Goal: Task Accomplishment & Management: Manage account settings

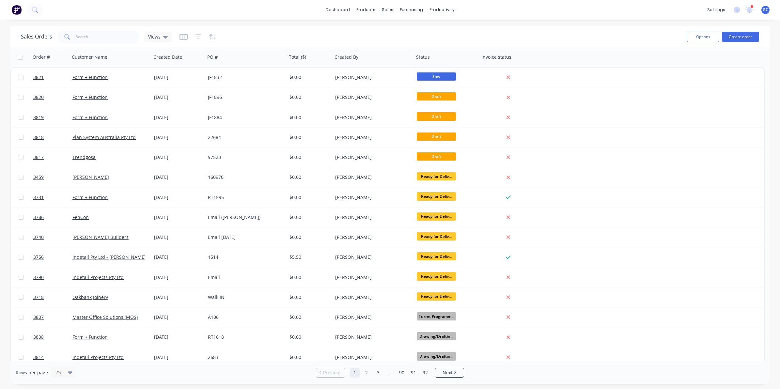
click at [231, 35] on div "Sales Orders Views" at bounding box center [351, 37] width 661 height 16
click at [420, 0] on div "dashboard products sales purchasing productivity dashboard products Product Cat…" at bounding box center [390, 10] width 780 height 20
click at [482, 7] on div "dashboard products sales purchasing productivity dashboard products Product Cat…" at bounding box center [390, 10] width 780 height 20
click at [438, 10] on div "productivity" at bounding box center [442, 10] width 32 height 10
click at [387, 9] on div "sales" at bounding box center [388, 10] width 18 height 10
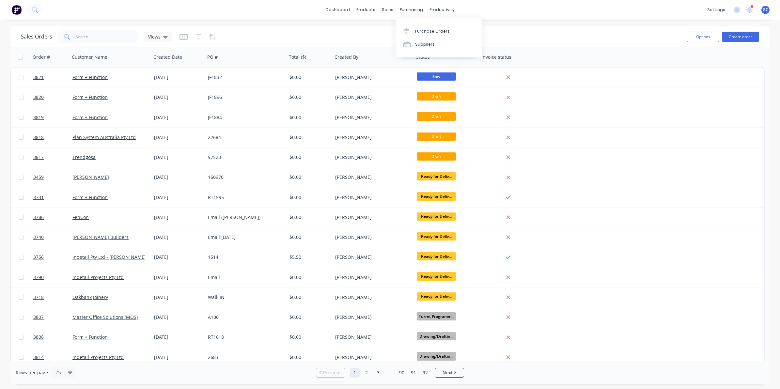
click at [418, 4] on div "dashboard products sales purchasing productivity dashboard products Product Cat…" at bounding box center [390, 10] width 780 height 20
click at [415, 8] on div "purchasing" at bounding box center [412, 10] width 30 height 10
click at [452, 9] on div "productivity" at bounding box center [442, 10] width 32 height 10
click at [95, 35] on input "text" at bounding box center [108, 36] width 64 height 13
click at [447, 23] on div "Workflow Planner Delivery Scheduling Timesheets" at bounding box center [467, 51] width 87 height 66
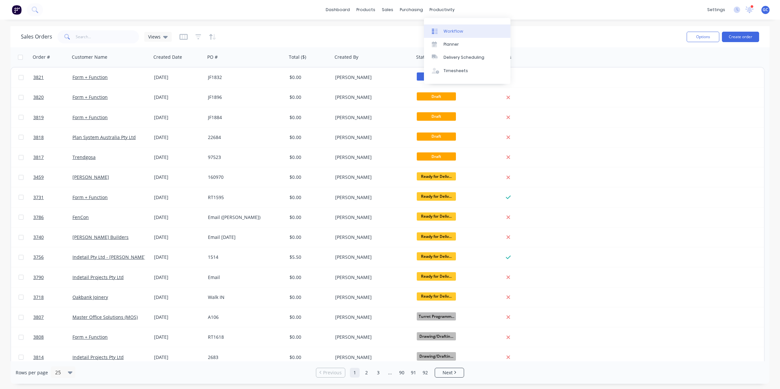
click at [450, 30] on div "Workflow" at bounding box center [454, 31] width 20 height 6
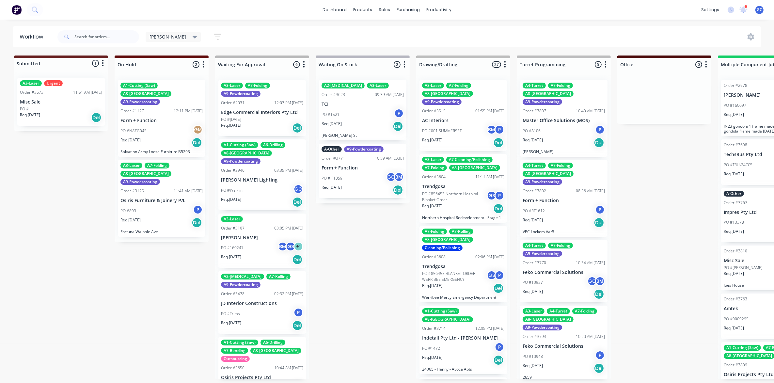
click at [214, 36] on icon "button" at bounding box center [217, 37] width 7 height 8
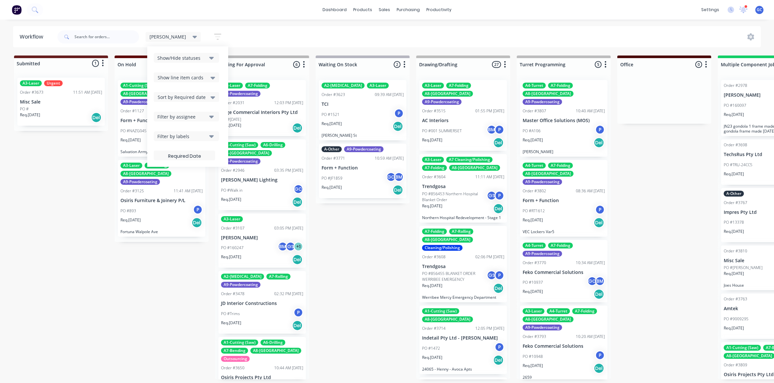
click at [251, 38] on div "[PERSON_NAME] Save new view None edit [PERSON_NAME] (Default) edit ALL edit ALL…" at bounding box center [408, 37] width 705 height 20
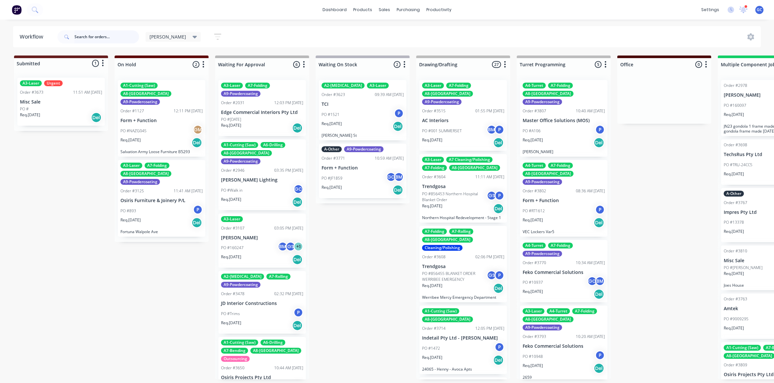
click at [85, 38] on input "text" at bounding box center [106, 36] width 65 height 13
click at [95, 40] on input "text" at bounding box center [106, 36] width 65 height 13
click at [171, 35] on div "[PERSON_NAME]" at bounding box center [174, 37] width 56 height 10
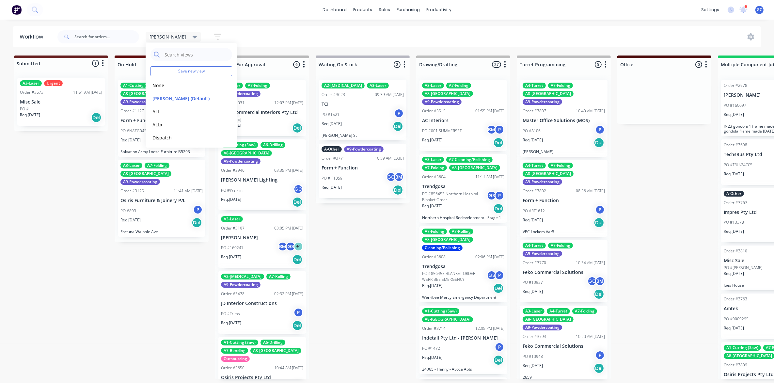
click at [213, 28] on div "[PERSON_NAME] Save new view None edit [PERSON_NAME] (Default) edit ALL edit ALL…" at bounding box center [408, 37] width 705 height 20
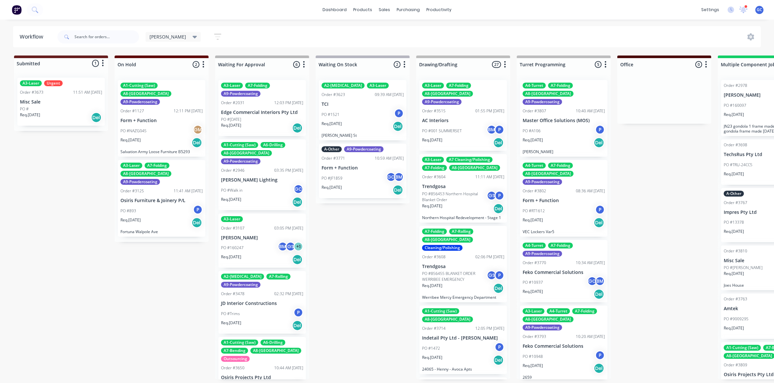
click at [207, 36] on button "button" at bounding box center [217, 36] width 21 height 13
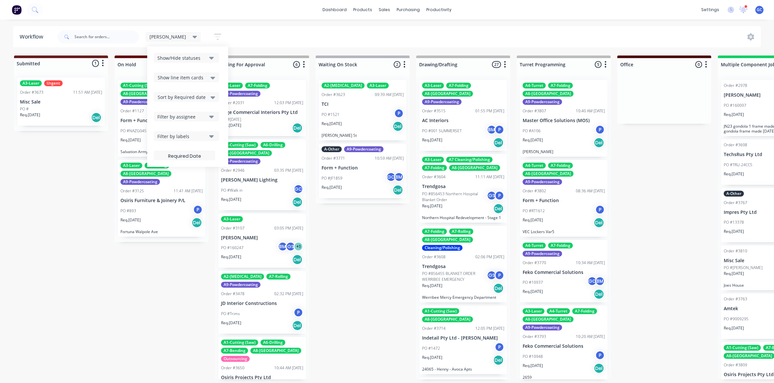
click at [209, 56] on icon "button" at bounding box center [211, 57] width 5 height 7
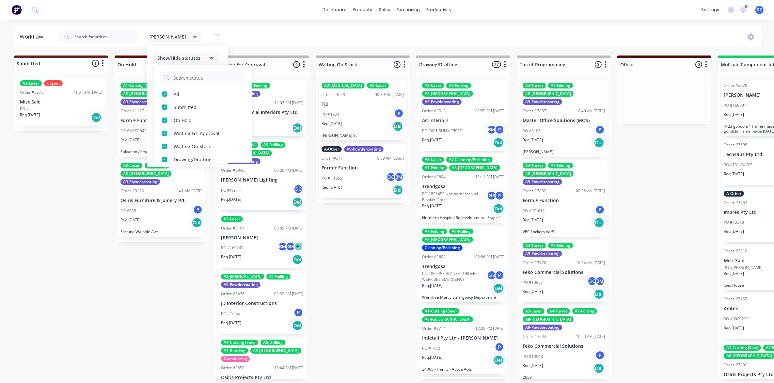
click at [209, 55] on icon "button" at bounding box center [211, 57] width 5 height 7
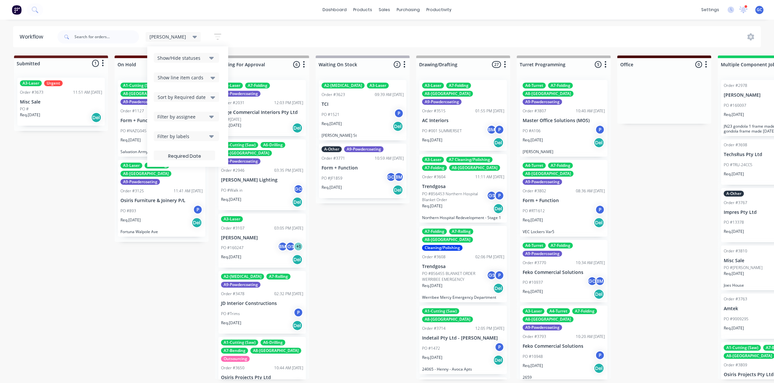
click at [211, 77] on icon at bounding box center [213, 78] width 5 height 3
click at [187, 72] on div "Show line item cards" at bounding box center [186, 77] width 65 height 10
click at [211, 98] on icon at bounding box center [213, 97] width 5 height 3
click at [191, 78] on div "Show line item cards" at bounding box center [186, 77] width 65 height 10
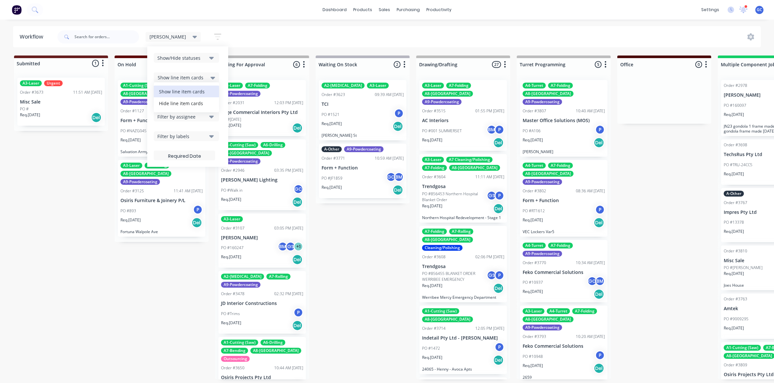
click at [216, 31] on div "[PERSON_NAME] Save new view None edit [PERSON_NAME] (Default) edit ALL edit ALL…" at bounding box center [408, 37] width 705 height 20
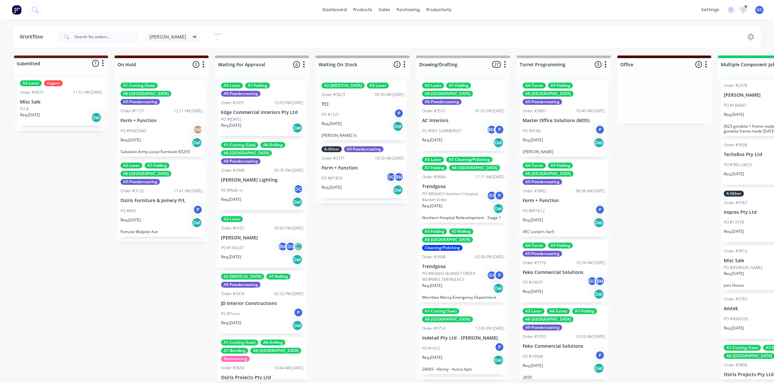
click at [207, 39] on button "button" at bounding box center [217, 36] width 21 height 13
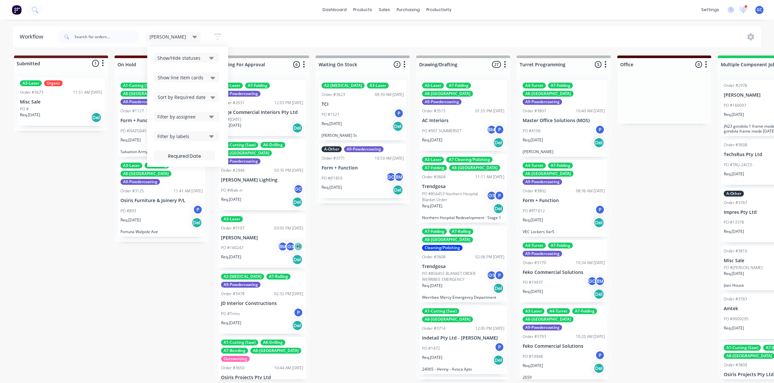
click at [211, 75] on icon at bounding box center [213, 77] width 5 height 7
click at [154, 103] on div "Hide line item cards" at bounding box center [186, 103] width 65 height 12
click at [190, 78] on div "Hide line item cards" at bounding box center [186, 77] width 65 height 10
click at [165, 101] on div "Hide line item cards" at bounding box center [186, 103] width 65 height 12
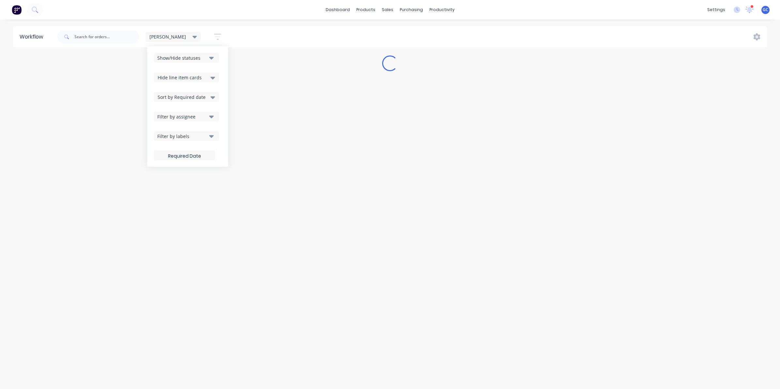
click at [231, 28] on div "[PERSON_NAME] Save new view None edit [PERSON_NAME] (Default) edit ALL edit ALL…" at bounding box center [412, 37] width 712 height 20
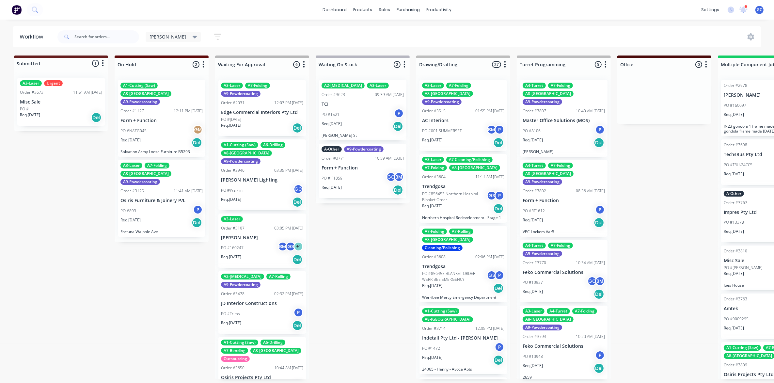
click at [193, 37] on icon at bounding box center [195, 37] width 5 height 3
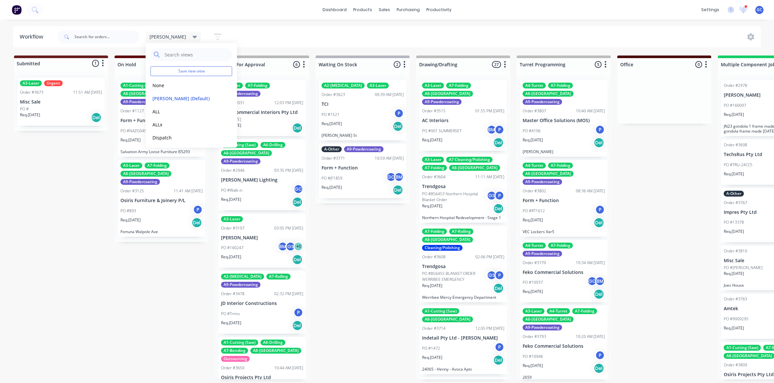
click at [234, 22] on div "dashboard products sales purchasing productivity dashboard products Product Cat…" at bounding box center [387, 172] width 774 height 344
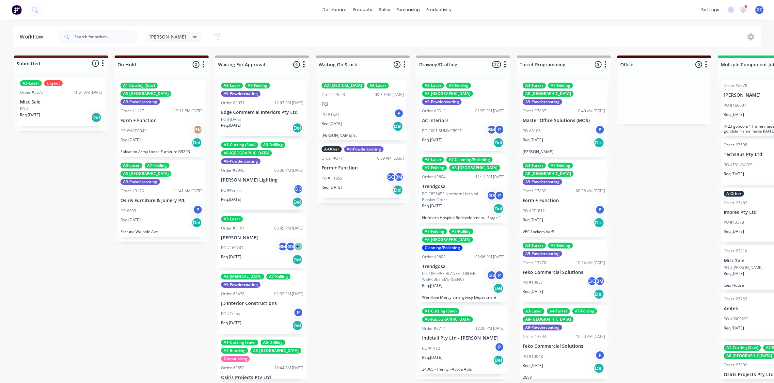
click at [214, 39] on icon "button" at bounding box center [217, 37] width 7 height 8
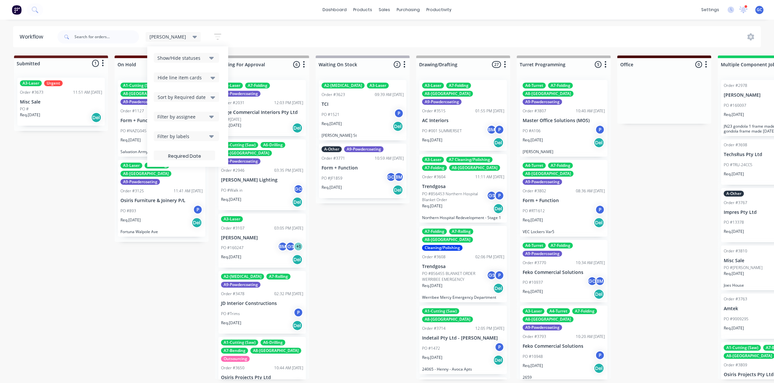
drag, startPoint x: 169, startPoint y: 74, endPoint x: 174, endPoint y: 74, distance: 5.2
click at [171, 74] on span "Hide line item cards" at bounding box center [180, 77] width 44 height 7
click at [163, 104] on div "Hide line item cards" at bounding box center [186, 103] width 65 height 12
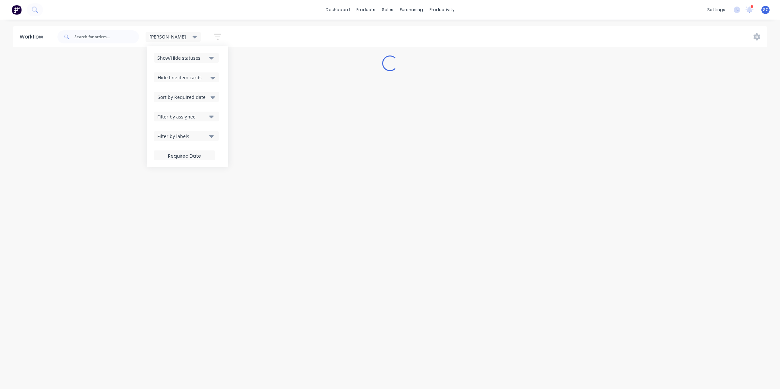
click at [224, 33] on div "[PERSON_NAME] Save new view None edit [PERSON_NAME] (Default) edit ALL edit ALL…" at bounding box center [412, 37] width 712 height 20
click at [193, 36] on icon at bounding box center [195, 37] width 5 height 3
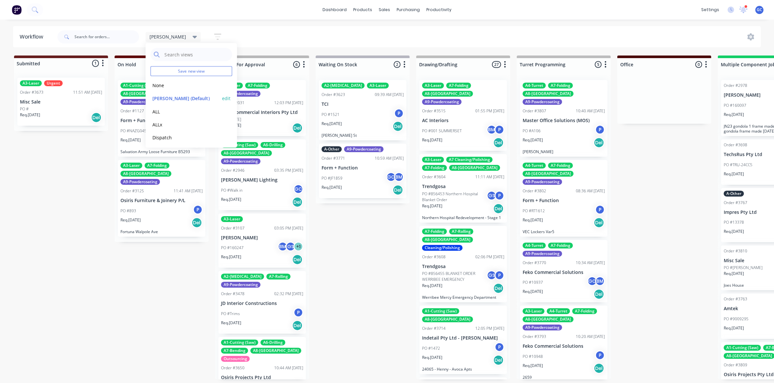
click at [224, 99] on button "edit" at bounding box center [226, 98] width 8 height 7
click at [275, 85] on button "Update" at bounding box center [266, 83] width 39 height 11
click at [266, 33] on div "[PERSON_NAME] Save new view None edit [PERSON_NAME] (Default) edit ALL edit ALL…" at bounding box center [408, 37] width 705 height 20
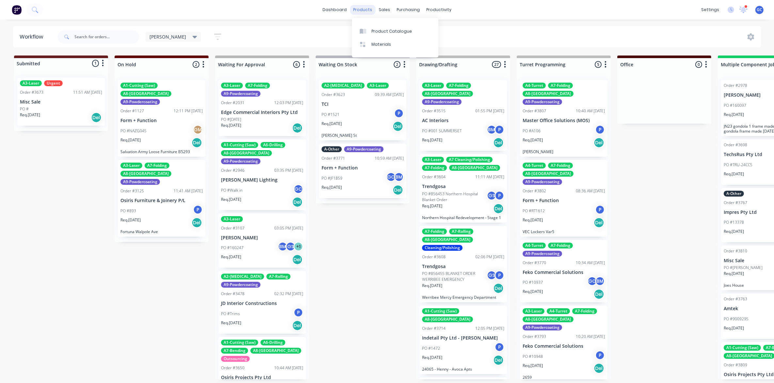
click at [367, 8] on div "products" at bounding box center [362, 10] width 25 height 10
click at [379, 30] on div "Product Catalogue" at bounding box center [392, 31] width 40 height 6
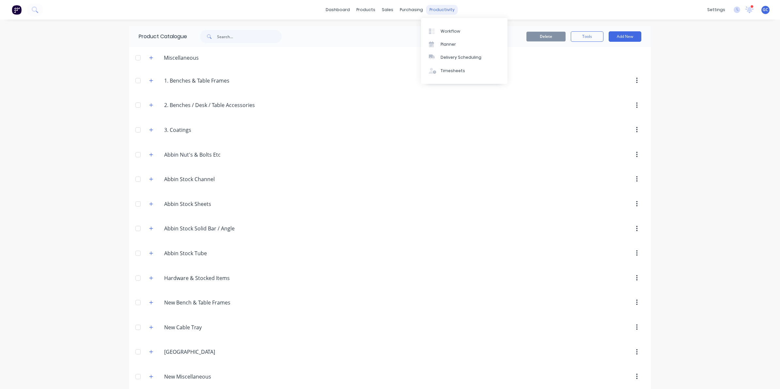
click at [440, 10] on div "productivity" at bounding box center [442, 10] width 32 height 10
click at [448, 26] on link "Workflow" at bounding box center [464, 30] width 87 height 13
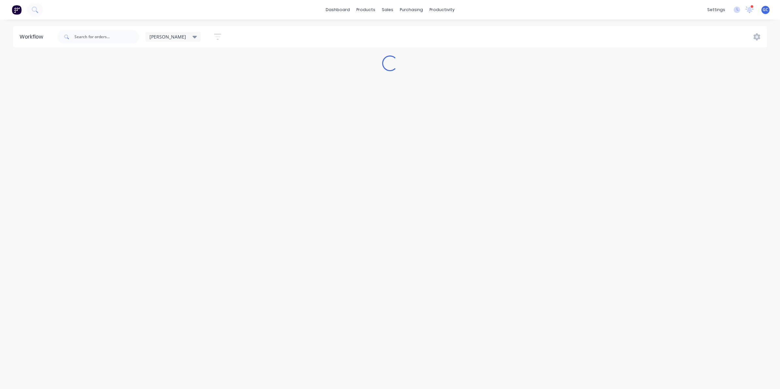
click at [250, 19] on div "dashboard products sales purchasing productivity dashboard products Product Cat…" at bounding box center [390, 10] width 780 height 20
click at [214, 33] on icon "button" at bounding box center [217, 37] width 7 height 8
click at [191, 79] on div "Show line item cards" at bounding box center [186, 77] width 65 height 10
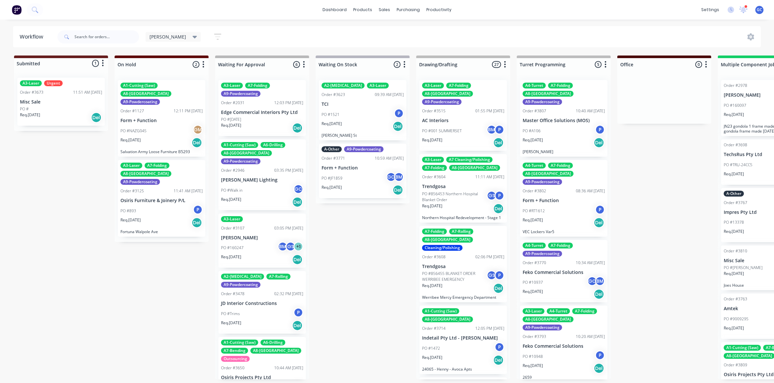
drag, startPoint x: 384, startPoint y: 235, endPoint x: 394, endPoint y: 231, distance: 10.6
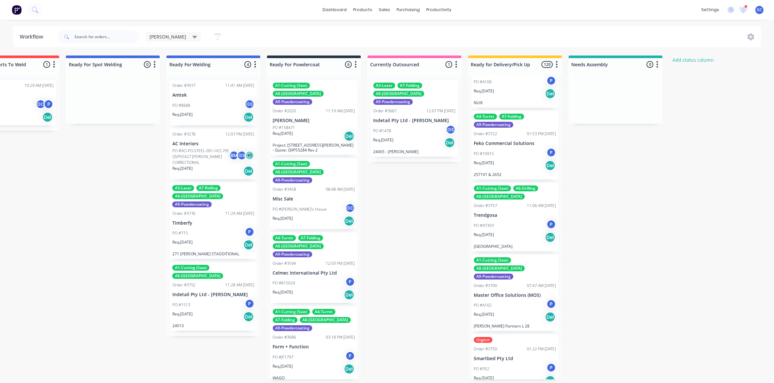
scroll to position [571, 0]
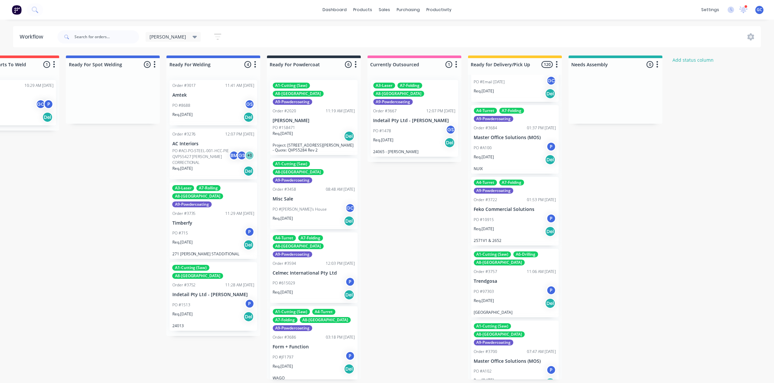
click at [168, 29] on div "[PERSON_NAME] Save new view None edit [PERSON_NAME] (Default) edit ALL edit ALL…" at bounding box center [142, 37] width 172 height 20
click at [193, 37] on icon at bounding box center [195, 37] width 5 height 3
click at [193, 36] on icon at bounding box center [195, 37] width 5 height 3
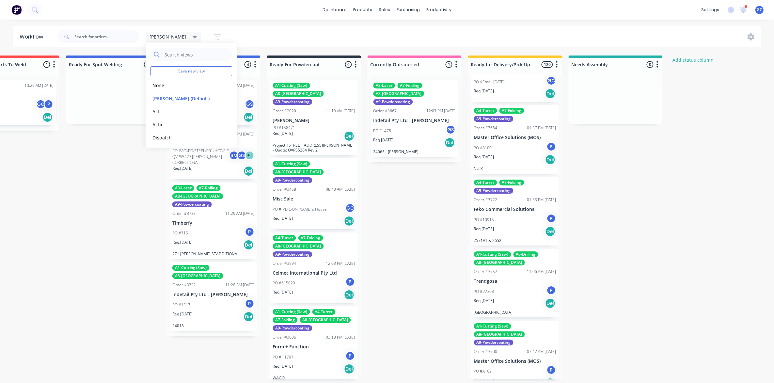
click at [171, 37] on div "[PERSON_NAME]" at bounding box center [174, 37] width 56 height 10
click at [165, 108] on button "ALL" at bounding box center [186, 112] width 70 height 8
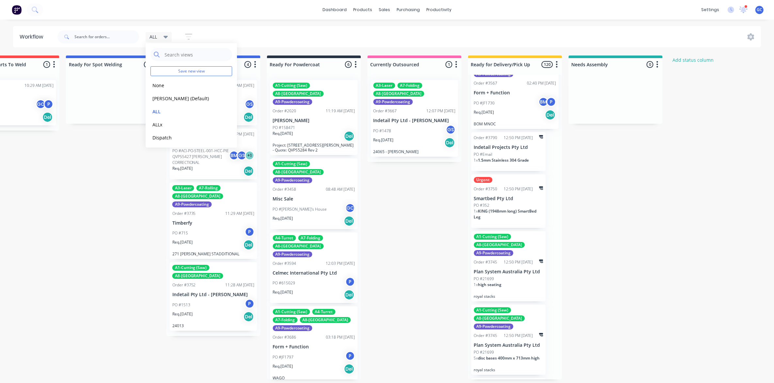
scroll to position [2327, 0]
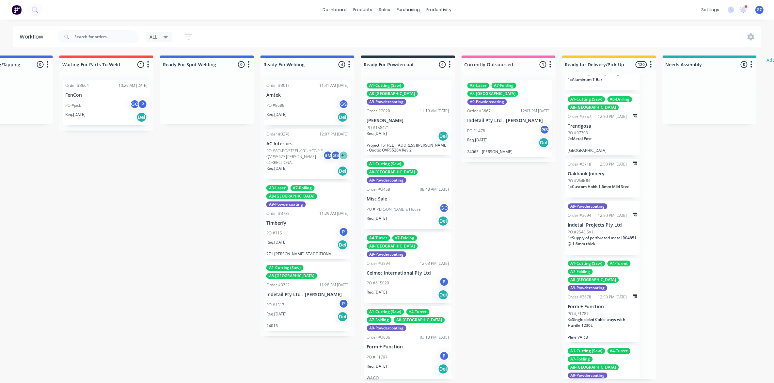
scroll to position [0, 0]
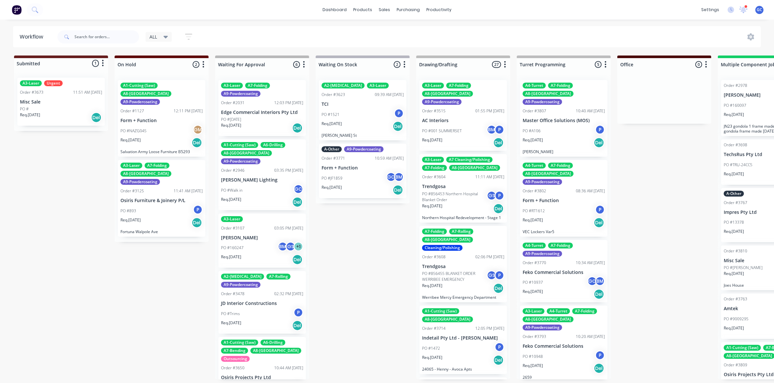
drag, startPoint x: 167, startPoint y: 215, endPoint x: 177, endPoint y: 214, distance: 10.5
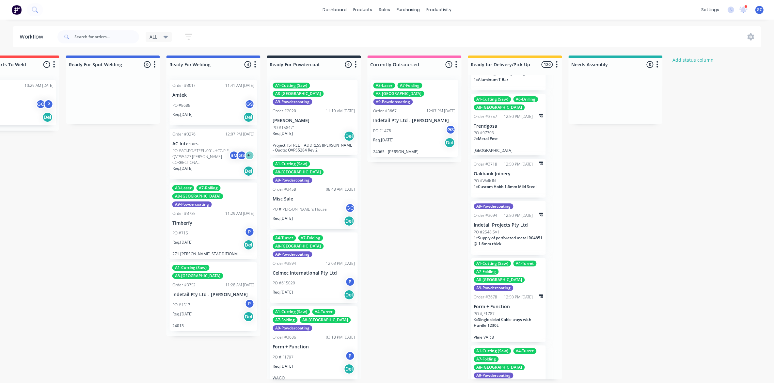
scroll to position [2082, 0]
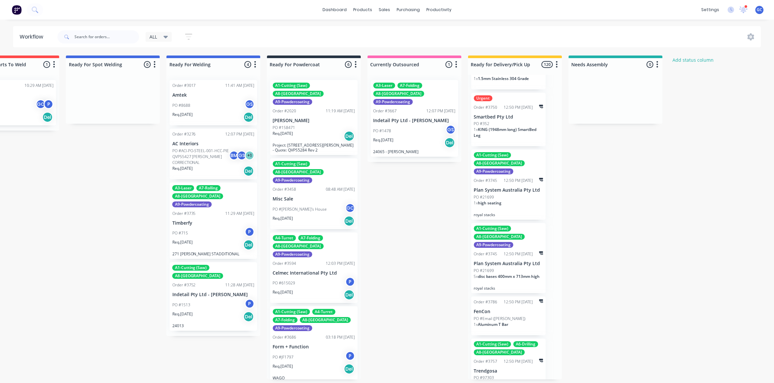
click at [165, 35] on icon at bounding box center [166, 36] width 5 height 7
click at [166, 109] on button "ALL" at bounding box center [186, 112] width 70 height 8
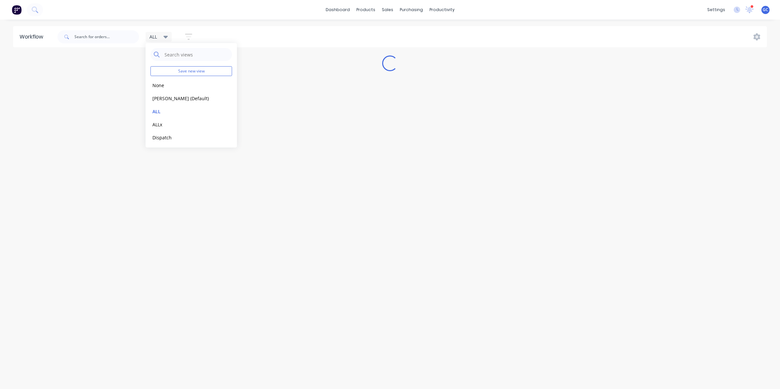
click at [164, 252] on div "Workflow ALL Save new view None edit [PERSON_NAME] (Default) edit ALL edit ALLx…" at bounding box center [390, 201] width 780 height 350
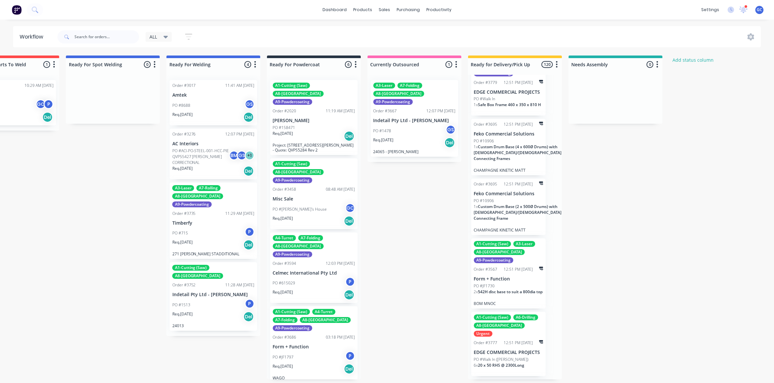
scroll to position [5283, 0]
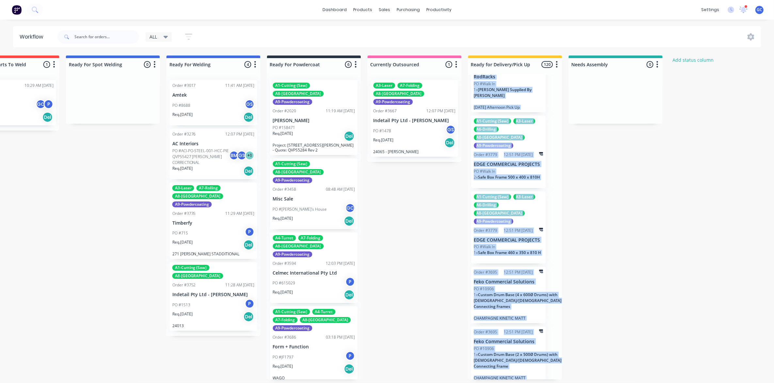
drag, startPoint x: 559, startPoint y: 286, endPoint x: 557, endPoint y: 61, distance: 225.3
click at [557, 61] on div "Ready for Delivery/Pick Up 120 Status colour #FFC82C hex #FFC82C Save Cancel No…" at bounding box center [515, 218] width 94 height 324
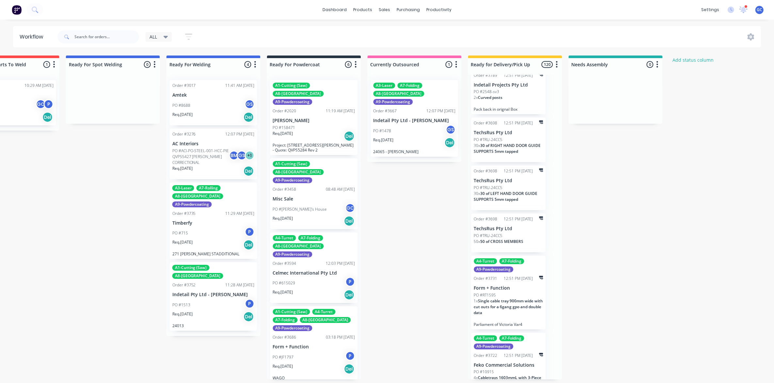
scroll to position [4074, 0]
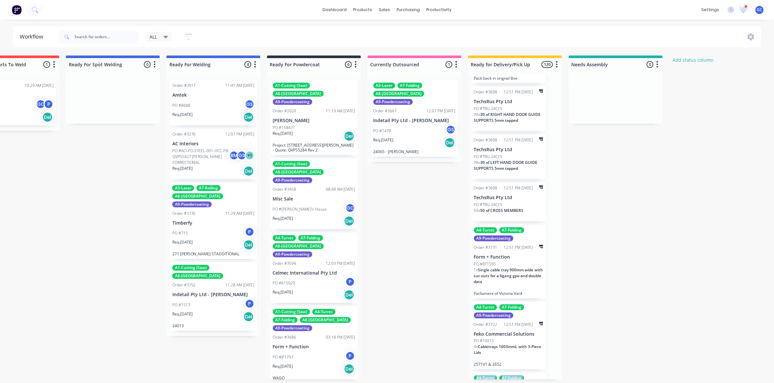
drag, startPoint x: 562, startPoint y: 242, endPoint x: 563, endPoint y: 294, distance: 51.9
drag, startPoint x: 582, startPoint y: 242, endPoint x: 569, endPoint y: 246, distance: 13.2
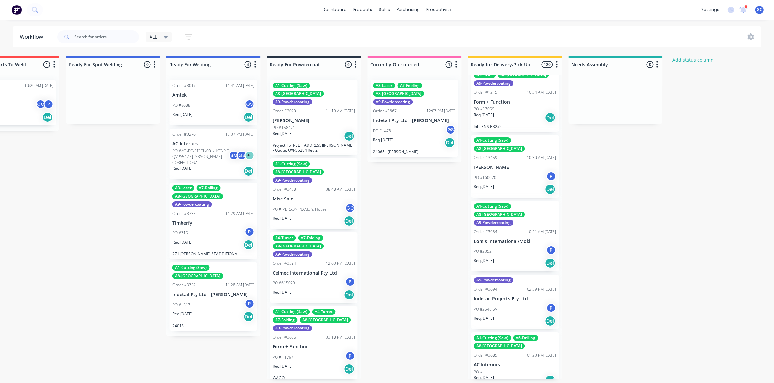
scroll to position [0, 0]
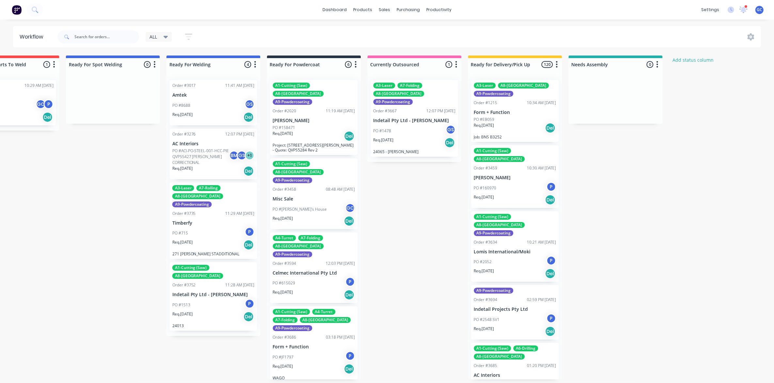
click at [166, 36] on icon at bounding box center [166, 37] width 5 height 3
click at [161, 126] on button "ALLx" at bounding box center [186, 125] width 70 height 8
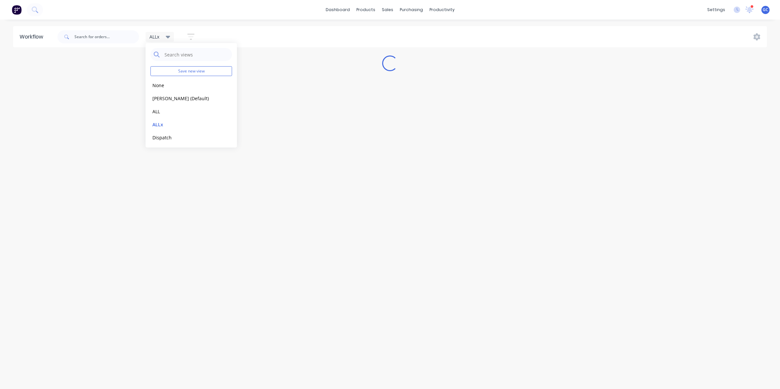
click at [177, 275] on div "Workflow ALLx Save new view None edit [PERSON_NAME] (Default) edit ALL edit ALL…" at bounding box center [390, 201] width 780 height 350
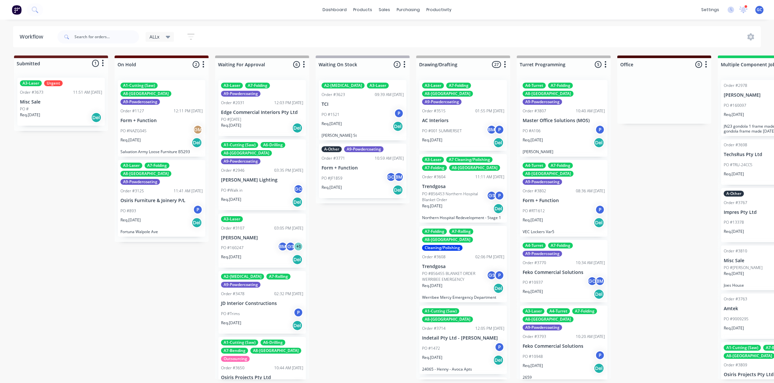
click at [170, 36] on icon at bounding box center [168, 37] width 5 height 3
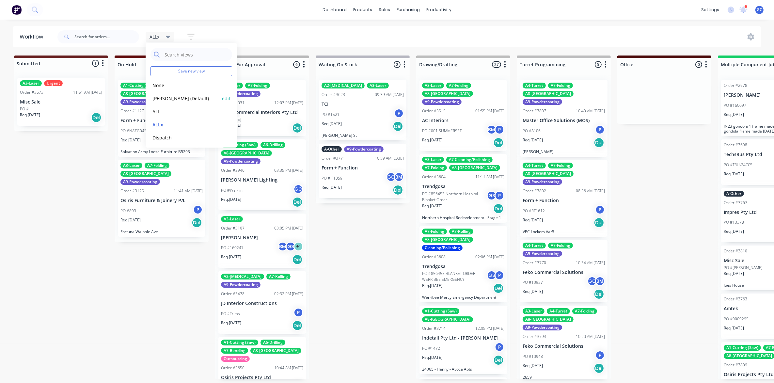
click at [160, 98] on button "[PERSON_NAME] (Default)" at bounding box center [186, 99] width 70 height 8
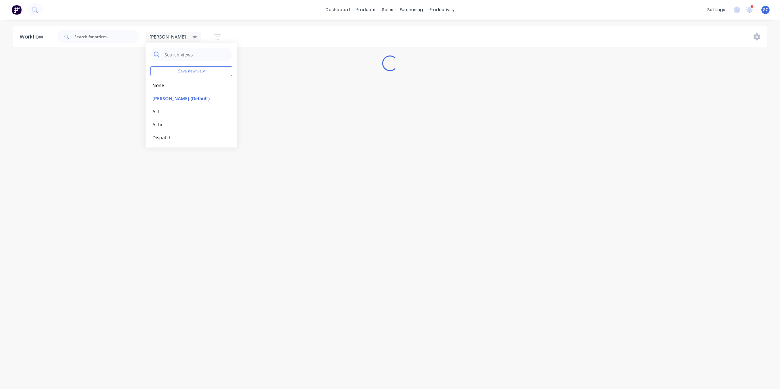
click at [108, 321] on div "Workflow [PERSON_NAME] Save new view None edit [PERSON_NAME] (Default) edit ALL…" at bounding box center [390, 201] width 780 height 350
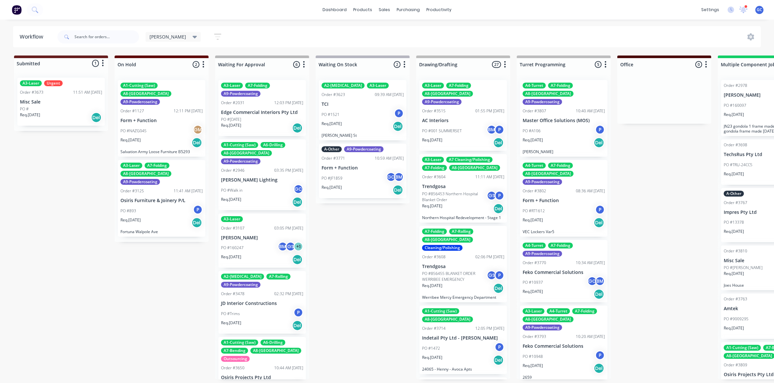
click at [214, 39] on icon "button" at bounding box center [217, 37] width 7 height 8
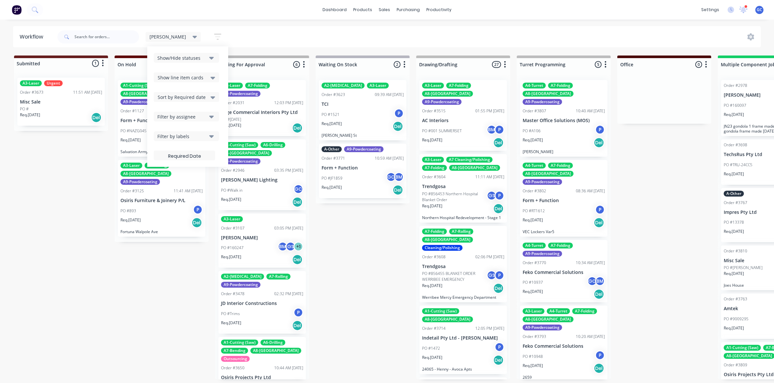
click at [211, 79] on icon at bounding box center [213, 77] width 5 height 7
click at [166, 105] on div "Hide line item cards" at bounding box center [186, 103] width 65 height 12
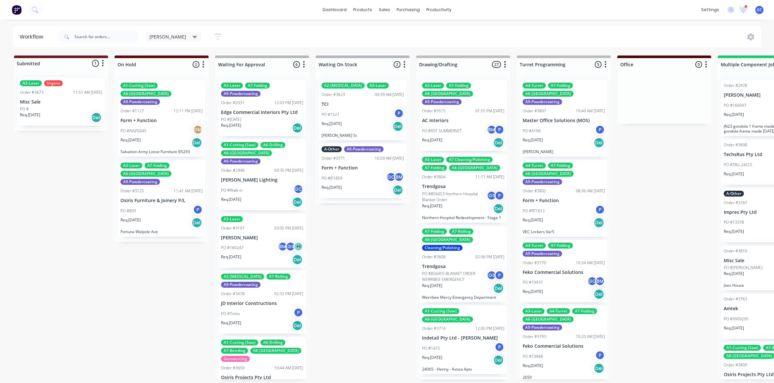
drag, startPoint x: 163, startPoint y: 268, endPoint x: 174, endPoint y: 267, distance: 10.9
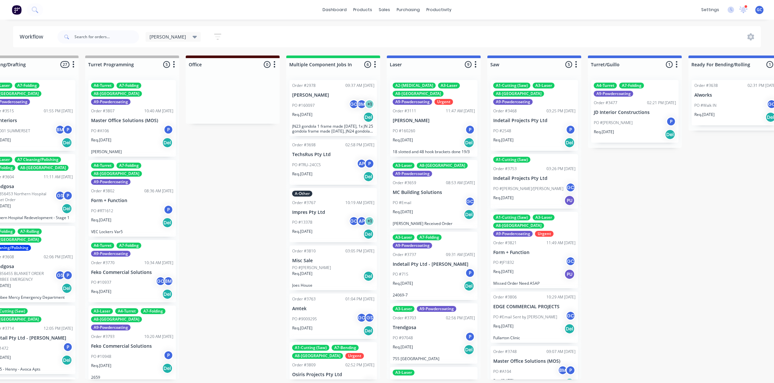
scroll to position [2, 0]
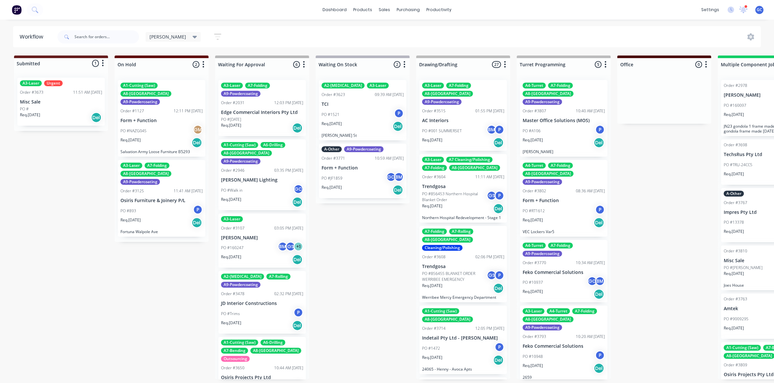
click at [171, 35] on div "[PERSON_NAME]" at bounding box center [174, 37] width 56 height 10
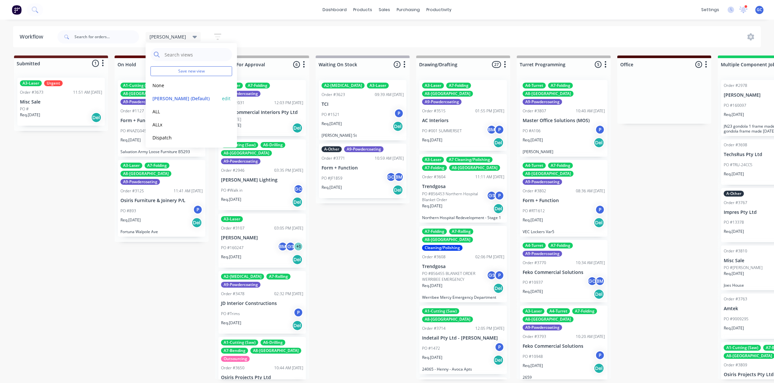
click at [166, 100] on button "[PERSON_NAME] (Default)" at bounding box center [186, 99] width 70 height 8
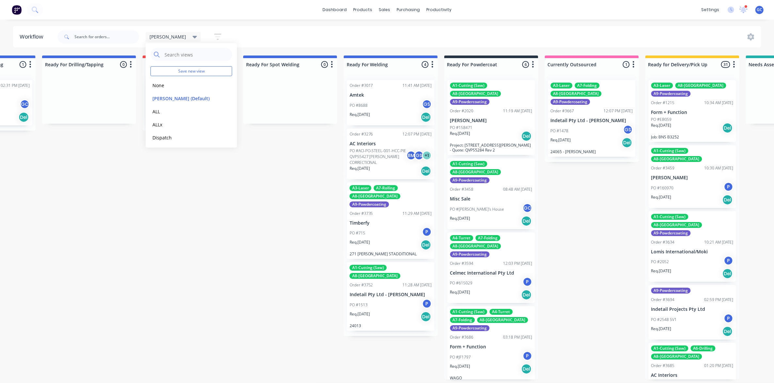
scroll to position [0, 1356]
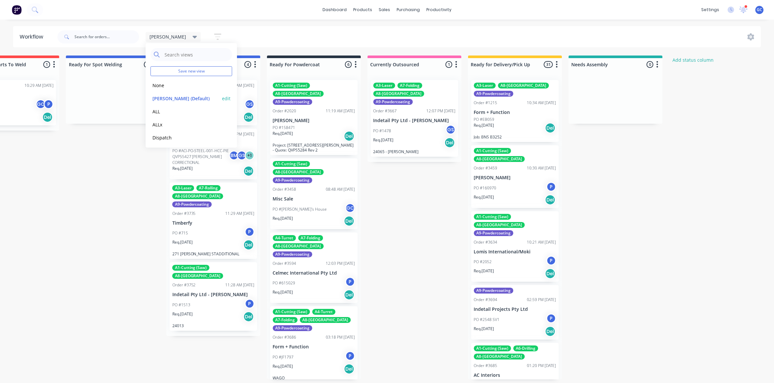
click at [222, 97] on button "edit" at bounding box center [226, 98] width 8 height 7
click at [278, 84] on button "Update" at bounding box center [266, 83] width 39 height 11
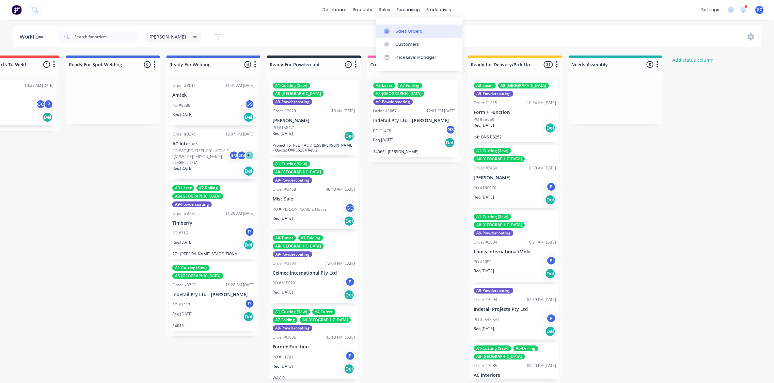
click at [408, 32] on div "Sales Orders" at bounding box center [409, 31] width 27 height 6
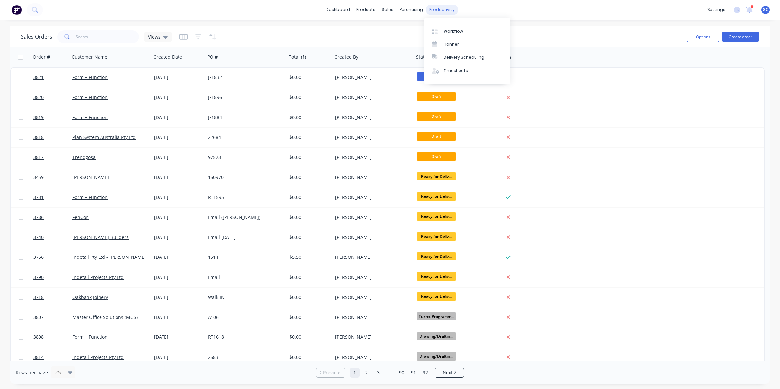
click at [445, 8] on div "productivity" at bounding box center [442, 10] width 32 height 10
click at [452, 28] on div "Workflow" at bounding box center [454, 31] width 20 height 6
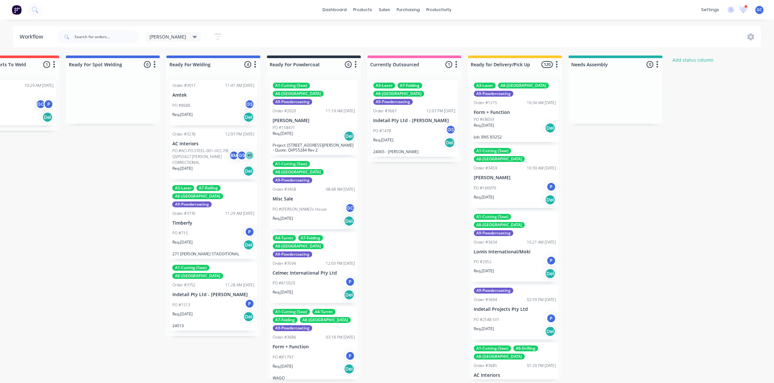
scroll to position [0, 1356]
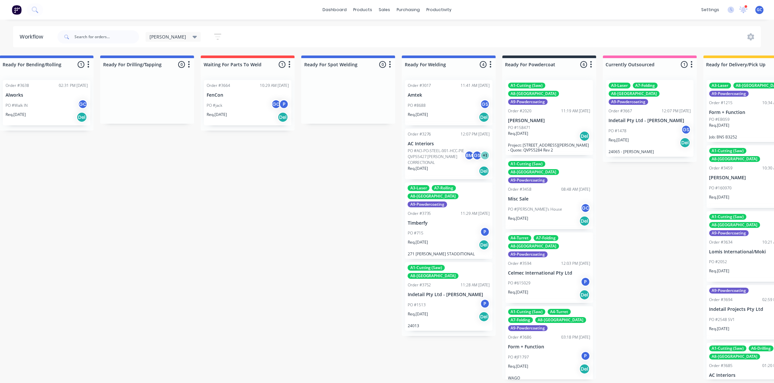
drag, startPoint x: 387, startPoint y: 211, endPoint x: 383, endPoint y: 213, distance: 5.0
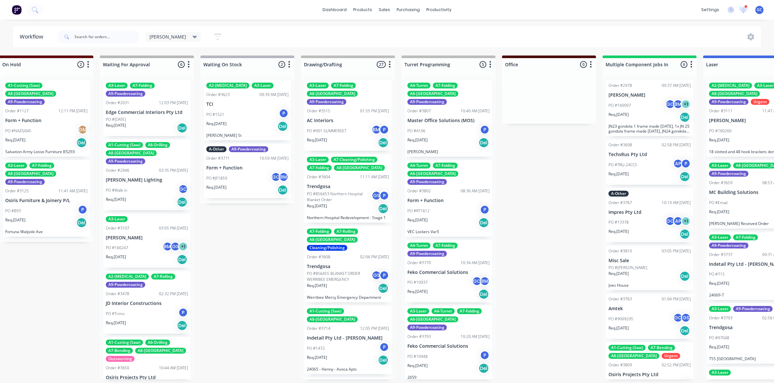
scroll to position [0, 0]
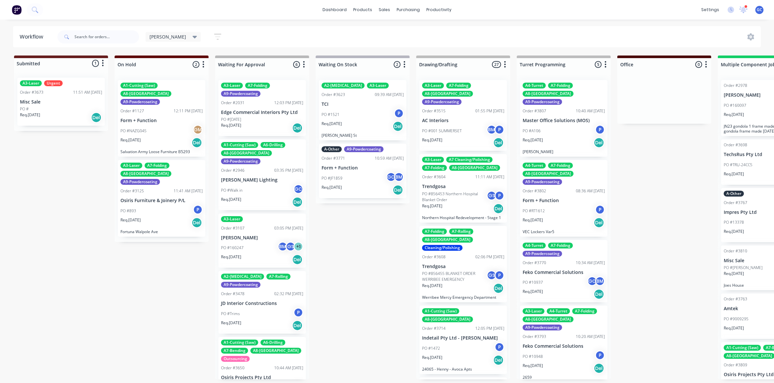
click at [207, 36] on button "button" at bounding box center [217, 36] width 21 height 13
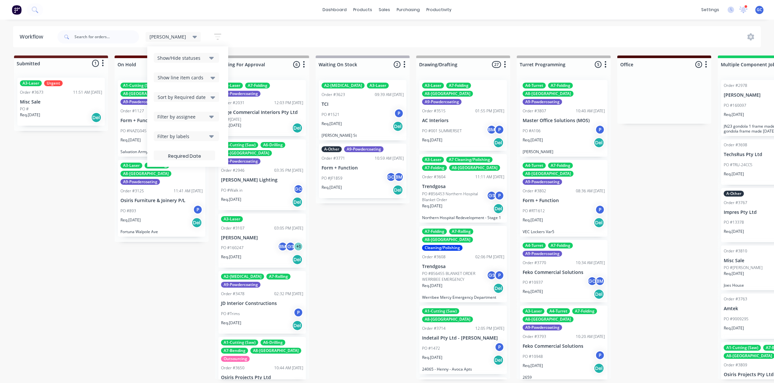
click at [211, 76] on icon at bounding box center [213, 77] width 5 height 7
click at [185, 68] on div "Show/Hide statuses Show line item cards Show line item cards Hide line item car…" at bounding box center [188, 106] width 68 height 107
click at [188, 72] on div "Show line item cards" at bounding box center [186, 77] width 65 height 10
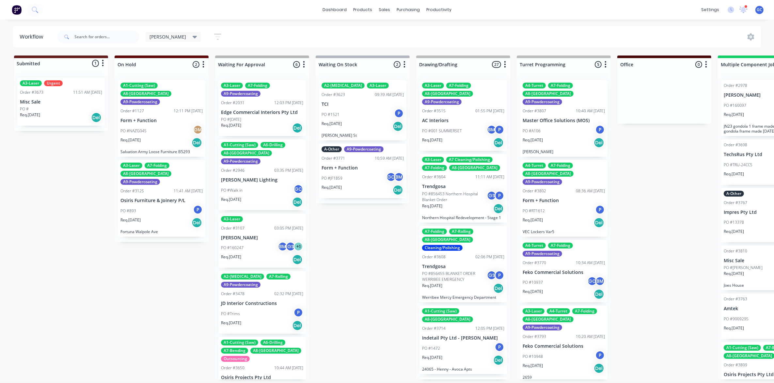
click at [239, 24] on div "dashboard products sales purchasing productivity dashboard products Product Cat…" at bounding box center [387, 172] width 774 height 344
click at [193, 37] on icon at bounding box center [195, 37] width 5 height 3
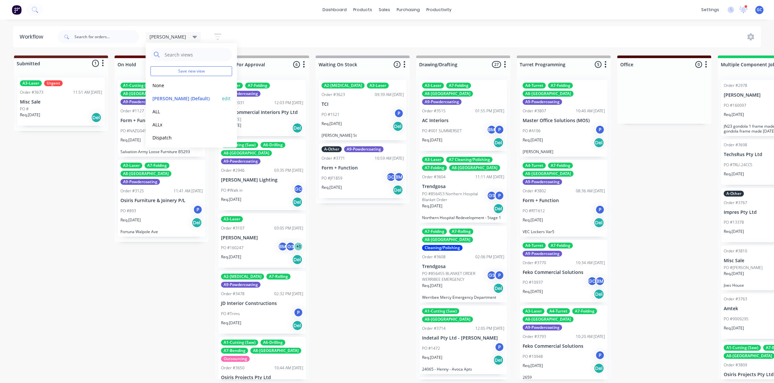
click at [180, 95] on button "[PERSON_NAME] (Default)" at bounding box center [186, 99] width 70 height 8
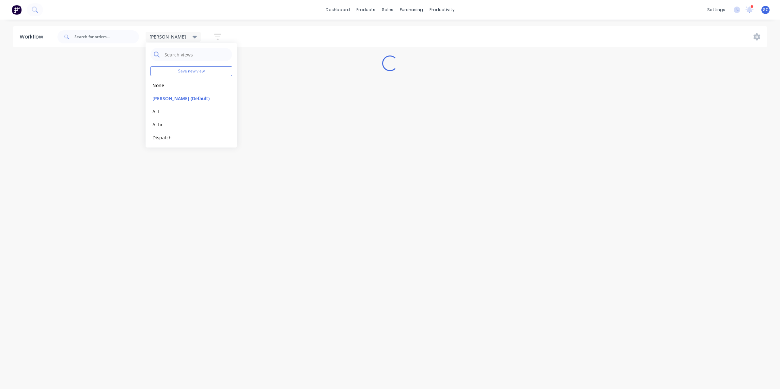
click at [233, 10] on div "dashboard products sales purchasing productivity dashboard products Product Cat…" at bounding box center [390, 10] width 780 height 20
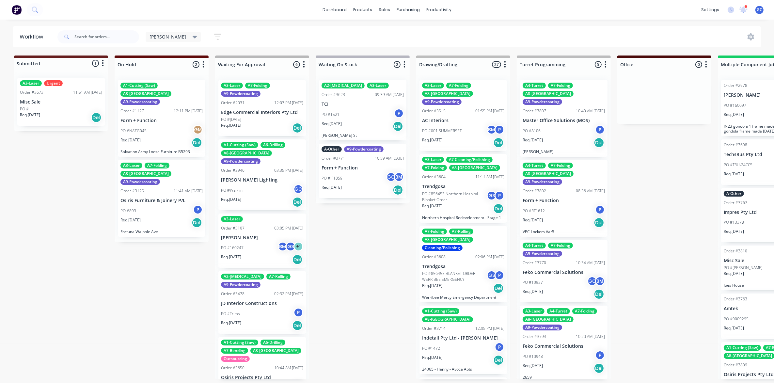
click at [214, 34] on icon "button" at bounding box center [217, 37] width 7 height 6
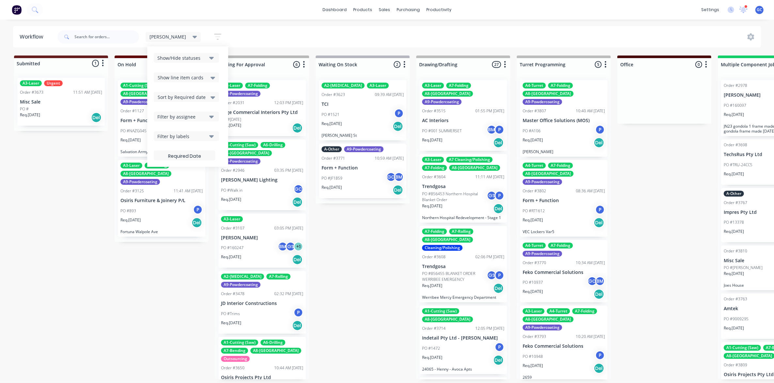
click at [211, 76] on icon at bounding box center [213, 77] width 5 height 7
click at [165, 104] on div "Hide line item cards" at bounding box center [186, 103] width 65 height 12
click at [244, 32] on div "[PERSON_NAME] Save new view None edit [PERSON_NAME] (Default) edit ALL edit ALL…" at bounding box center [408, 37] width 705 height 20
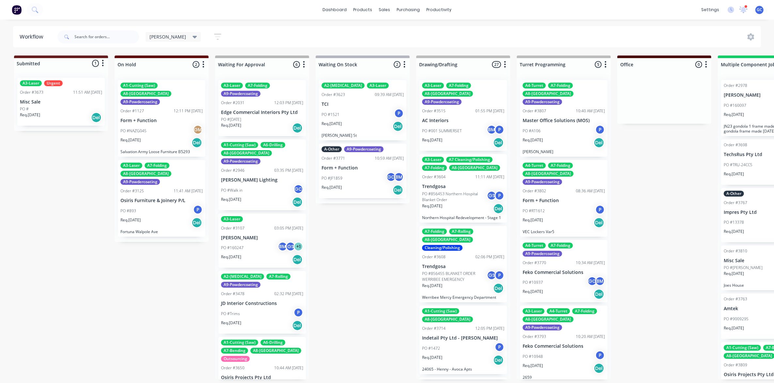
click at [172, 35] on div "[PERSON_NAME]" at bounding box center [174, 37] width 56 height 10
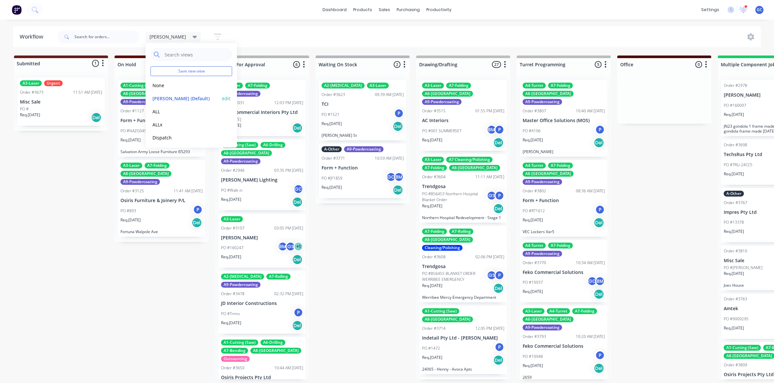
click at [222, 97] on button "edit" at bounding box center [226, 98] width 8 height 7
click at [273, 59] on input "[PERSON_NAME]" at bounding box center [285, 56] width 71 height 12
click at [273, 84] on button "Update" at bounding box center [266, 83] width 39 height 11
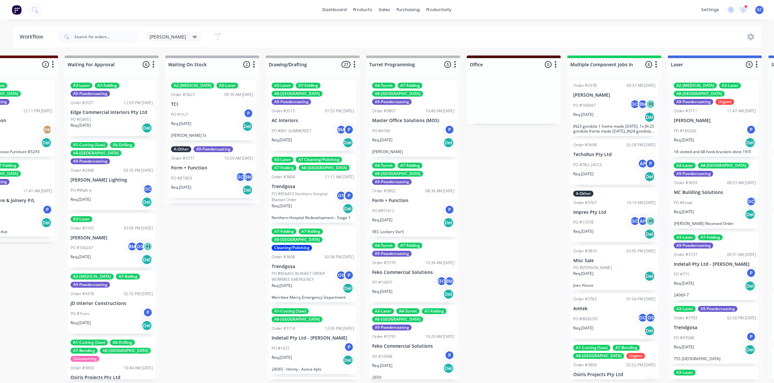
scroll to position [0, 0]
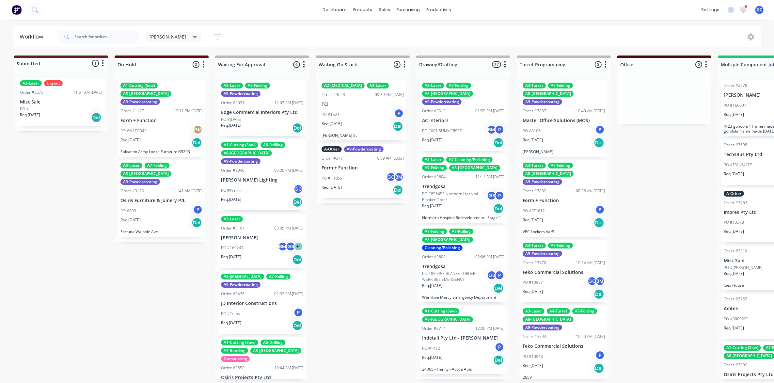
click at [193, 37] on icon at bounding box center [195, 36] width 5 height 7
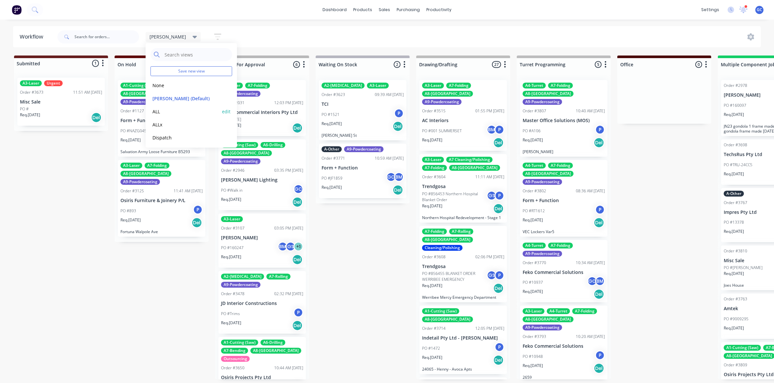
click at [163, 113] on button "ALL" at bounding box center [186, 112] width 70 height 8
click at [166, 97] on button "[PERSON_NAME] (Default)" at bounding box center [186, 99] width 70 height 8
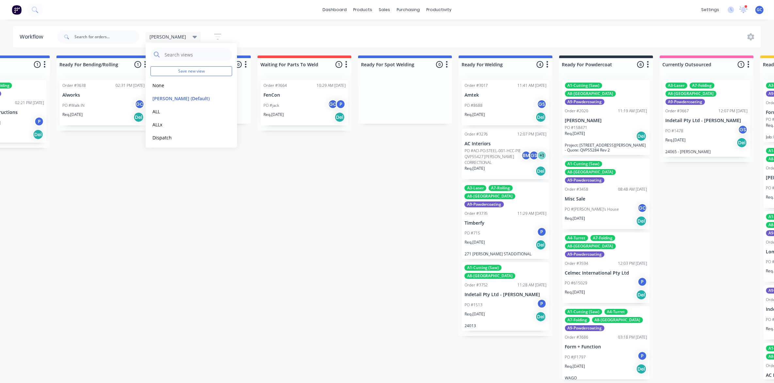
scroll to position [0, 1356]
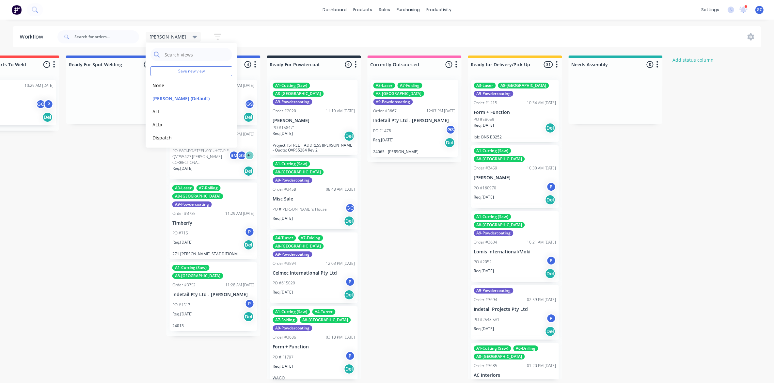
click at [172, 36] on div "[PERSON_NAME]" at bounding box center [174, 37] width 56 height 10
click at [269, 1] on div "dashboard products sales purchasing productivity dashboard products Product Cat…" at bounding box center [387, 10] width 774 height 20
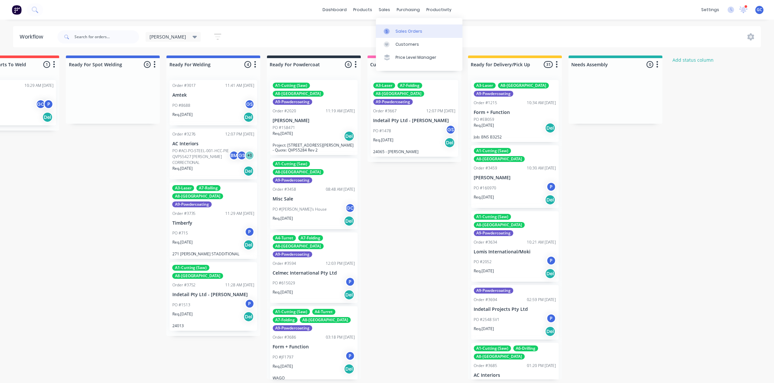
click at [400, 34] on div "Sales Orders" at bounding box center [409, 31] width 27 height 6
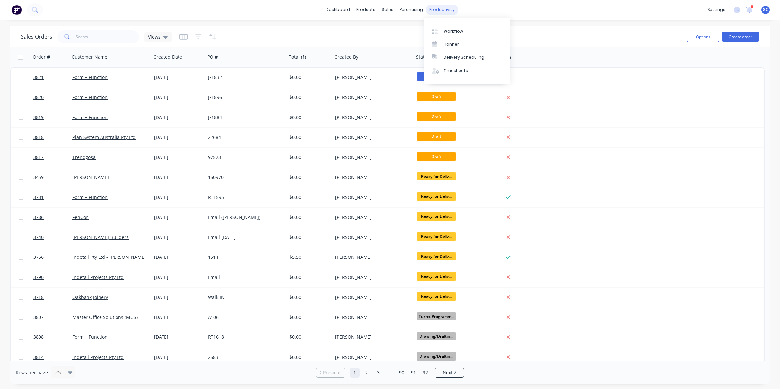
click at [437, 8] on div "productivity" at bounding box center [442, 10] width 32 height 10
click at [450, 31] on div "Workflow" at bounding box center [454, 31] width 20 height 6
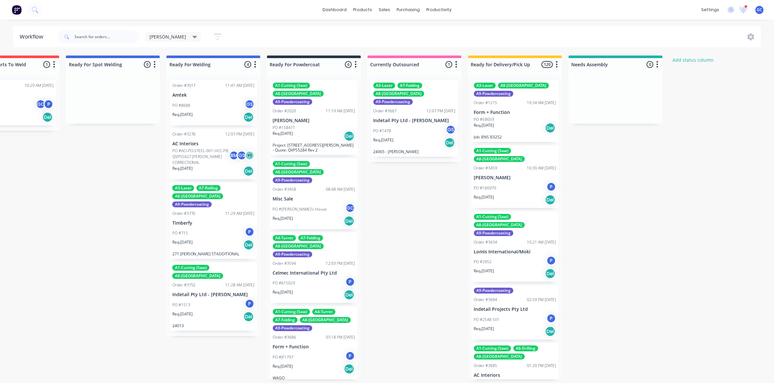
drag, startPoint x: 366, startPoint y: 238, endPoint x: 213, endPoint y: 222, distance: 153.7
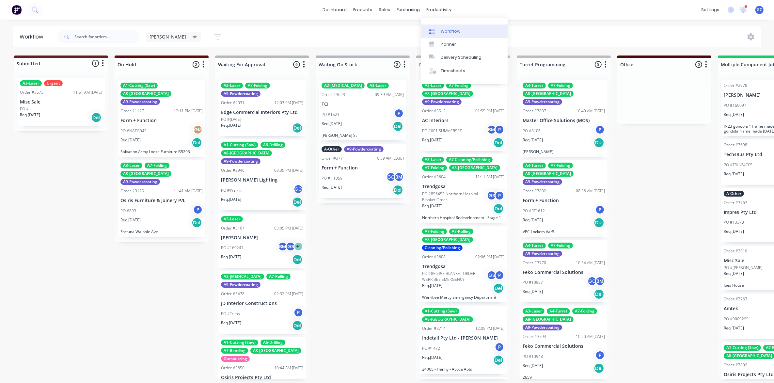
click at [453, 30] on div "Workflow" at bounding box center [451, 31] width 20 height 6
drag, startPoint x: 367, startPoint y: 213, endPoint x: 532, endPoint y: 209, distance: 165.0
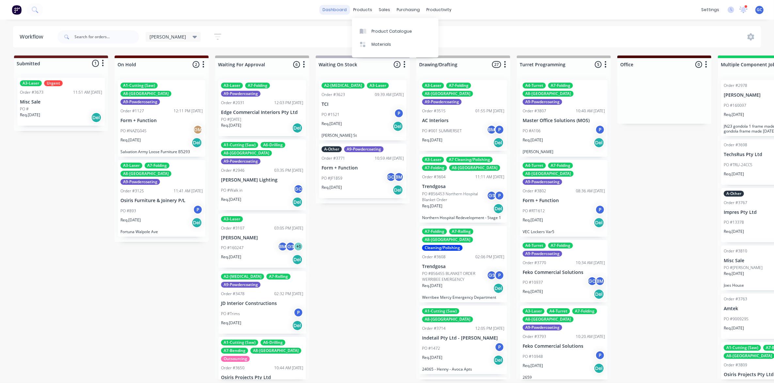
click at [337, 9] on link "dashboard" at bounding box center [334, 10] width 31 height 10
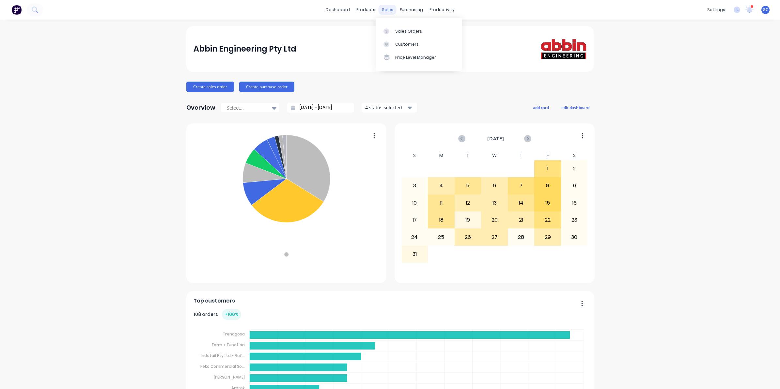
click at [383, 8] on div "sales" at bounding box center [388, 10] width 18 height 10
click at [404, 29] on div "Sales Orders" at bounding box center [408, 31] width 27 height 6
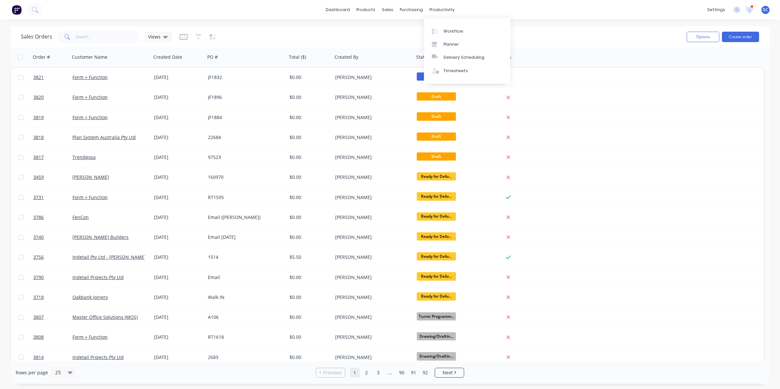
click at [499, 10] on div "dashboard products sales purchasing productivity dashboard products Product Cat…" at bounding box center [390, 10] width 780 height 20
drag, startPoint x: 541, startPoint y: 9, endPoint x: 546, endPoint y: 8, distance: 4.9
click at [542, 9] on div "dashboard products sales purchasing productivity dashboard products Product Cat…" at bounding box center [390, 10] width 780 height 20
click at [646, 13] on div "dashboard products sales purchasing productivity dashboard products Product Cat…" at bounding box center [390, 10] width 780 height 20
click at [457, 43] on div "Planner" at bounding box center [451, 44] width 15 height 6
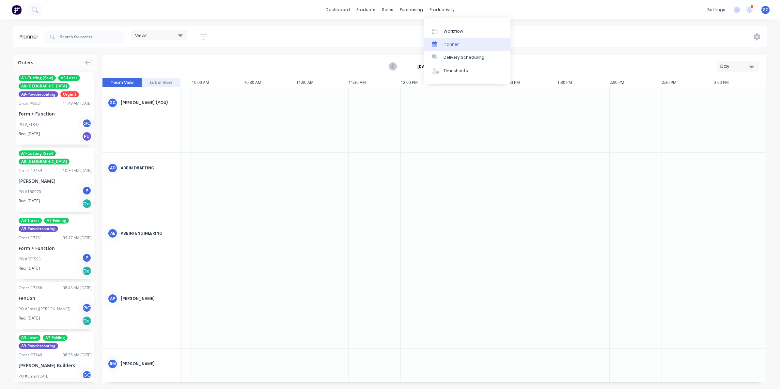
click at [458, 41] on div "Planner" at bounding box center [451, 44] width 15 height 6
click at [456, 73] on div "Timesheets" at bounding box center [456, 71] width 24 height 6
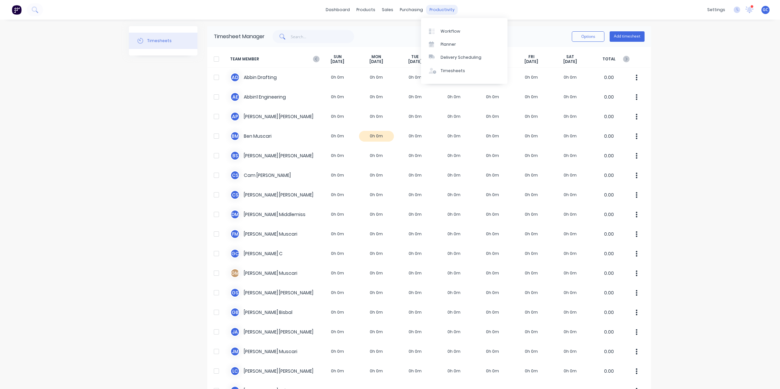
click at [438, 6] on div "productivity" at bounding box center [442, 10] width 32 height 10
click at [456, 71] on div "Timesheets" at bounding box center [453, 71] width 24 height 6
click at [650, 105] on div "dashboard products sales purchasing productivity dashboard products Product Cat…" at bounding box center [390, 194] width 780 height 389
click at [709, 111] on div "dashboard products sales purchasing productivity dashboard products Product Cat…" at bounding box center [390, 194] width 780 height 389
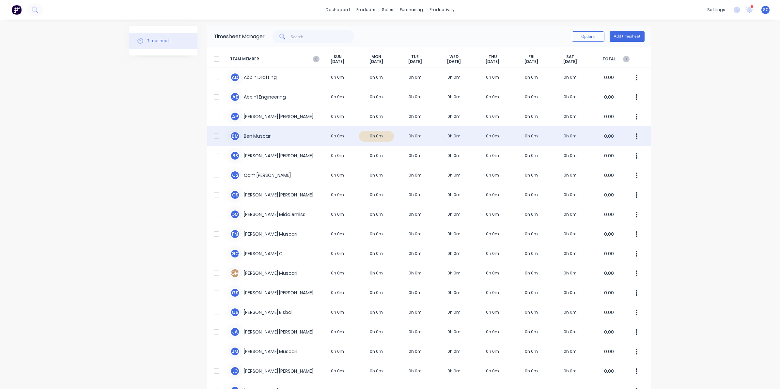
click at [322, 137] on div "[PERSON_NAME] 0h 0m 0h 0m 0h 0m 0h 0m 0h 0m 0h 0m 0h 0m 0.00" at bounding box center [429, 136] width 444 height 20
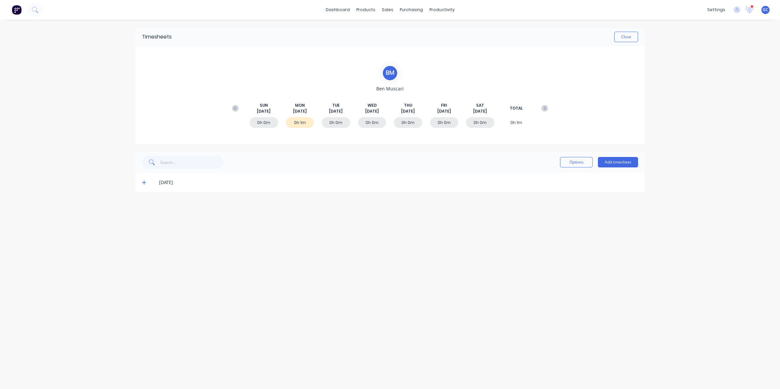
click at [315, 169] on div "Options Add timesheet" at bounding box center [390, 162] width 509 height 21
click at [206, 186] on div "[DATE]" at bounding box center [398, 182] width 479 height 7
click at [139, 180] on div "[DATE]" at bounding box center [390, 183] width 509 height 20
click at [144, 183] on icon at bounding box center [144, 182] width 4 height 5
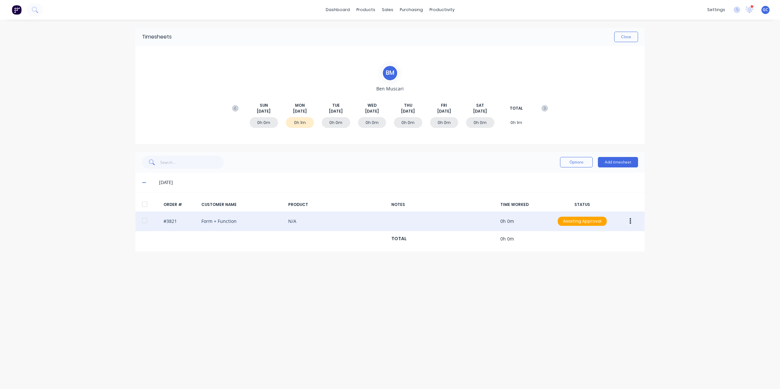
click at [633, 221] on button "button" at bounding box center [630, 222] width 15 height 12
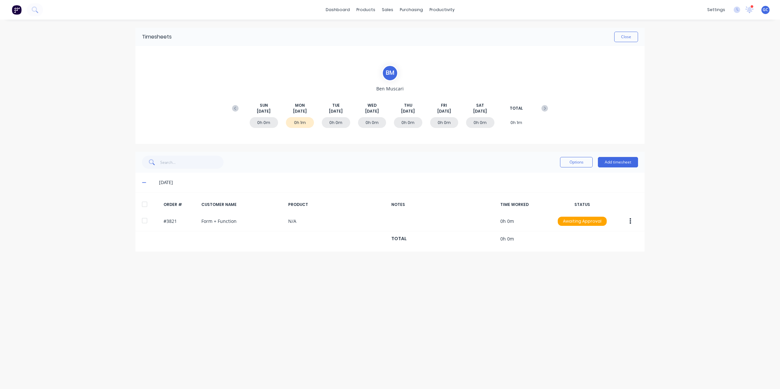
click at [523, 257] on div "Timesheets Close [PERSON_NAME] [DATE] [DATE] [DATE] [DATE] [DATE] [DATE] [DATE]…" at bounding box center [390, 198] width 522 height 357
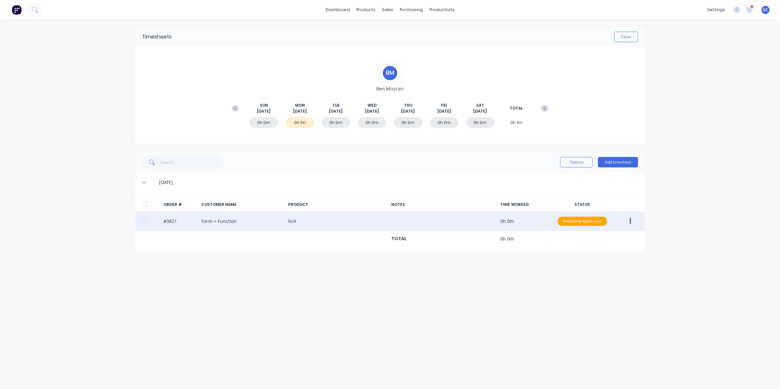
click at [542, 216] on div "#3821 Form + Function N/A 0h 0m Awaiting Approval" at bounding box center [390, 222] width 509 height 20
click at [457, 221] on div "#3821 Form + Function N/A 0h 0m Awaiting Approval" at bounding box center [390, 222] width 509 height 20
click at [373, 219] on div "#3821 Form + Function N/A 0h 0m Awaiting Approval" at bounding box center [390, 222] width 509 height 20
click at [583, 220] on div "Awaiting Approval" at bounding box center [582, 221] width 49 height 9
click at [580, 254] on div "Approved" at bounding box center [568, 254] width 54 height 9
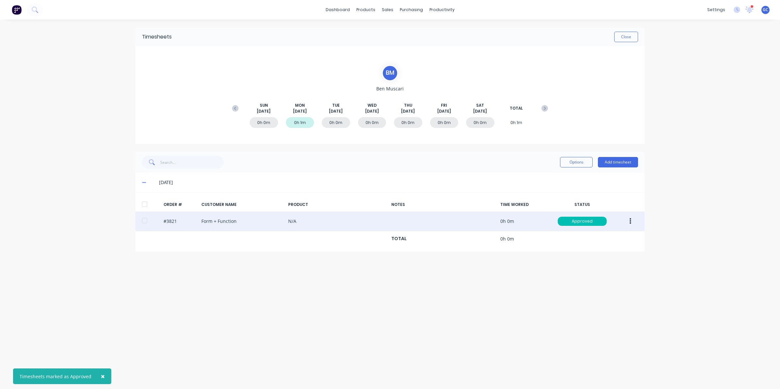
click at [626, 218] on button "button" at bounding box center [630, 222] width 15 height 12
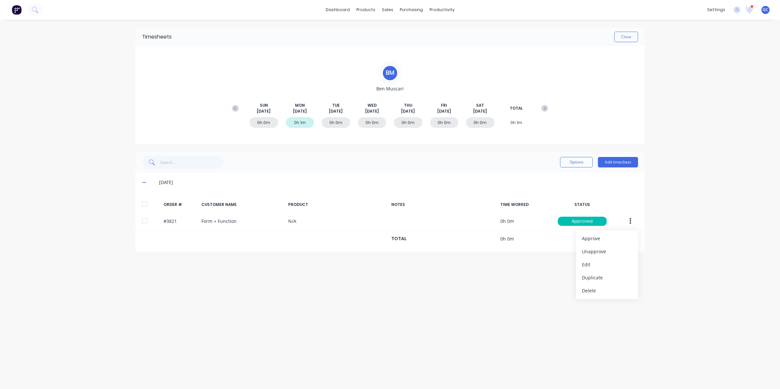
click at [433, 264] on div "Timesheets Close [PERSON_NAME] [DATE] [DATE] [DATE] [DATE] [DATE] [DATE] [DATE]…" at bounding box center [390, 198] width 522 height 357
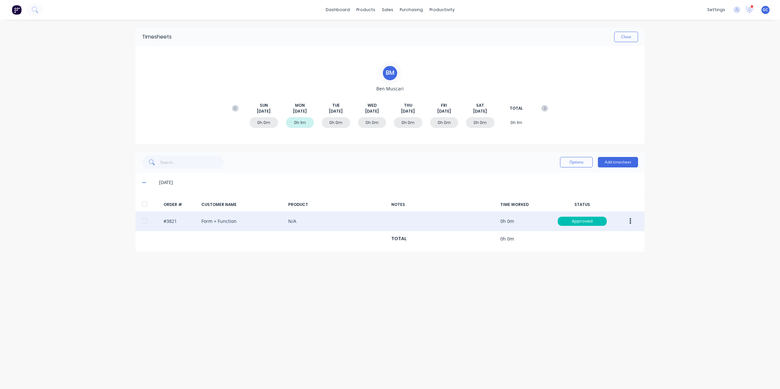
click at [634, 219] on button "button" at bounding box center [630, 222] width 15 height 12
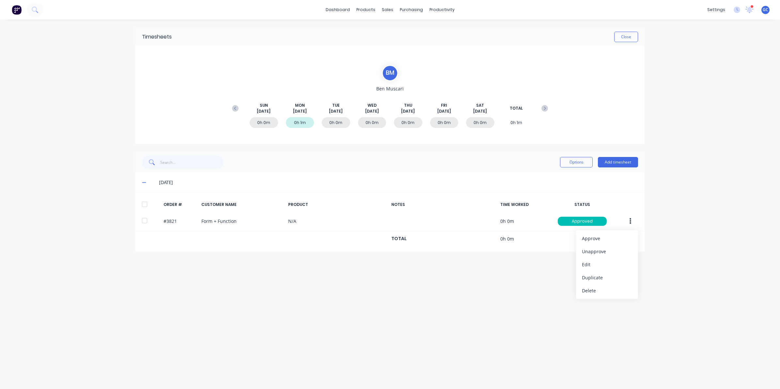
click at [536, 274] on div "Timesheets Close [PERSON_NAME] [DATE] [DATE] [DATE] [DATE] [DATE] [DATE] [DATE]…" at bounding box center [390, 198] width 522 height 357
click at [360, 256] on div "Timesheets Close [PERSON_NAME] [DATE] [DATE] [DATE] [DATE] [DATE] [DATE] [DATE]…" at bounding box center [390, 198] width 522 height 357
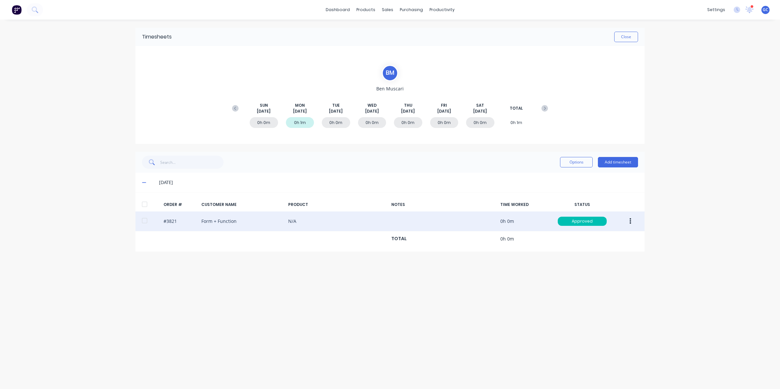
click at [270, 226] on div "#3821 Form + Function N/A 0h 0m Approved" at bounding box center [390, 222] width 509 height 20
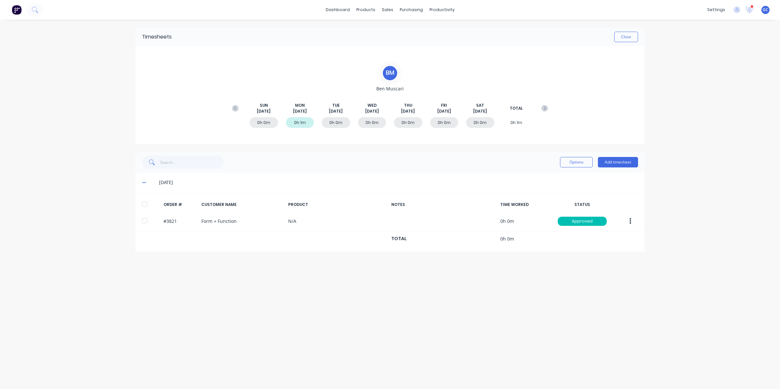
click at [342, 291] on div "Timesheets Close [PERSON_NAME] [DATE] [DATE] [DATE] [DATE] [DATE] [DATE] [DATE]…" at bounding box center [390, 198] width 522 height 357
click at [629, 38] on button "Close" at bounding box center [627, 37] width 24 height 10
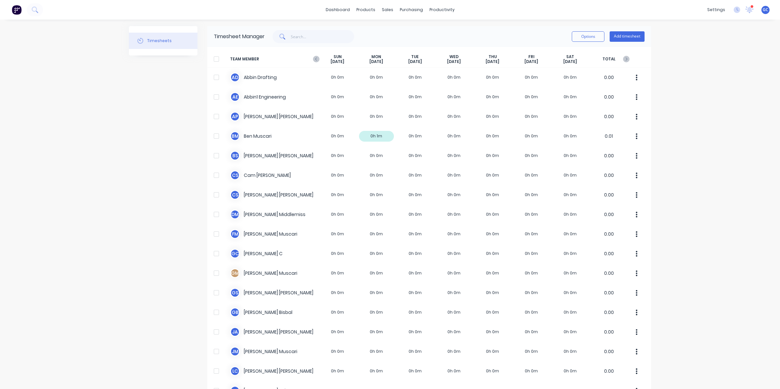
click at [483, 30] on div "Options Add timesheet" at bounding box center [455, 36] width 380 height 13
click at [447, 30] on div "Options Add timesheet" at bounding box center [455, 36] width 380 height 13
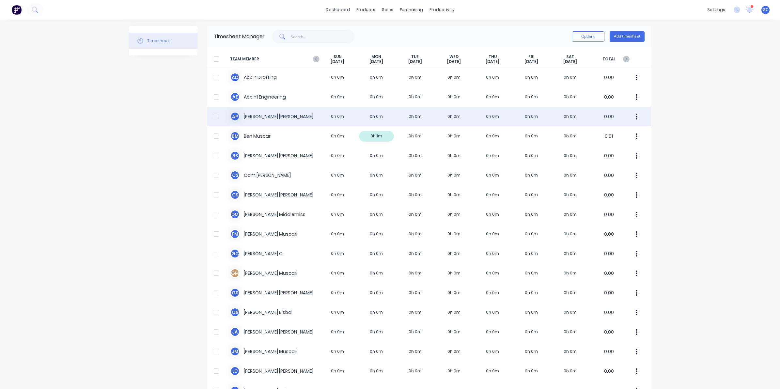
click at [322, 115] on div "A P [PERSON_NAME] 0h 0m 0h 0m 0h 0m 0h 0m 0h 0m 0h 0m 0h 0m 0.00" at bounding box center [429, 117] width 444 height 20
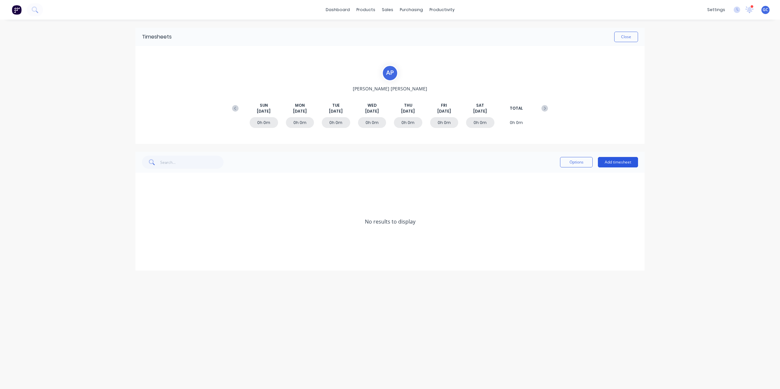
click at [624, 166] on button "Add timesheet" at bounding box center [618, 162] width 40 height 10
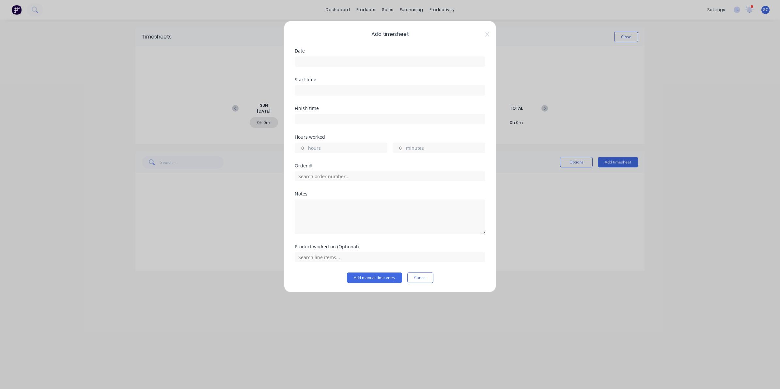
click at [377, 65] on input at bounding box center [390, 62] width 190 height 10
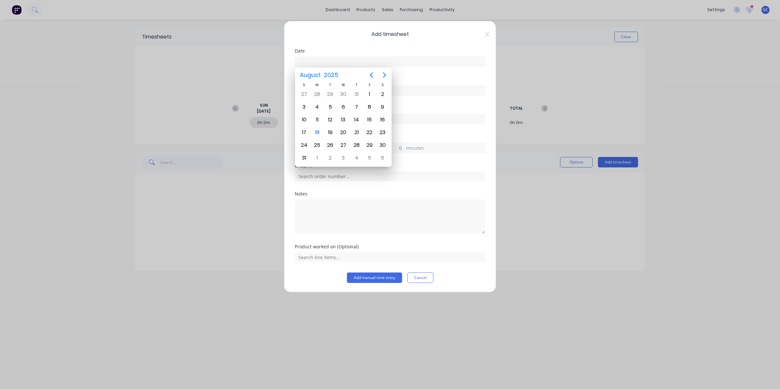
click at [406, 60] on input at bounding box center [390, 62] width 190 height 10
click at [492, 33] on div "Add timesheet Date Start time Finish time Hours worked hours minutes Order # No…" at bounding box center [390, 157] width 212 height 272
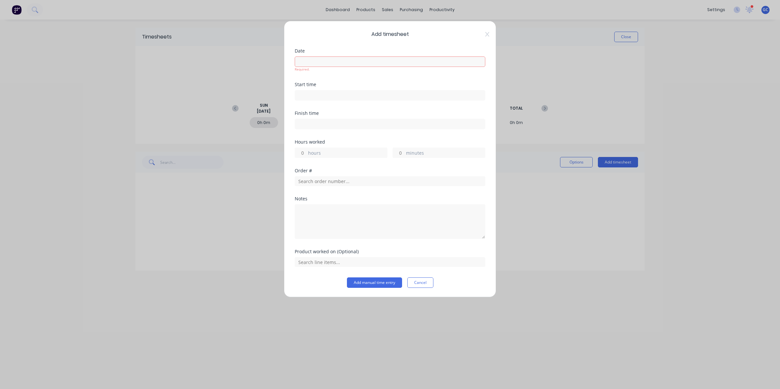
click at [482, 32] on span "Add timesheet" at bounding box center [390, 34] width 191 height 8
click at [488, 32] on icon at bounding box center [488, 34] width 4 height 5
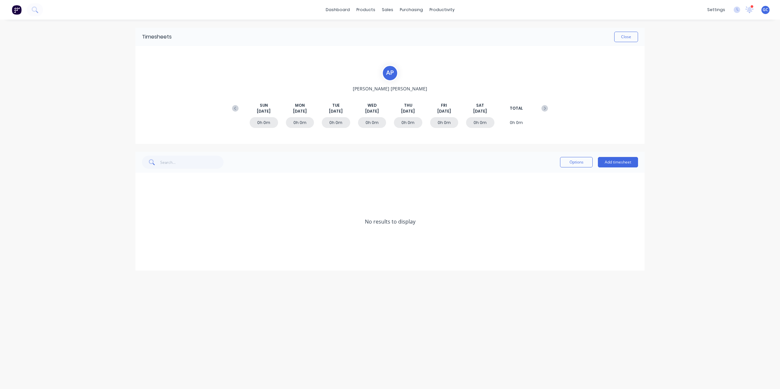
click at [636, 168] on div "Options Add timesheet" at bounding box center [599, 162] width 78 height 13
click at [634, 167] on button "Add timesheet" at bounding box center [618, 162] width 40 height 10
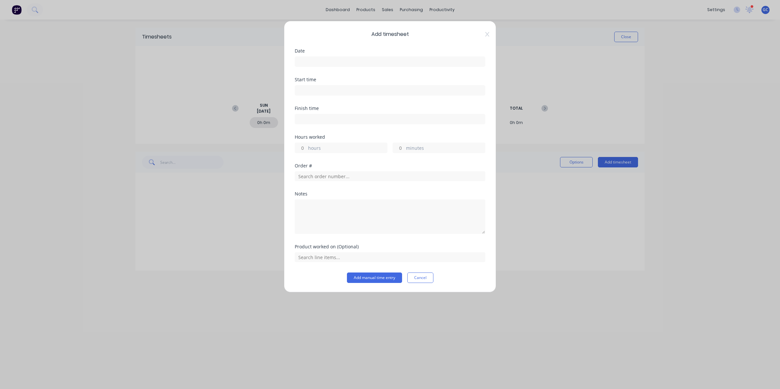
click at [427, 33] on span "Add timesheet" at bounding box center [390, 34] width 191 height 8
click at [332, 59] on input at bounding box center [390, 62] width 190 height 10
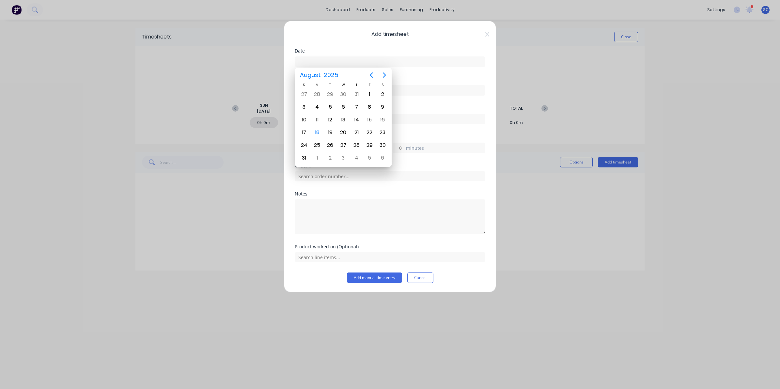
click at [419, 56] on label at bounding box center [390, 61] width 191 height 10
click at [419, 57] on input at bounding box center [390, 62] width 190 height 10
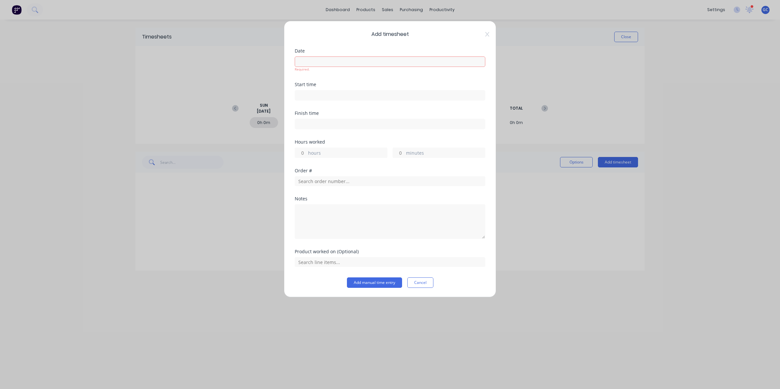
click at [372, 103] on div "Start time" at bounding box center [390, 96] width 191 height 29
click at [369, 95] on input at bounding box center [390, 95] width 190 height 10
type input "12:59 PM"
click at [376, 90] on label "12:59 PM" at bounding box center [390, 95] width 191 height 10
click at [376, 90] on input "12:59 PM" at bounding box center [390, 95] width 190 height 10
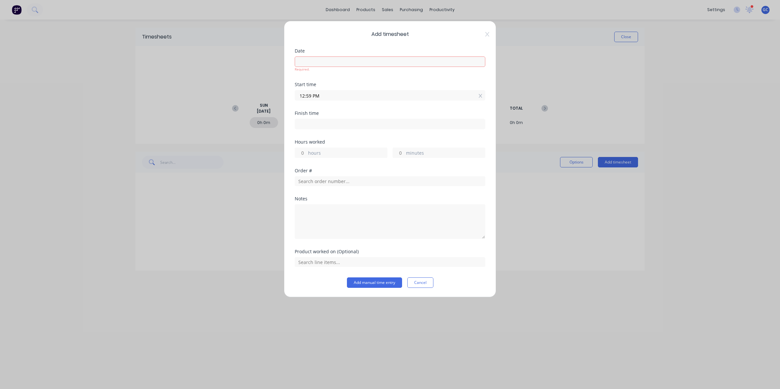
click at [412, 66] on label at bounding box center [390, 61] width 191 height 10
click at [412, 66] on input at bounding box center [390, 62] width 190 height 10
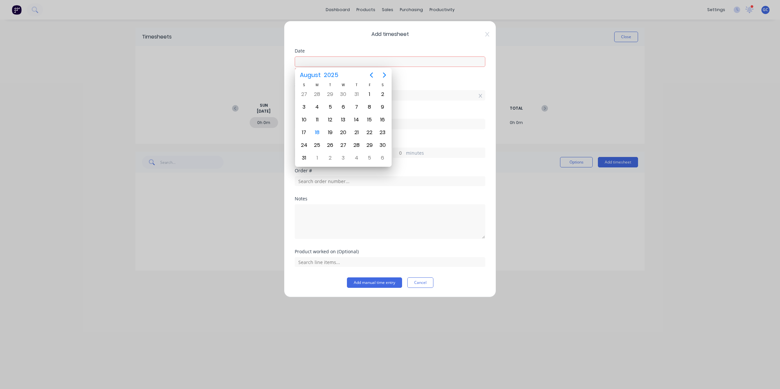
click at [351, 177] on div at bounding box center [390, 181] width 191 height 10
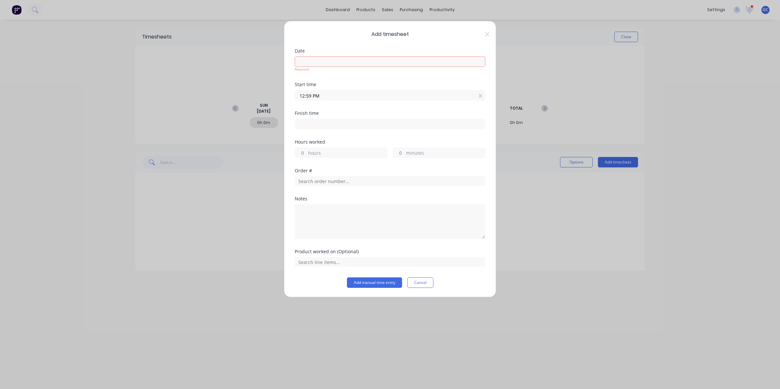
click at [349, 187] on div "Order #" at bounding box center [390, 183] width 191 height 28
click at [350, 182] on input "text" at bounding box center [390, 181] width 191 height 10
type input "3690"
click at [293, 286] on div "Add timesheet Date Required. Start time 12:59 PM Finish time Hours worked hours…" at bounding box center [390, 159] width 212 height 277
click at [321, 213] on textarea at bounding box center [390, 221] width 191 height 35
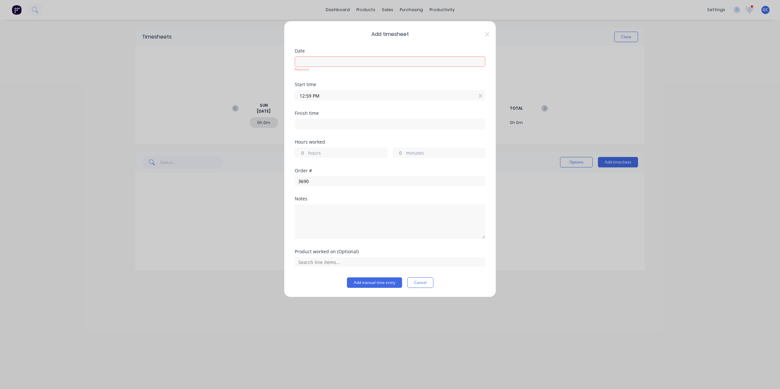
click at [491, 34] on div "Add timesheet Date Required. Start time 12:59 PM Finish time Hours worked hours…" at bounding box center [390, 159] width 212 height 277
click at [488, 34] on icon at bounding box center [488, 34] width 4 height 5
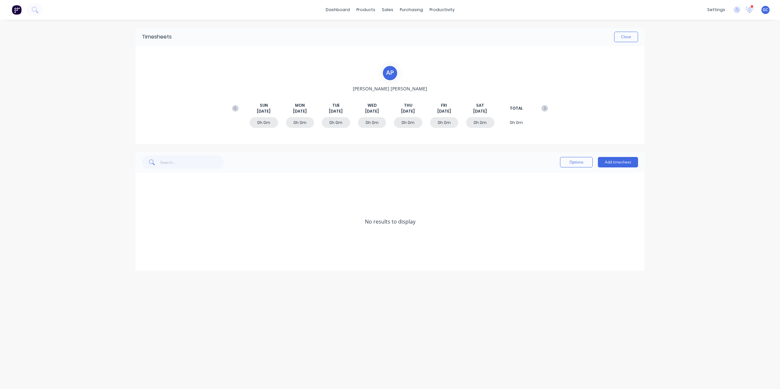
click at [611, 36] on div "Close" at bounding box center [405, 37] width 467 height 10
click at [616, 35] on button "Close" at bounding box center [627, 37] width 24 height 10
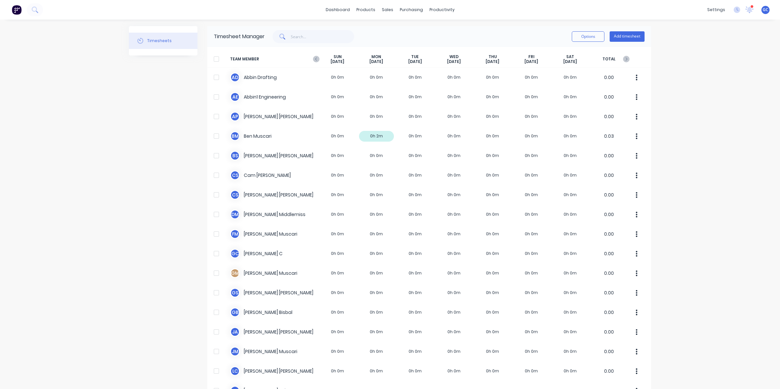
click at [216, 58] on div at bounding box center [216, 59] width 13 height 13
click at [385, 16] on div "Sales Orders Customers Price Level Manager" at bounding box center [419, 44] width 87 height 57
click at [404, 33] on div "Sales Orders" at bounding box center [408, 31] width 27 height 6
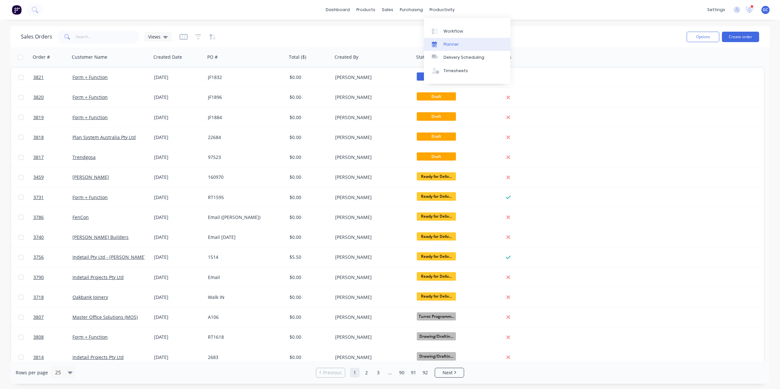
click at [462, 44] on link "Planner" at bounding box center [467, 44] width 87 height 13
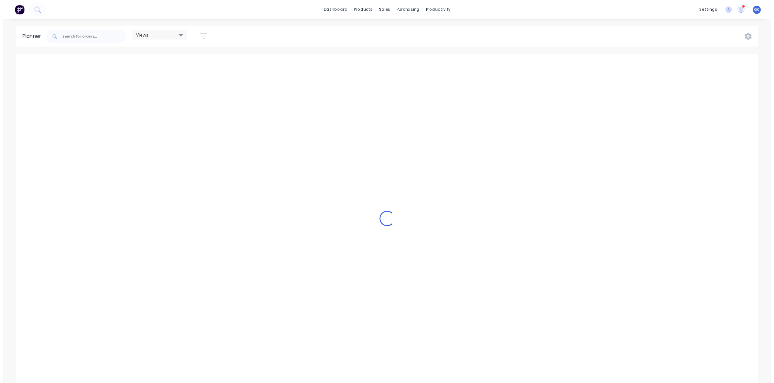
scroll to position [0, 305]
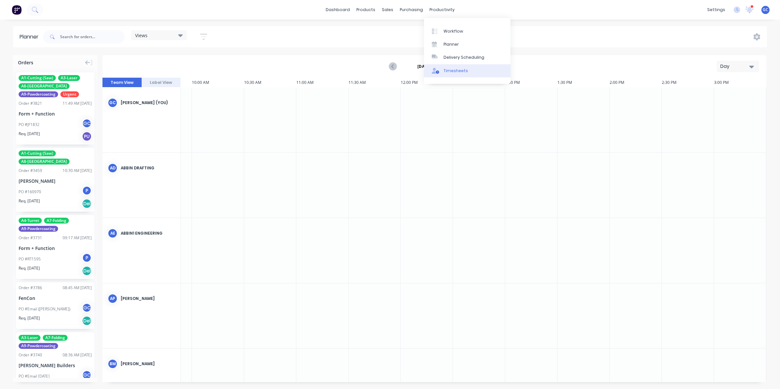
click at [457, 67] on link "Timesheets" at bounding box center [467, 70] width 87 height 13
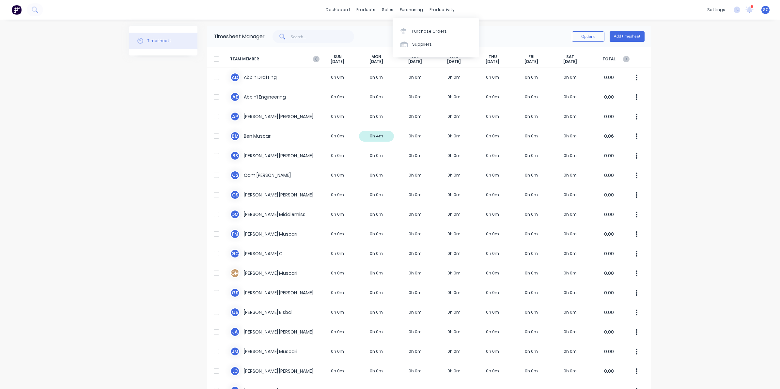
click at [528, 0] on div "dashboard products sales purchasing productivity dashboard products Product Cat…" at bounding box center [390, 10] width 780 height 20
click at [444, 30] on div "Workflow" at bounding box center [451, 31] width 20 height 6
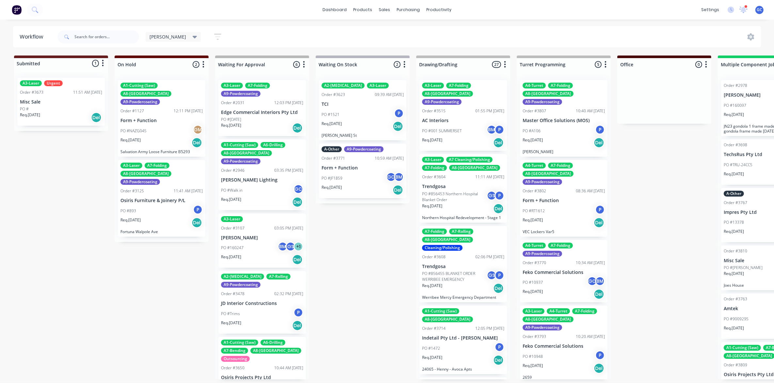
click at [492, 8] on div "dashboard products sales purchasing productivity dashboard products Product Cat…" at bounding box center [387, 10] width 774 height 20
drag, startPoint x: 386, startPoint y: 224, endPoint x: 433, endPoint y: 225, distance: 46.7
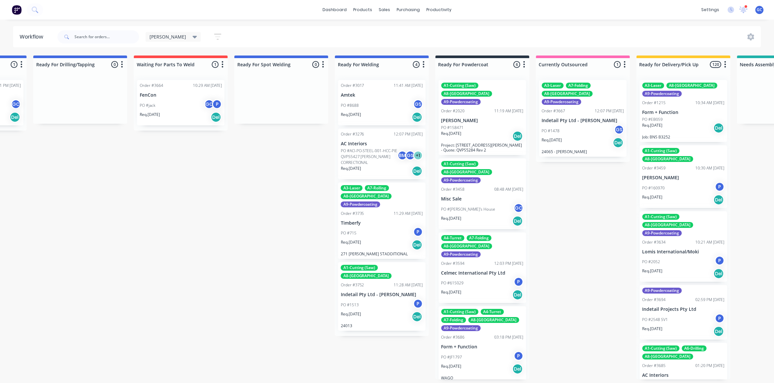
scroll to position [0, 1356]
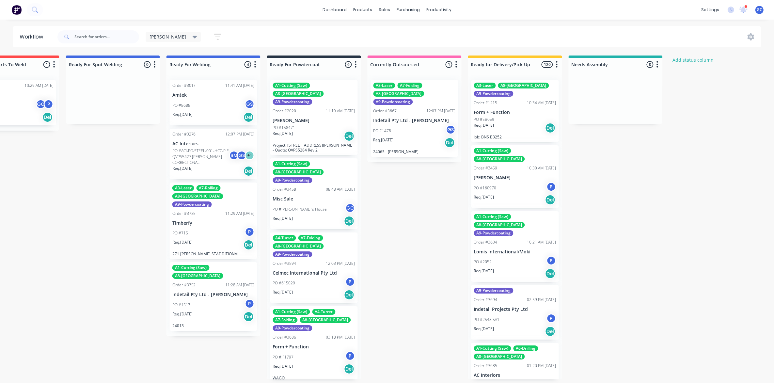
click at [390, 7] on div "sales" at bounding box center [385, 10] width 18 height 10
click at [391, 32] on div at bounding box center [389, 31] width 10 height 6
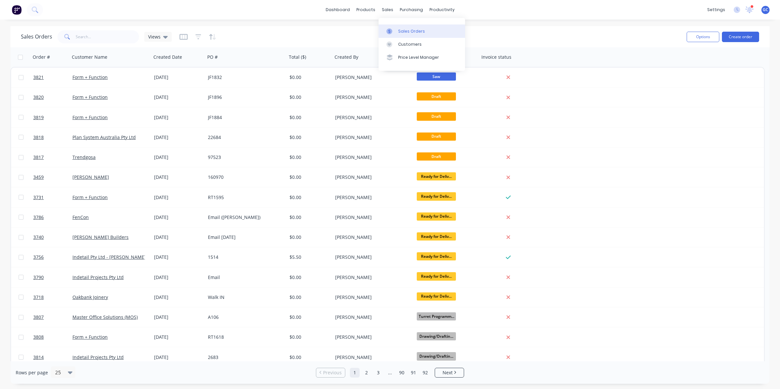
click at [402, 26] on link "Sales Orders" at bounding box center [422, 30] width 87 height 13
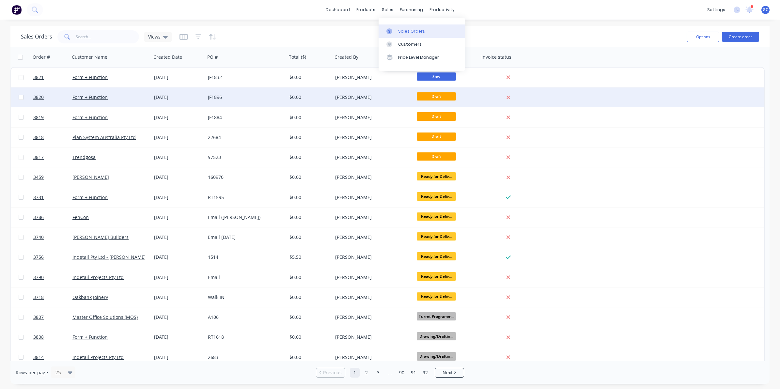
click at [628, 99] on div "3820 Form + Function [DATE] JF1896 $0.00 [PERSON_NAME] Draft" at bounding box center [387, 98] width 753 height 20
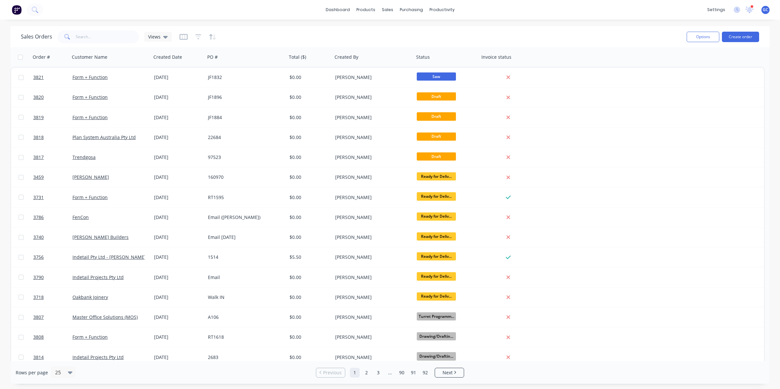
click at [606, 29] on div "Sales Orders Views" at bounding box center [351, 37] width 661 height 16
click at [387, 7] on div "sales" at bounding box center [388, 10] width 18 height 10
click at [438, 2] on div "dashboard products sales purchasing productivity dashboard products Product Cat…" at bounding box center [390, 10] width 780 height 20
click at [447, 28] on link "Workflow" at bounding box center [467, 30] width 87 height 13
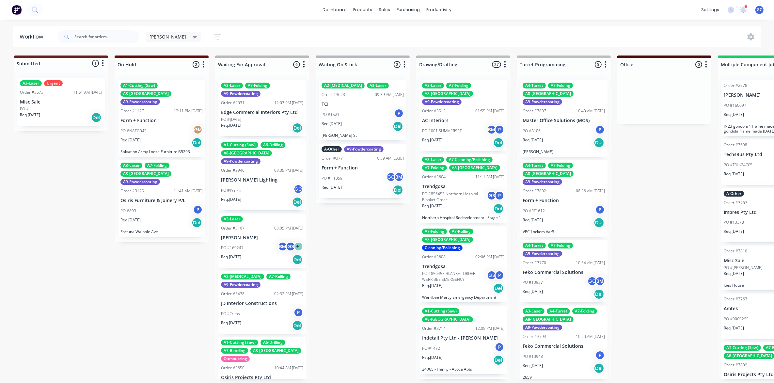
drag, startPoint x: 203, startPoint y: 146, endPoint x: 235, endPoint y: 147, distance: 31.7
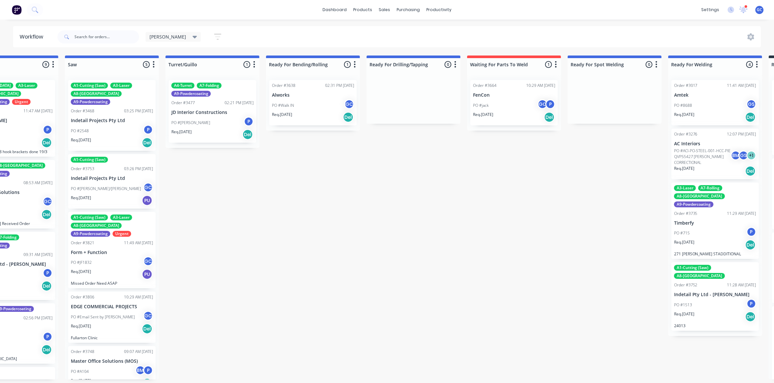
scroll to position [0, 1176]
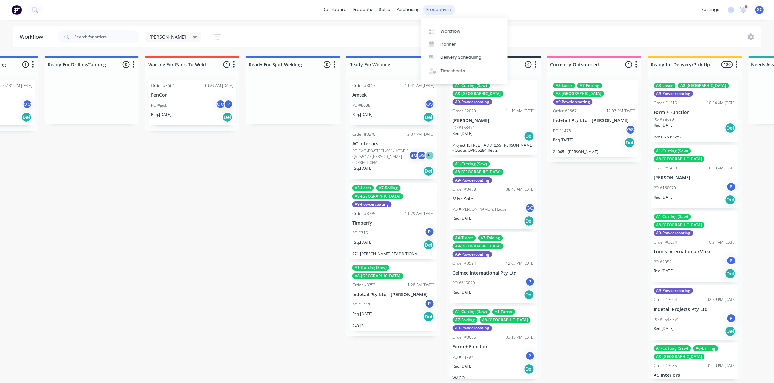
click at [438, 7] on div "productivity" at bounding box center [439, 10] width 32 height 10
click at [457, 27] on link "Workflow" at bounding box center [464, 30] width 87 height 13
click at [550, 15] on div "dashboard products sales purchasing productivity dashboard products Product Cat…" at bounding box center [387, 10] width 774 height 20
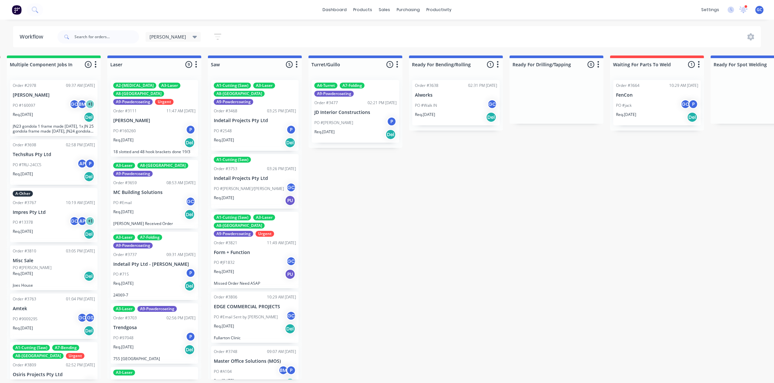
scroll to position [0, 1356]
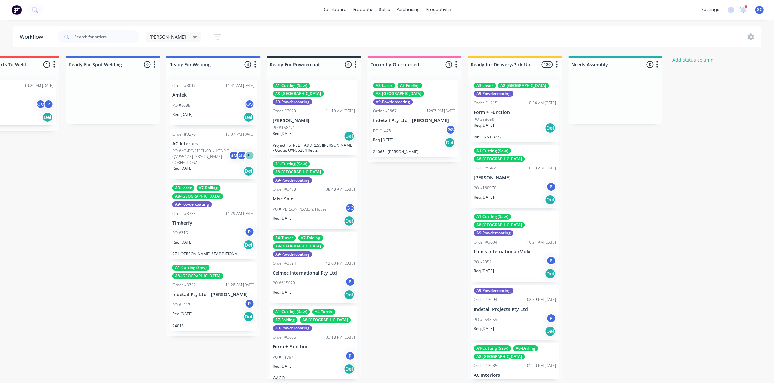
drag, startPoint x: 228, startPoint y: 245, endPoint x: 214, endPoint y: 246, distance: 14.0
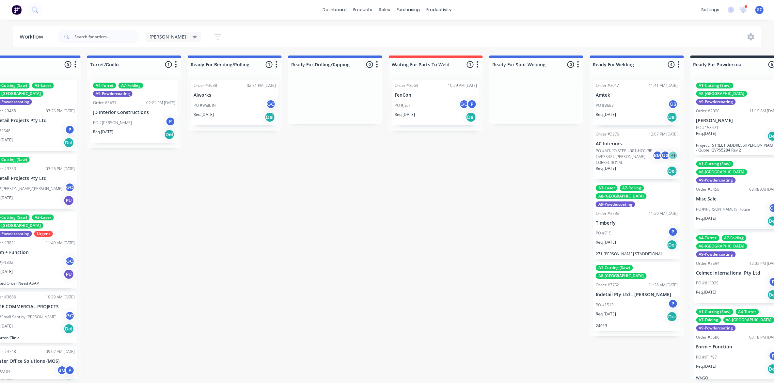
scroll to position [1, 0]
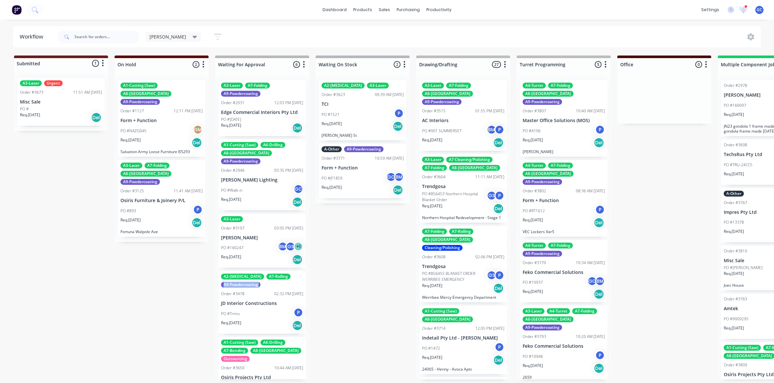
drag, startPoint x: 168, startPoint y: 281, endPoint x: 165, endPoint y: 275, distance: 6.3
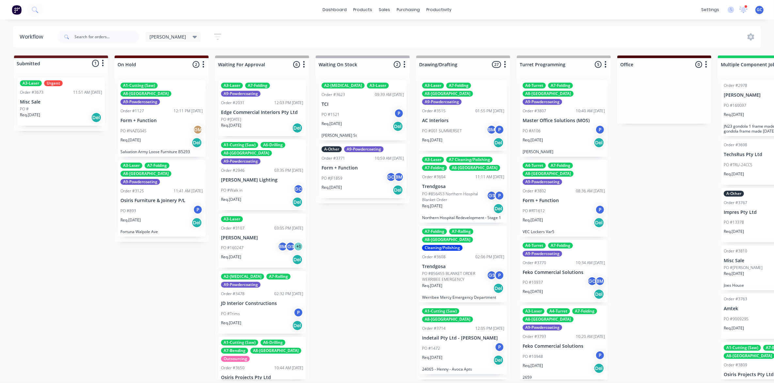
click at [382, 33] on div "Product Catalogue" at bounding box center [392, 32] width 40 height 6
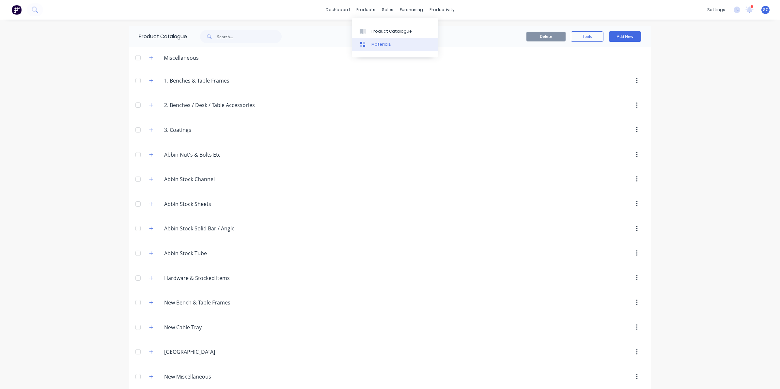
click at [379, 42] on div "Materials" at bounding box center [382, 44] width 20 height 6
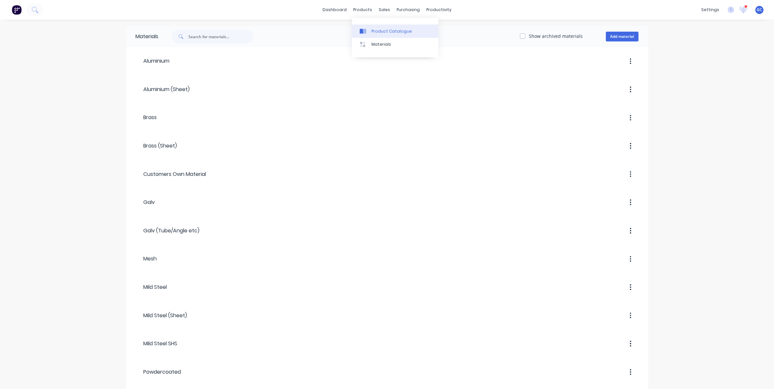
click at [381, 32] on div "Product Catalogue" at bounding box center [392, 31] width 40 height 6
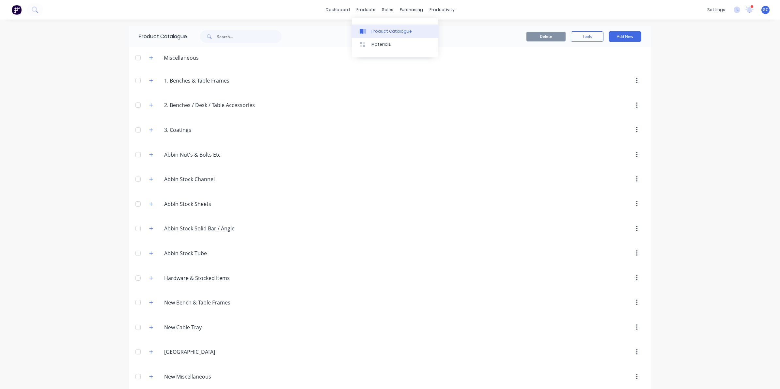
click at [389, 25] on link "Product Catalogue" at bounding box center [395, 30] width 87 height 13
click at [399, 31] on div "Sales Orders" at bounding box center [408, 31] width 27 height 6
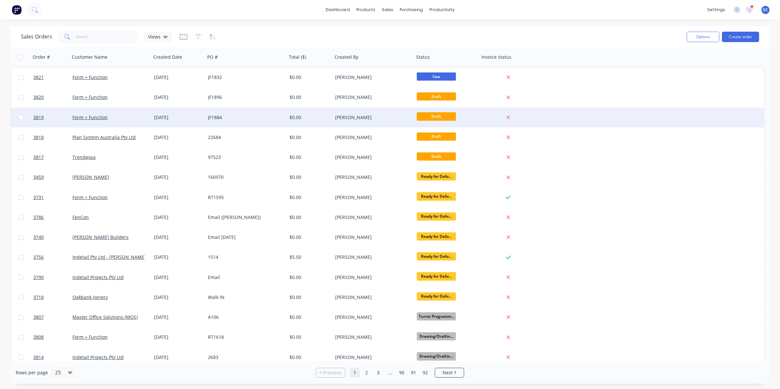
click at [211, 116] on div "JF1884" at bounding box center [244, 117] width 72 height 7
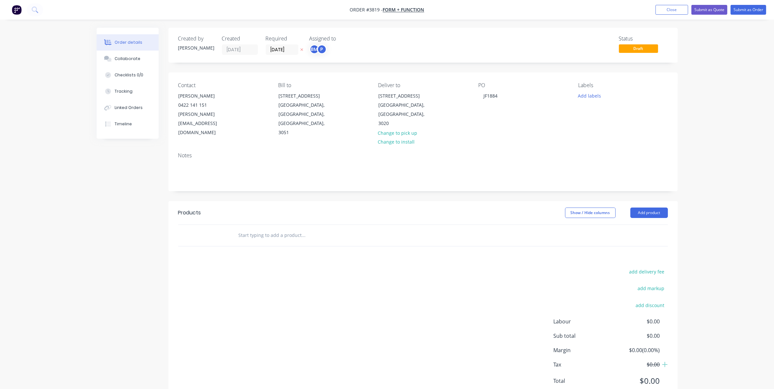
click at [273, 229] on input "text" at bounding box center [303, 235] width 131 height 13
click at [666, 8] on button "Close" at bounding box center [672, 10] width 33 height 10
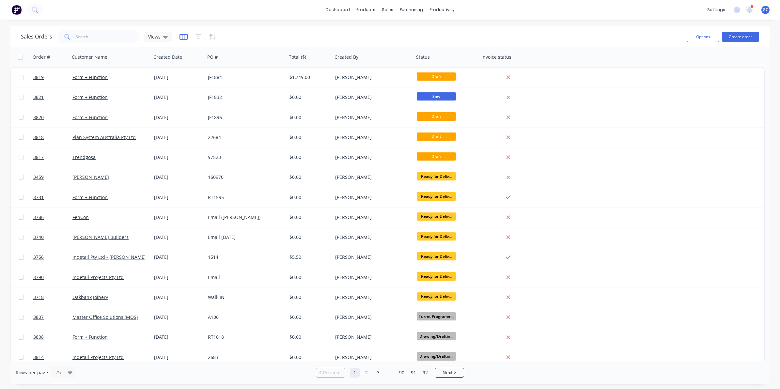
click at [183, 35] on icon "button" at bounding box center [184, 37] width 8 height 7
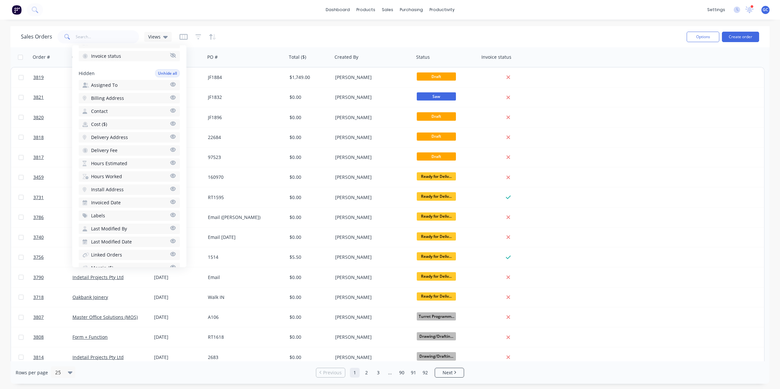
scroll to position [122, 0]
click at [108, 136] on button "Cost ($)" at bounding box center [129, 139] width 101 height 10
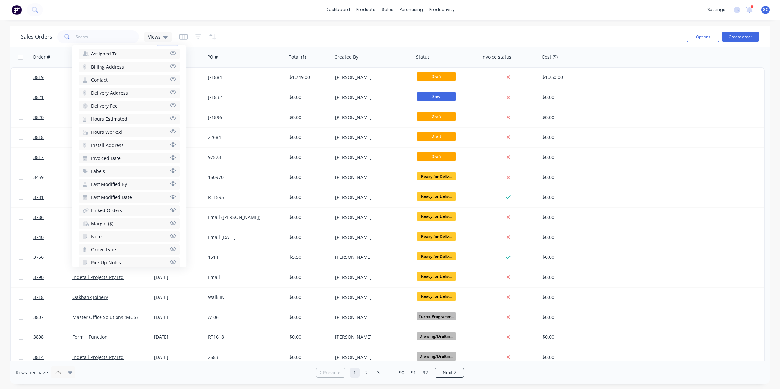
scroll to position [204, 0]
click at [170, 198] on icon "button" at bounding box center [173, 200] width 6 height 4
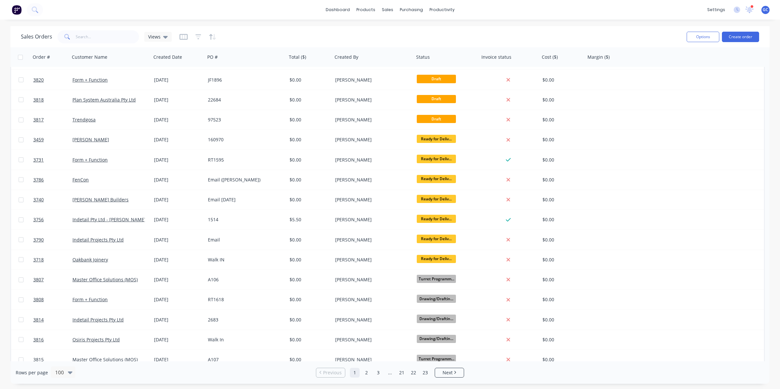
scroll to position [0, 0]
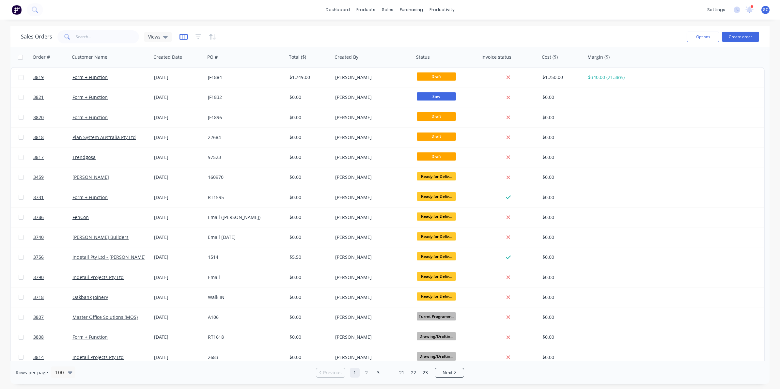
click at [182, 38] on icon "button" at bounding box center [183, 37] width 3 height 4
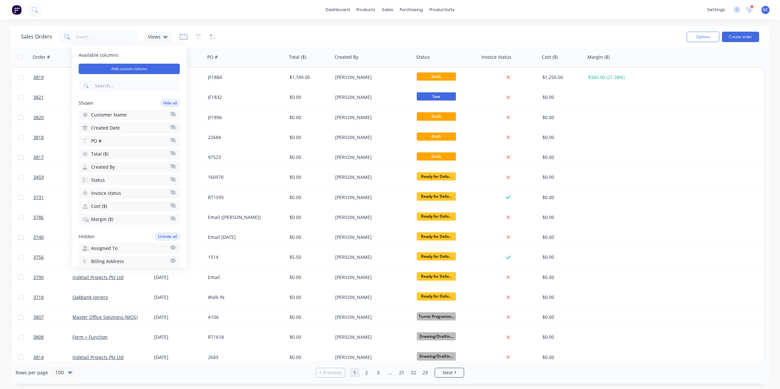
click at [249, 33] on div "Sales Orders Views" at bounding box center [351, 37] width 661 height 16
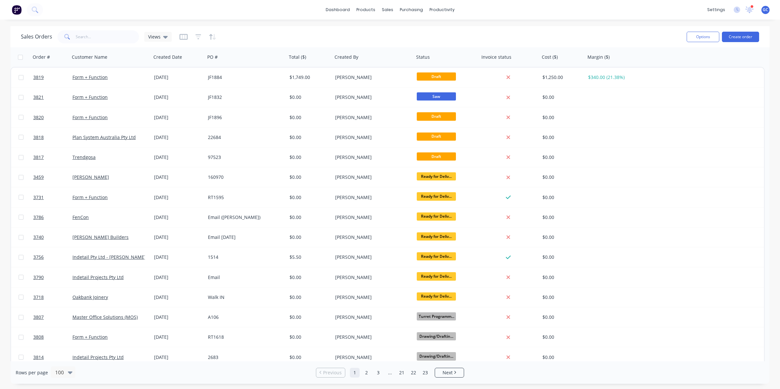
click at [239, 36] on div "Sales Orders Views" at bounding box center [351, 37] width 661 height 16
click at [170, 38] on div "Views" at bounding box center [157, 37] width 27 height 10
click at [279, 35] on div "Sales Orders Views" at bounding box center [351, 37] width 661 height 16
click at [164, 37] on icon at bounding box center [165, 37] width 5 height 3
click at [245, 33] on div "Sales Orders Views" at bounding box center [351, 37] width 661 height 16
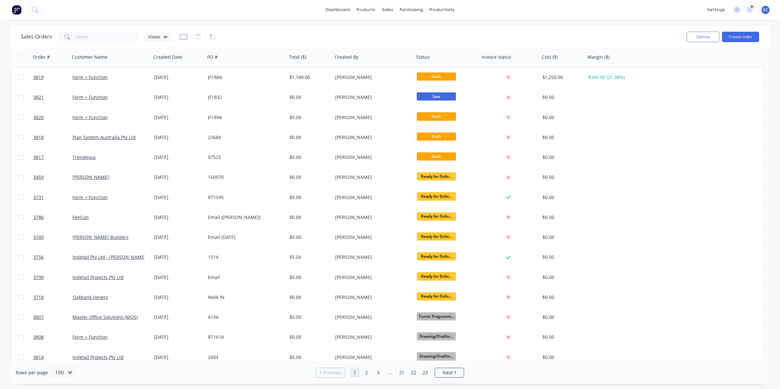
drag, startPoint x: 199, startPoint y: 17, endPoint x: 183, endPoint y: 42, distance: 29.3
click at [199, 20] on div "dashboard products sales purchasing productivity dashboard products Product Cat…" at bounding box center [390, 194] width 780 height 389
click at [185, 35] on icon "button" at bounding box center [184, 37] width 8 height 6
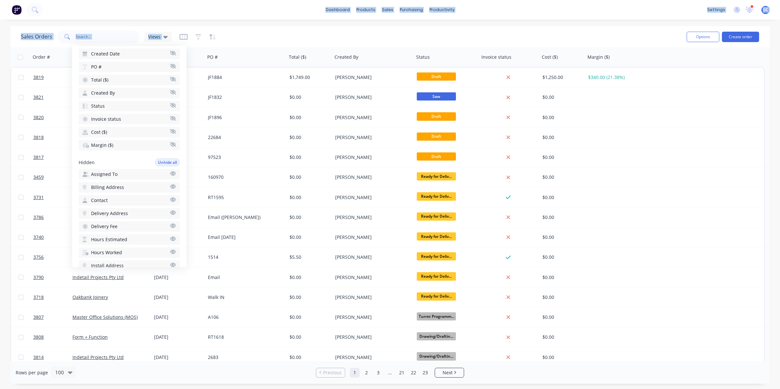
scroll to position [41, 0]
click at [239, 36] on div "Sales Orders Views" at bounding box center [351, 37] width 661 height 16
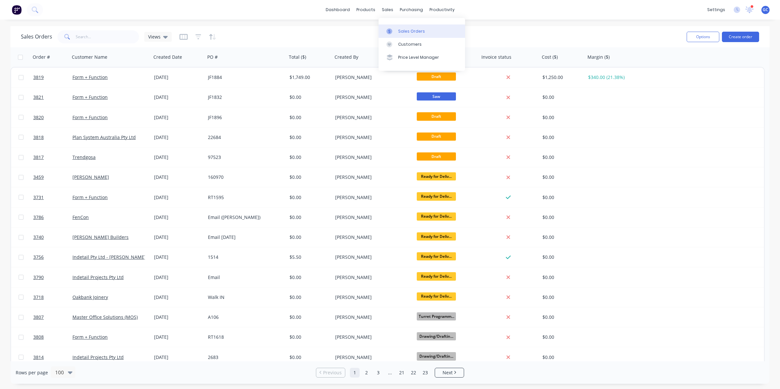
click at [407, 28] on div "Sales Orders" at bounding box center [411, 31] width 27 height 6
click at [233, 27] on div "Sales Orders Views Options Create order" at bounding box center [390, 36] width 760 height 21
click at [185, 37] on icon "button" at bounding box center [184, 37] width 8 height 7
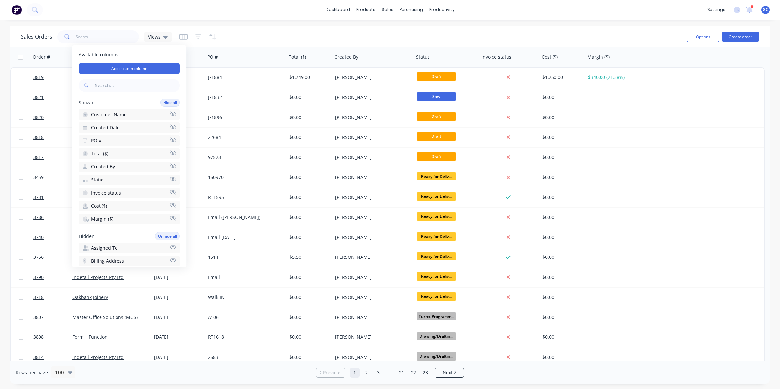
scroll to position [0, 0]
click at [269, 22] on div "dashboard products sales purchasing productivity dashboard products Product Cat…" at bounding box center [390, 194] width 780 height 389
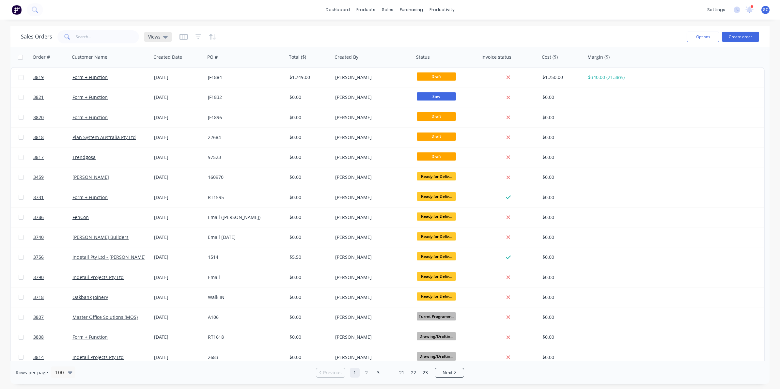
click at [170, 36] on div "Views" at bounding box center [157, 37] width 27 height 10
click at [305, 34] on div "Sales Orders Views" at bounding box center [351, 37] width 661 height 16
click at [205, 30] on div "Sales Orders Views" at bounding box center [351, 37] width 661 height 16
click at [182, 40] on button "button" at bounding box center [184, 37] width 8 height 10
click at [310, 30] on div "Sales Orders Views" at bounding box center [351, 37] width 661 height 16
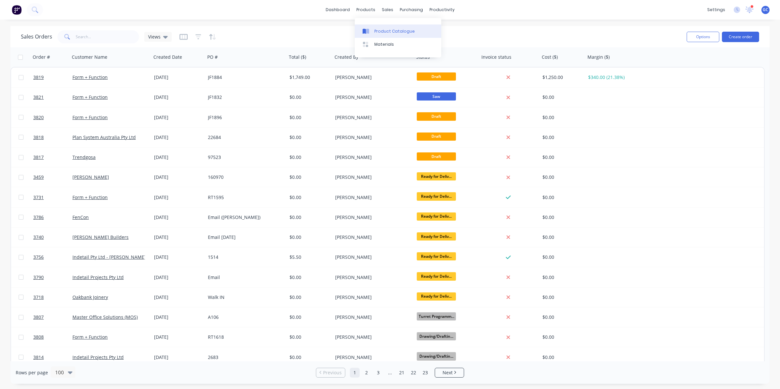
click at [379, 28] on div "Product Catalogue" at bounding box center [395, 31] width 40 height 6
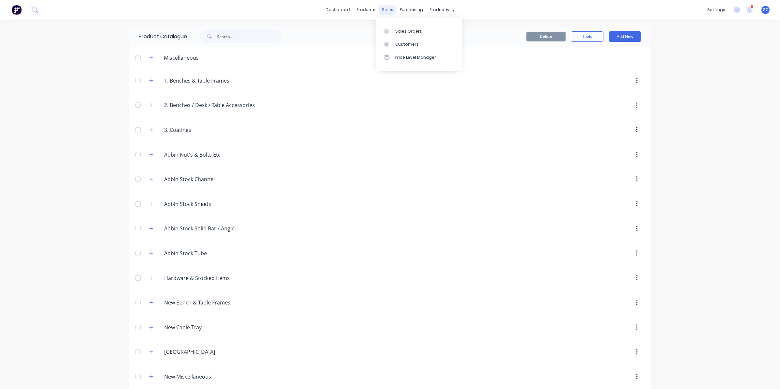
click at [385, 12] on div "sales" at bounding box center [388, 10] width 18 height 10
click at [396, 33] on div "Sales Orders" at bounding box center [408, 31] width 27 height 6
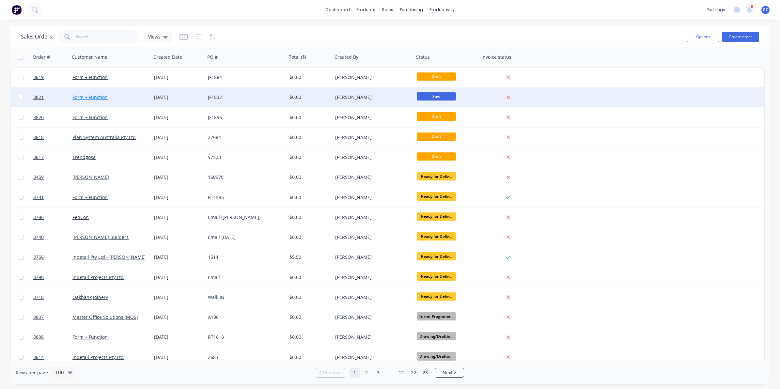
click at [88, 95] on link "Form + Function" at bounding box center [89, 97] width 35 height 6
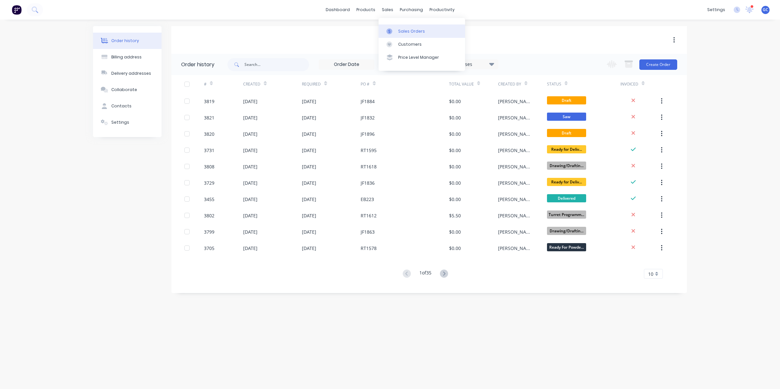
click at [396, 28] on div at bounding box center [392, 31] width 10 height 6
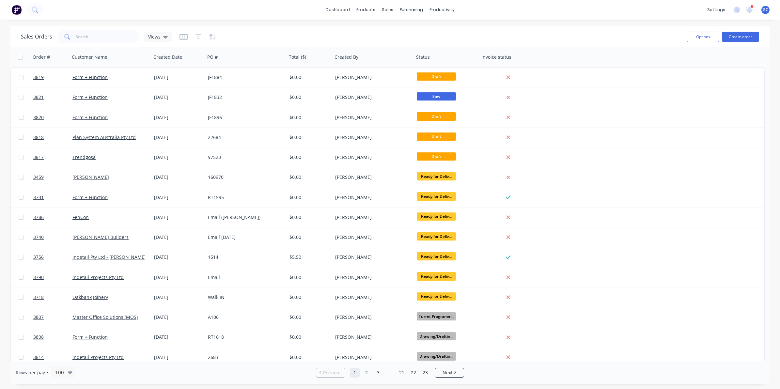
click at [102, 120] on div "Form + Function" at bounding box center [111, 118] width 82 height 20
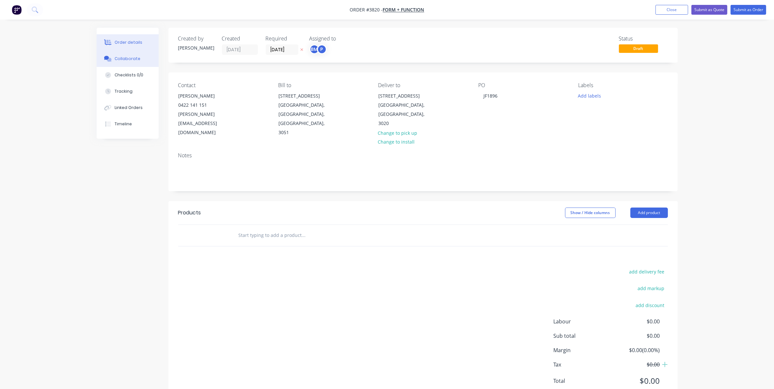
click at [136, 55] on button "Collaborate" at bounding box center [128, 59] width 62 height 16
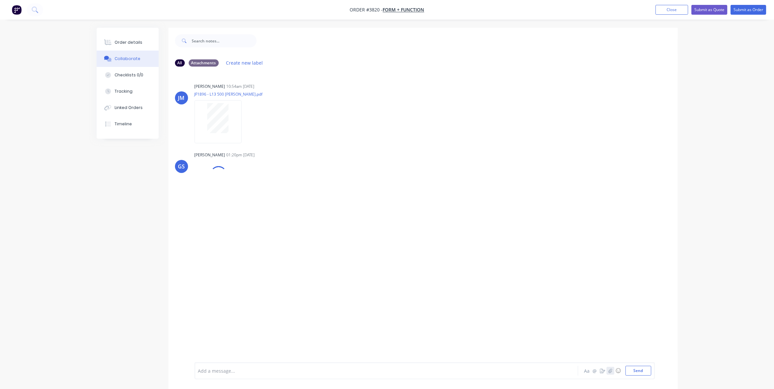
click at [609, 368] on button "button" at bounding box center [611, 371] width 8 height 8
click at [675, 9] on button "Close" at bounding box center [672, 10] width 33 height 10
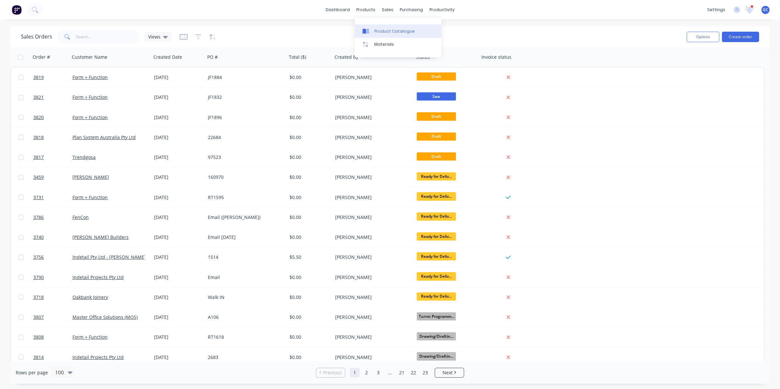
drag, startPoint x: 373, startPoint y: 10, endPoint x: 377, endPoint y: 25, distance: 15.7
click at [373, 10] on div "products" at bounding box center [365, 10] width 25 height 10
click at [379, 33] on div "Product Catalogue" at bounding box center [395, 31] width 40 height 6
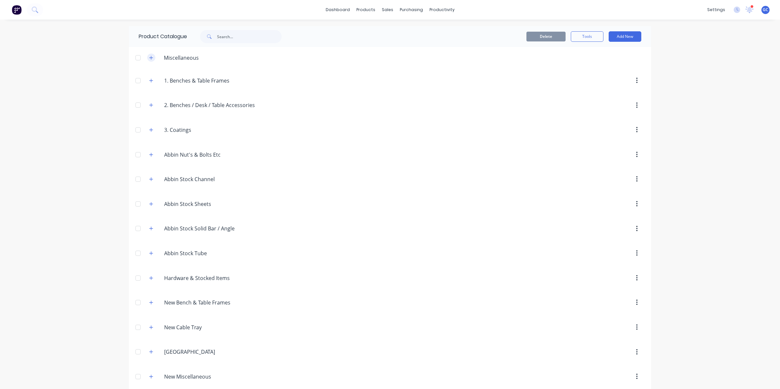
click at [150, 57] on icon "button" at bounding box center [152, 58] width 4 height 4
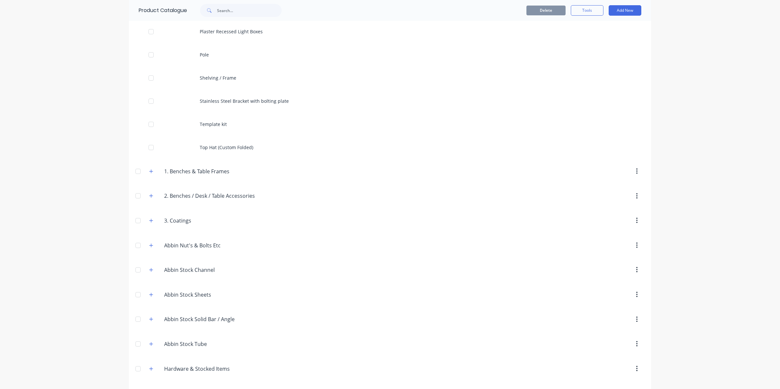
scroll to position [245, 0]
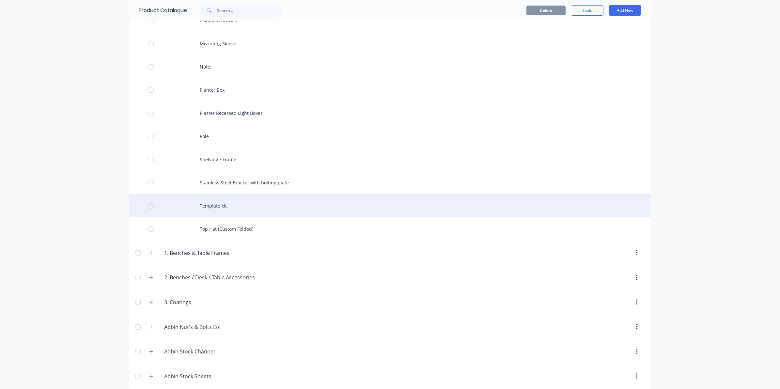
click at [198, 206] on div "Template kit" at bounding box center [390, 205] width 522 height 23
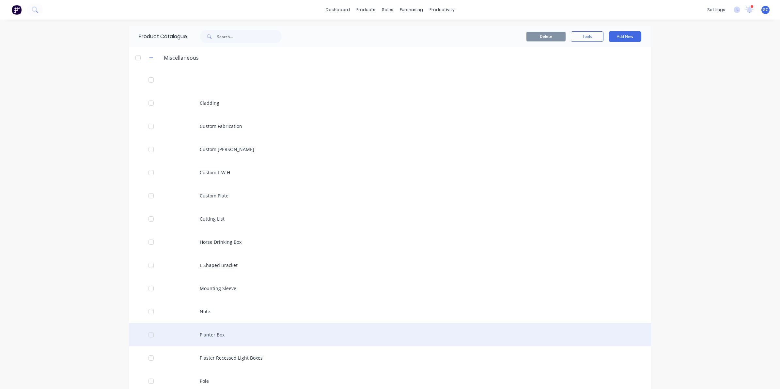
scroll to position [286, 0]
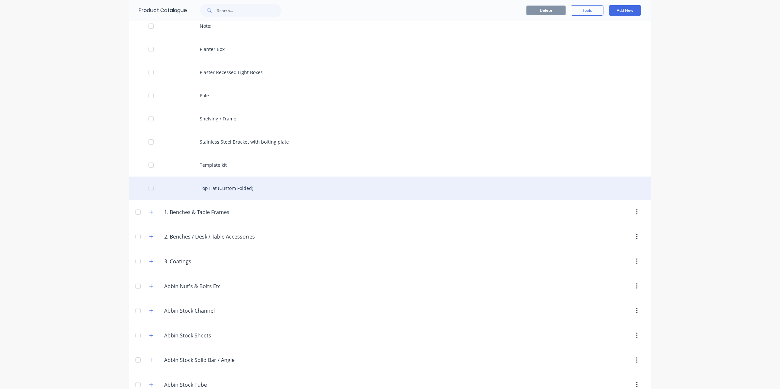
click at [147, 188] on div at bounding box center [151, 188] width 13 height 13
click at [149, 188] on div at bounding box center [151, 188] width 13 height 13
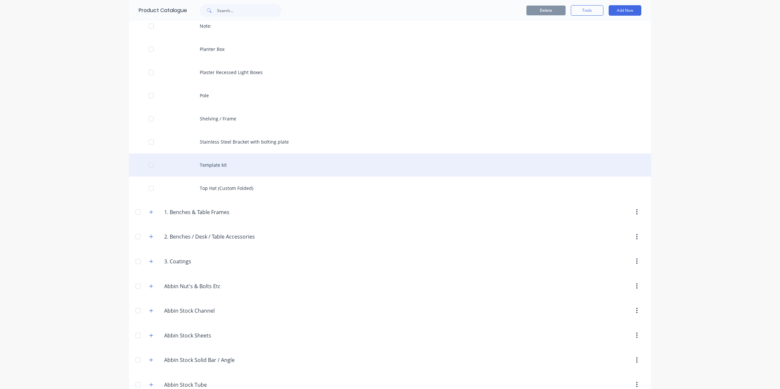
click at [146, 164] on div at bounding box center [151, 165] width 13 height 13
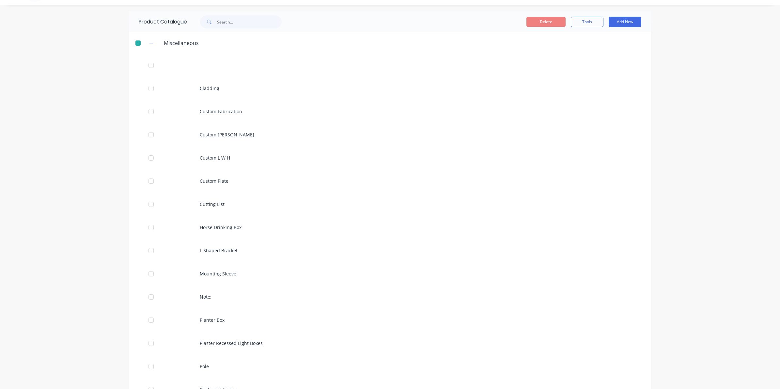
scroll to position [0, 0]
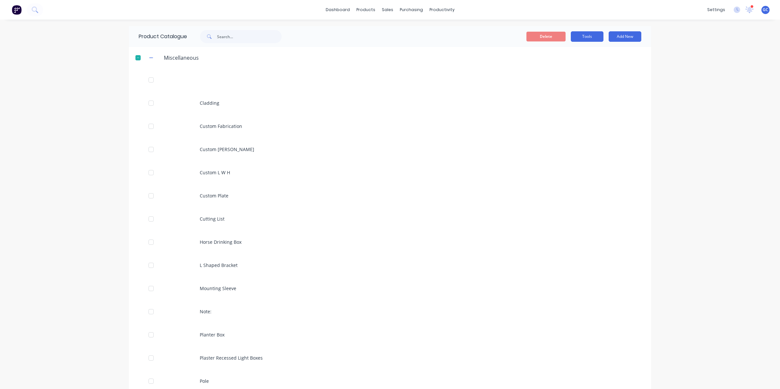
click at [579, 41] on button "Tools" at bounding box center [587, 36] width 33 height 10
click at [565, 55] on span "Duplicate product" at bounding box center [572, 53] width 49 height 7
click at [627, 31] on button "Add New" at bounding box center [625, 36] width 33 height 10
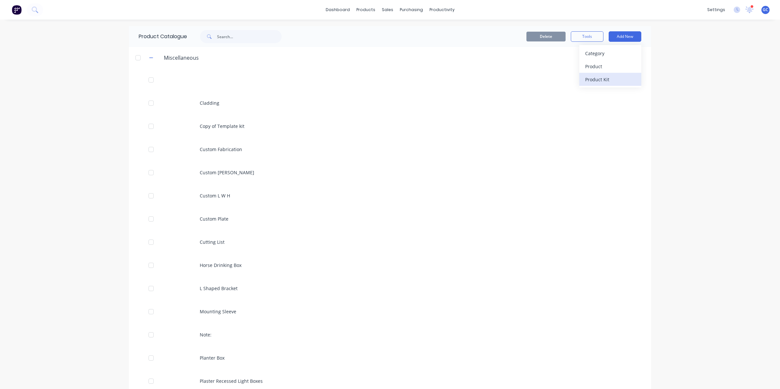
click at [595, 81] on div "Product Kit" at bounding box center [611, 79] width 50 height 9
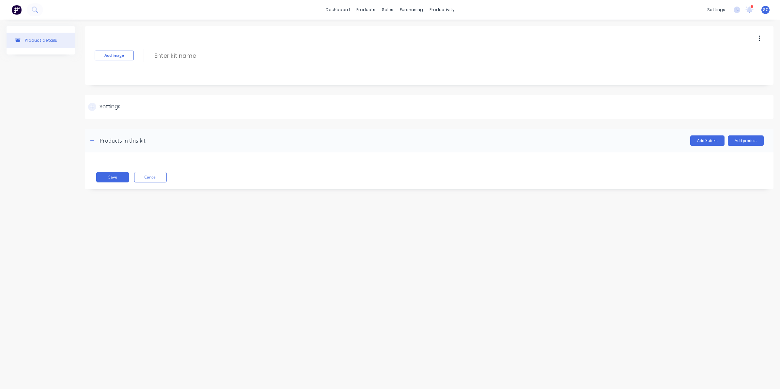
click at [112, 112] on div "Settings" at bounding box center [429, 107] width 689 height 24
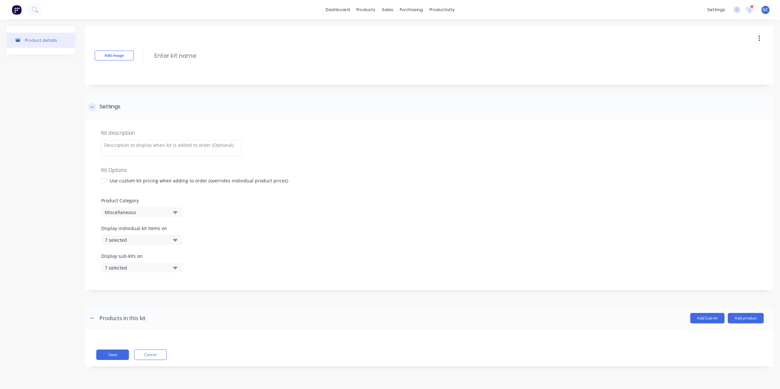
click at [113, 108] on div "Settings" at bounding box center [110, 107] width 21 height 8
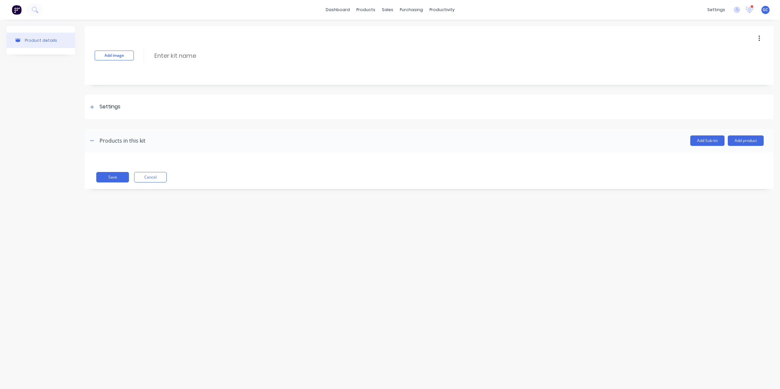
click at [114, 140] on div "Products in this kit" at bounding box center [123, 141] width 46 height 8
click at [361, 154] on div "Save Cancel" at bounding box center [429, 170] width 689 height 37
click at [185, 59] on input at bounding box center [212, 55] width 116 height 9
click at [178, 55] on input at bounding box center [212, 55] width 116 height 9
click at [105, 105] on div "Settings" at bounding box center [110, 107] width 21 height 8
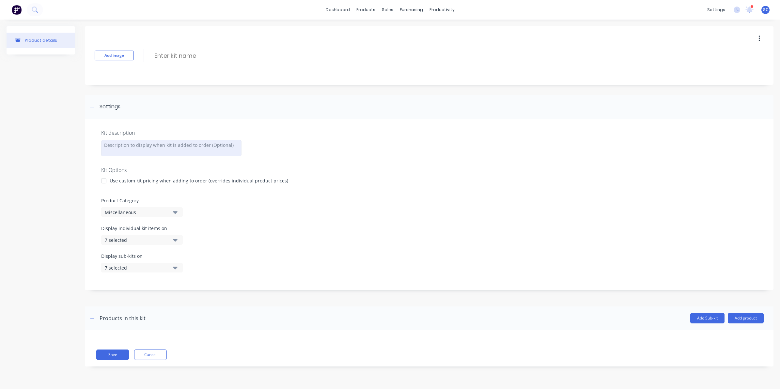
click at [141, 149] on div at bounding box center [171, 148] width 140 height 16
click at [172, 118] on div "Settings" at bounding box center [429, 107] width 689 height 24
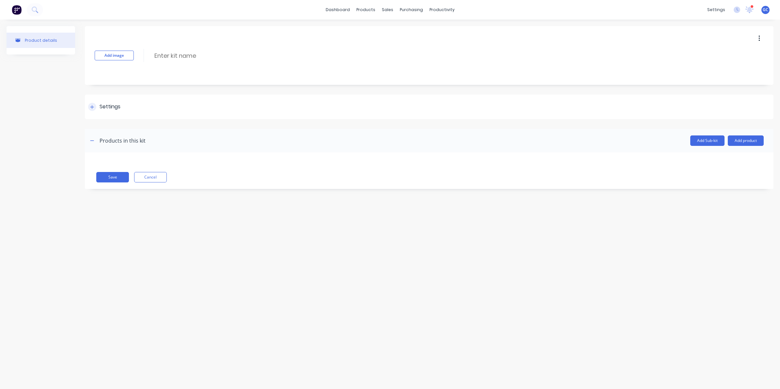
click at [99, 105] on div "Settings" at bounding box center [104, 107] width 32 height 8
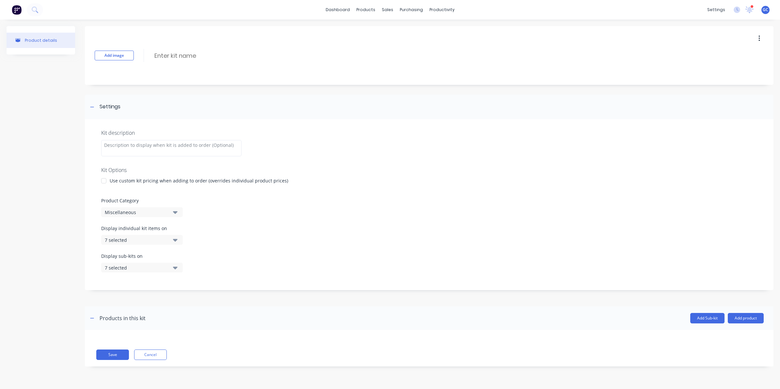
click at [237, 78] on div "Add image Enter kit name" at bounding box center [429, 55] width 689 height 59
click at [179, 88] on div "Add image Enter kit name Settings Kit description Kit Options Use custom kit pr…" at bounding box center [429, 201] width 689 height 350
click at [696, 317] on button "Add Sub-kit" at bounding box center [708, 318] width 34 height 10
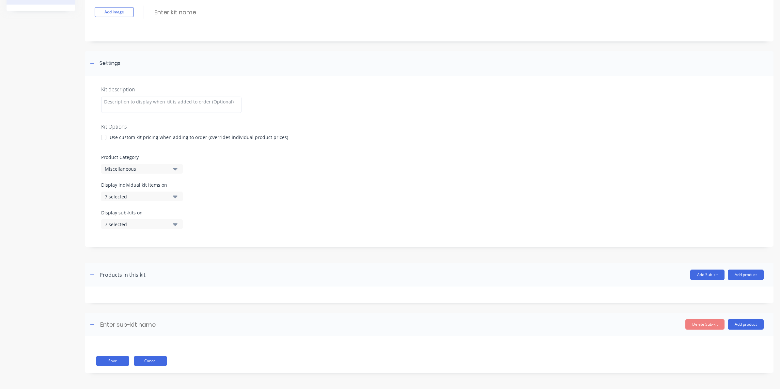
click at [151, 360] on button "Cancel" at bounding box center [150, 361] width 33 height 10
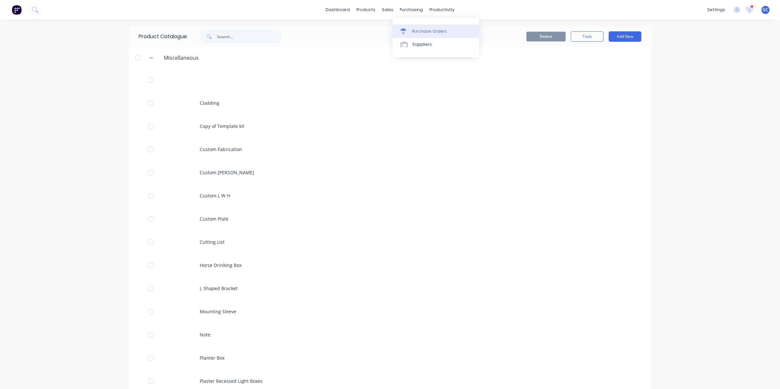
click at [417, 32] on div "Purchase Orders" at bounding box center [429, 31] width 35 height 6
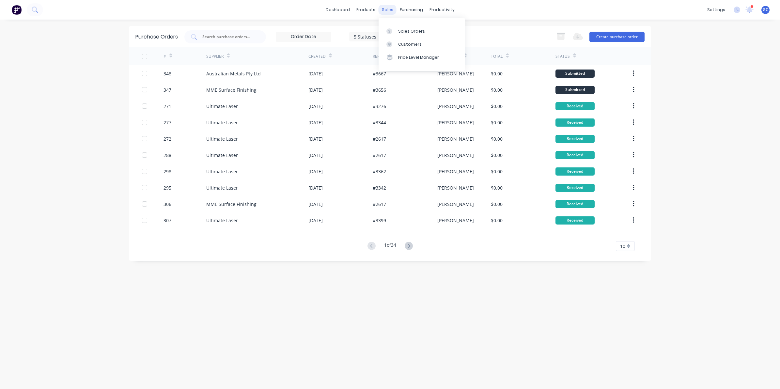
click at [386, 12] on div "sales" at bounding box center [388, 10] width 18 height 10
click at [394, 29] on div at bounding box center [392, 31] width 10 height 6
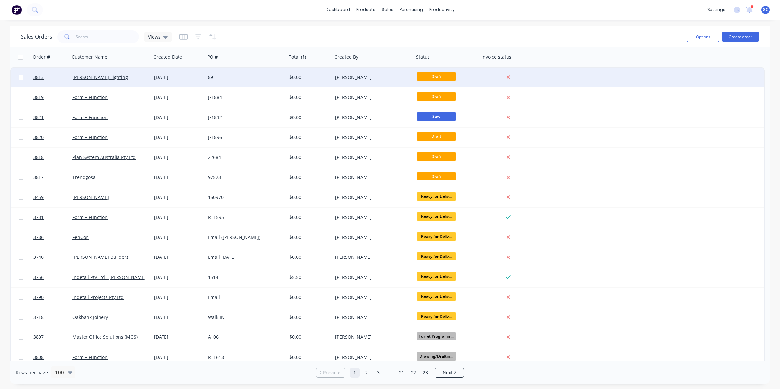
click at [162, 78] on div "[DATE]" at bounding box center [178, 77] width 49 height 7
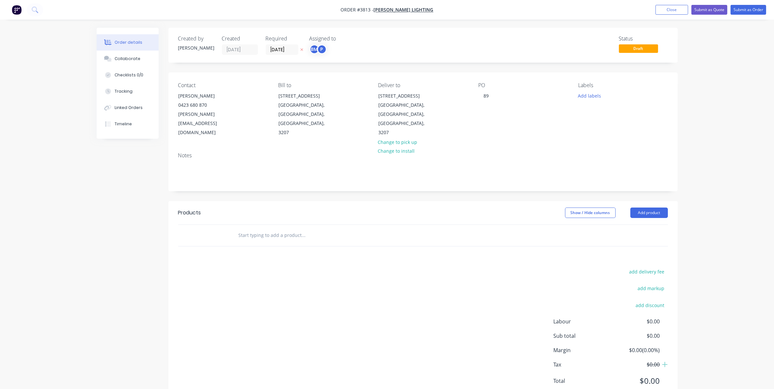
click at [273, 229] on input "text" at bounding box center [303, 235] width 131 height 13
type input "templ"
drag, startPoint x: 264, startPoint y: 224, endPoint x: 194, endPoint y: 221, distance: 70.0
click at [194, 225] on div "templ Add templ to order Templ ate kit Product Templ ate kit Product Kit Copy o…" at bounding box center [423, 235] width 490 height 21
click at [673, 6] on button "Close" at bounding box center [672, 10] width 33 height 10
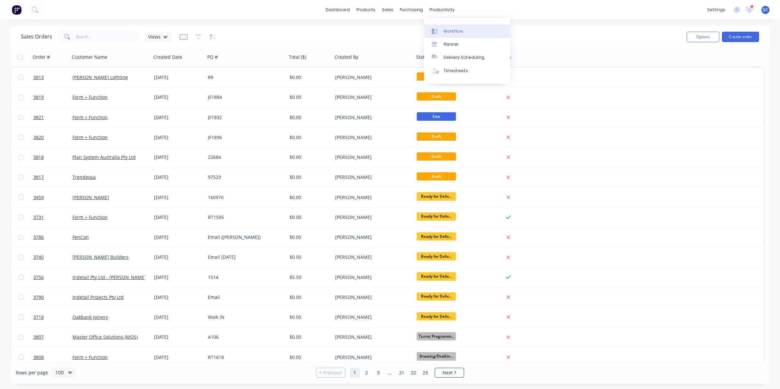
click at [449, 28] on link "Workflow" at bounding box center [467, 30] width 87 height 13
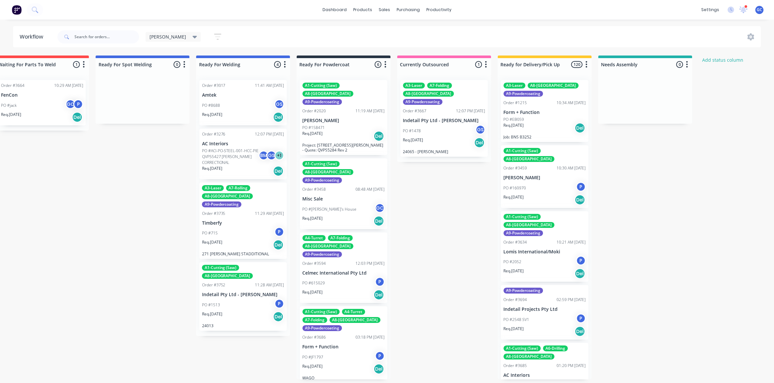
scroll to position [0, 1356]
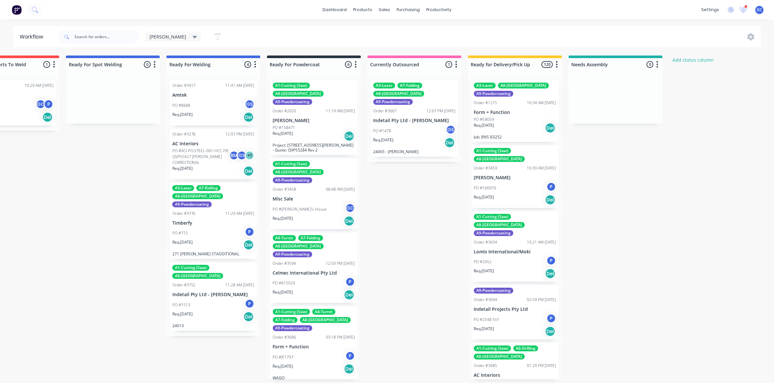
click at [214, 38] on icon "button" at bounding box center [217, 37] width 7 height 8
click at [185, 78] on div "Show line item cards" at bounding box center [186, 77] width 57 height 8
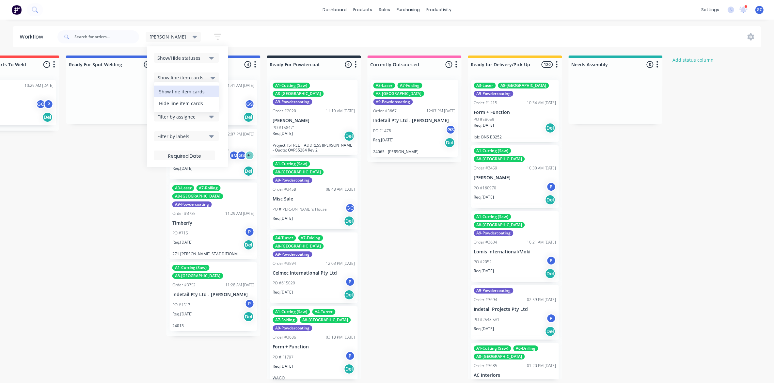
click at [173, 101] on div "Hide line item cards" at bounding box center [186, 103] width 65 height 12
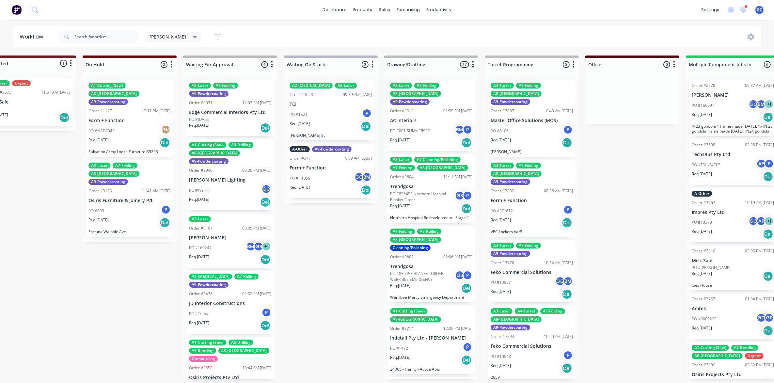
scroll to position [0, 0]
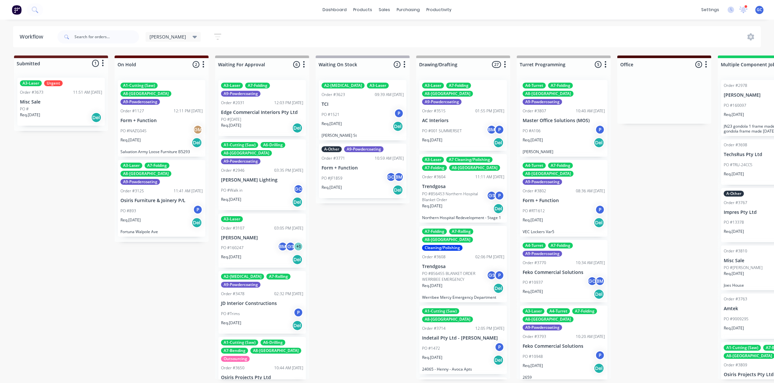
drag, startPoint x: 253, startPoint y: 192, endPoint x: 272, endPoint y: 192, distance: 18.6
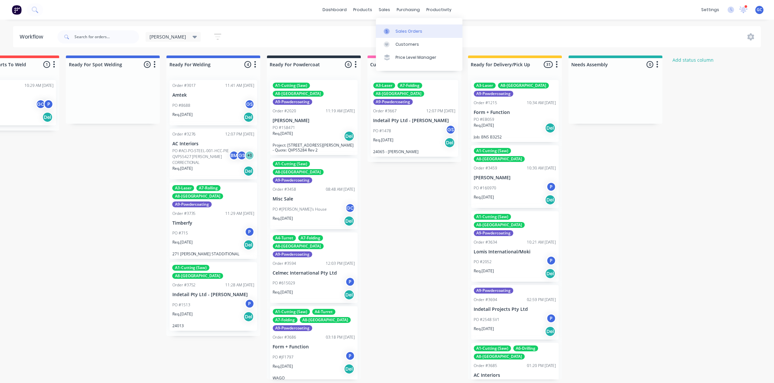
click at [407, 30] on div "Sales Orders" at bounding box center [409, 31] width 27 height 6
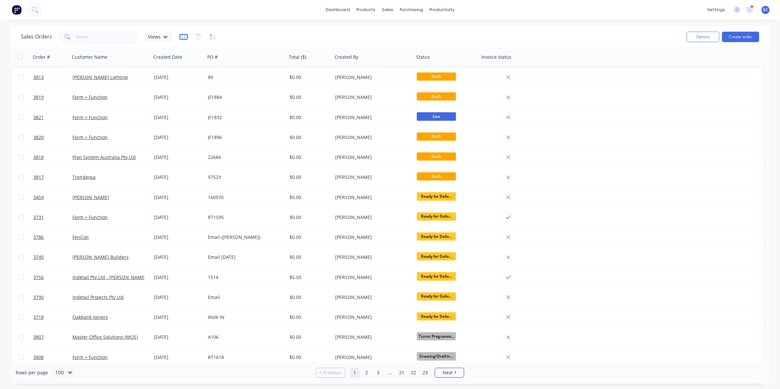
click at [184, 36] on icon "button" at bounding box center [183, 37] width 3 height 4
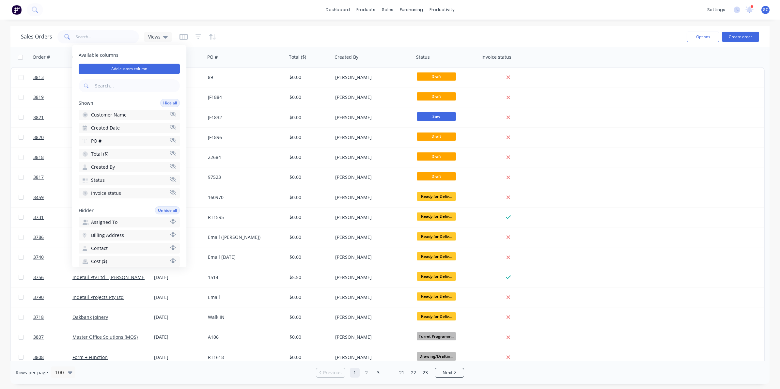
click at [243, 33] on div "Sales Orders Views" at bounding box center [351, 37] width 661 height 16
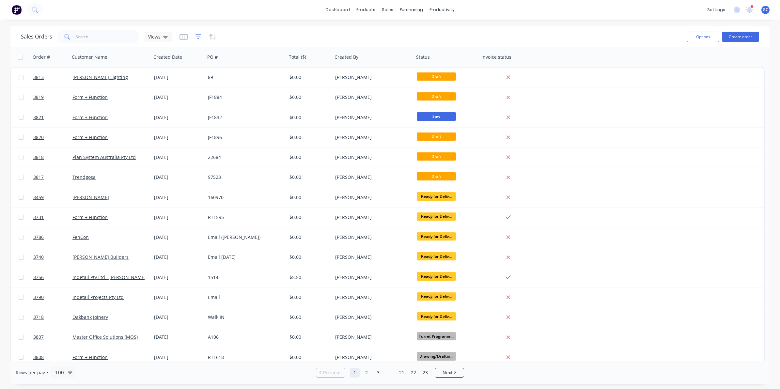
click at [197, 35] on icon "button" at bounding box center [199, 37] width 6 height 7
click at [244, 34] on div "Sales Orders Views" at bounding box center [351, 37] width 661 height 16
click at [199, 35] on icon "button" at bounding box center [199, 36] width 6 height 5
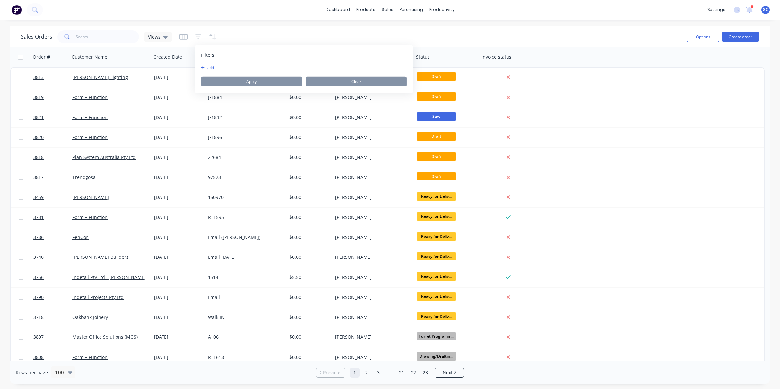
click at [244, 34] on div "Sales Orders Views" at bounding box center [351, 37] width 661 height 16
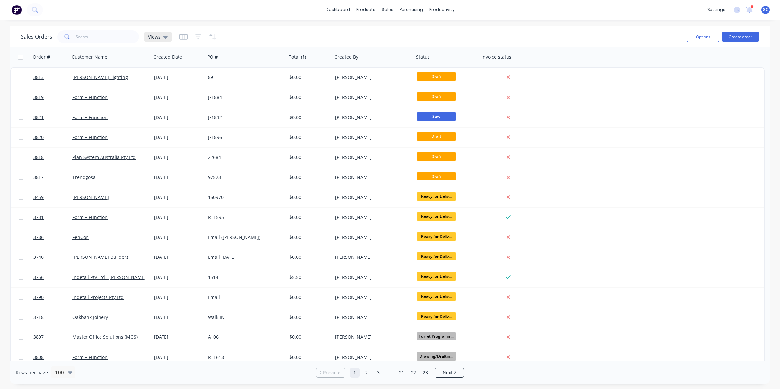
click at [167, 38] on div "Views" at bounding box center [157, 37] width 27 height 10
click at [180, 35] on icon "button" at bounding box center [184, 37] width 8 height 6
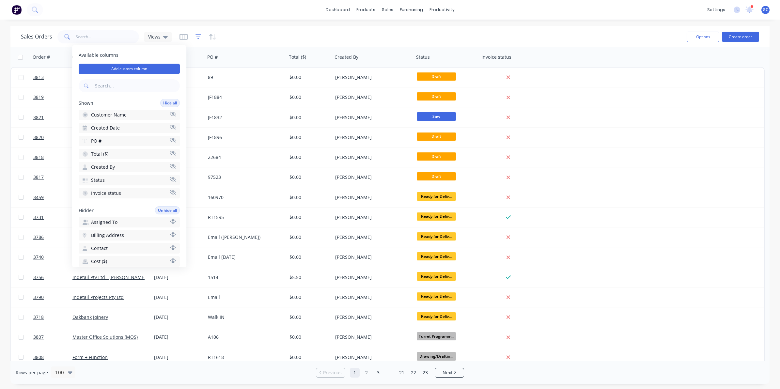
click at [196, 35] on icon "button" at bounding box center [199, 36] width 6 height 5
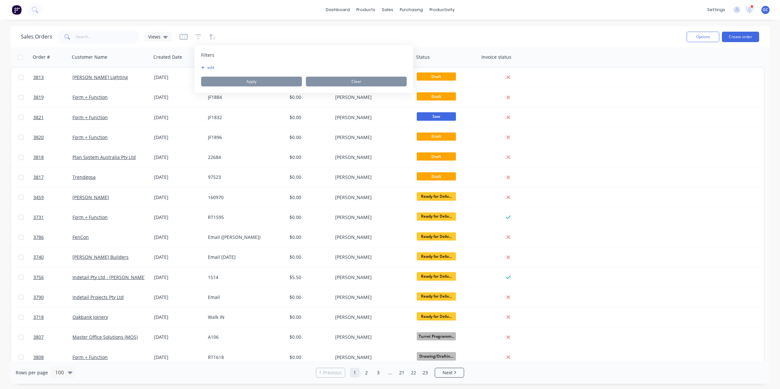
click at [211, 69] on button "add" at bounding box center [209, 67] width 16 height 5
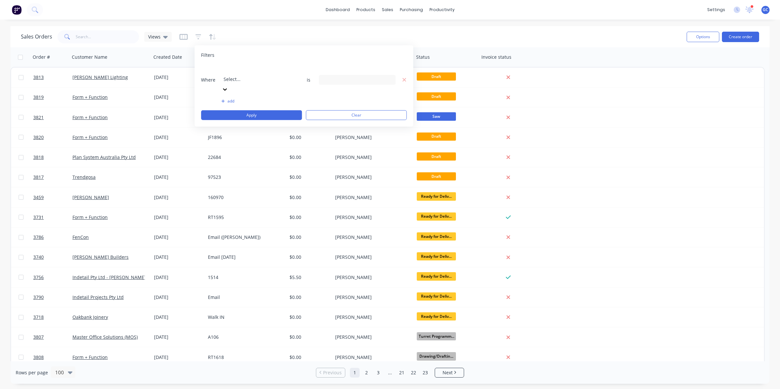
click at [228, 85] on div at bounding box center [225, 88] width 7 height 7
click at [294, 51] on div "Filters Where Select... is add Apply Clear" at bounding box center [304, 85] width 219 height 81
click at [348, 75] on div at bounding box center [357, 80] width 77 height 10
click at [257, 66] on div "Select..." at bounding box center [271, 74] width 98 height 18
type input "sta"
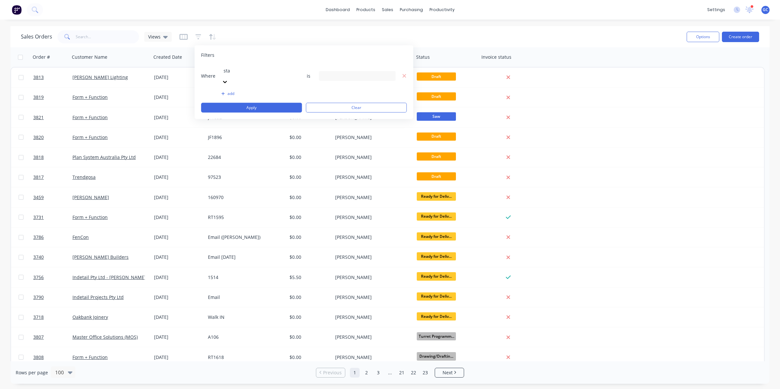
click at [392, 75] on div "24 Status selected" at bounding box center [357, 80] width 77 height 10
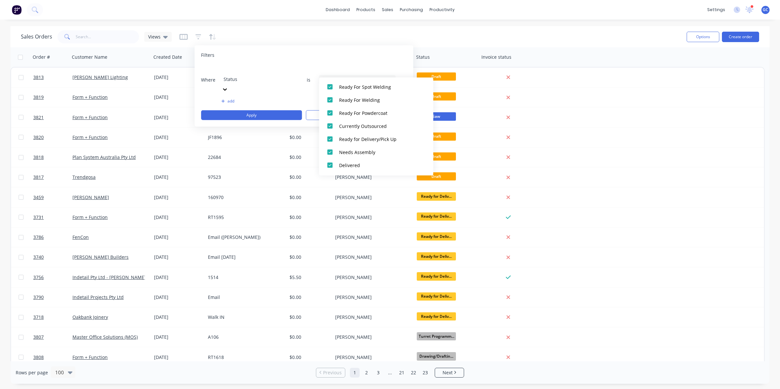
scroll to position [268, 0]
click at [331, 153] on div at bounding box center [330, 152] width 13 height 13
click at [333, 163] on div at bounding box center [330, 165] width 13 height 13
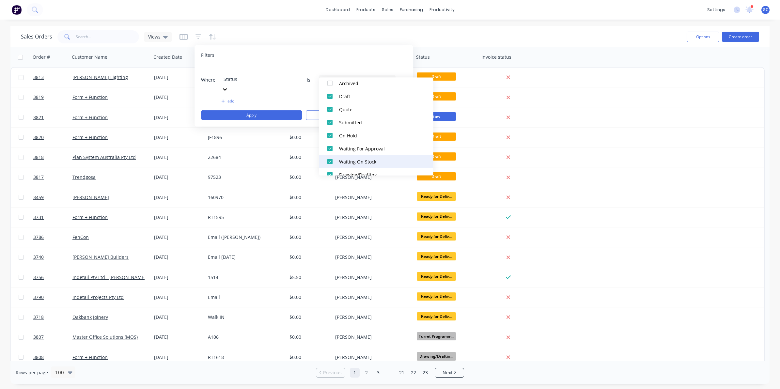
scroll to position [0, 0]
click at [332, 106] on div at bounding box center [330, 107] width 13 height 13
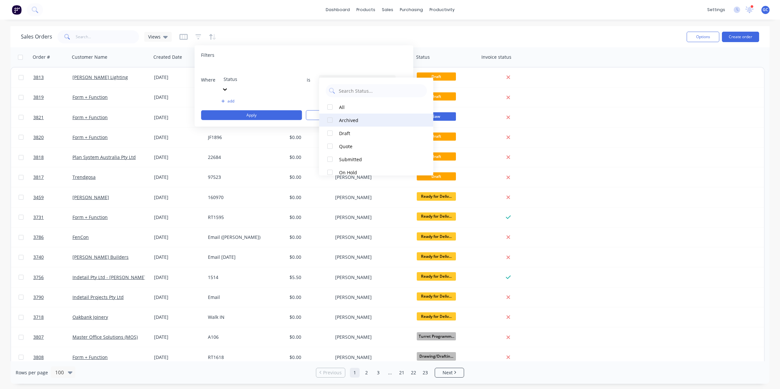
click at [332, 122] on div at bounding box center [330, 120] width 13 height 13
click at [292, 56] on div "Filters" at bounding box center [304, 55] width 206 height 7
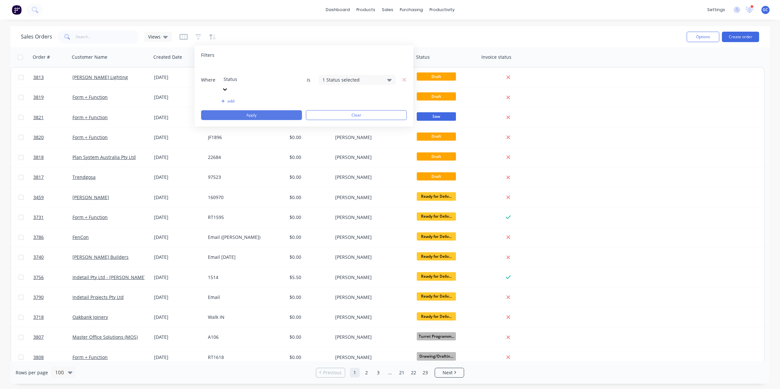
click at [274, 110] on button "Apply" at bounding box center [251, 115] width 101 height 10
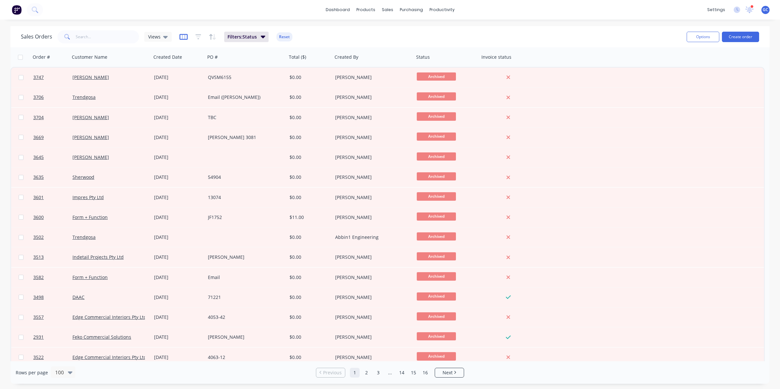
click at [185, 35] on icon "button" at bounding box center [184, 37] width 8 height 7
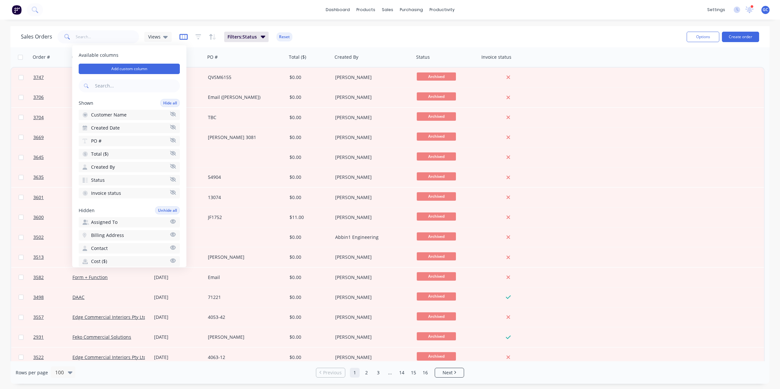
click at [185, 35] on icon "button" at bounding box center [184, 37] width 8 height 6
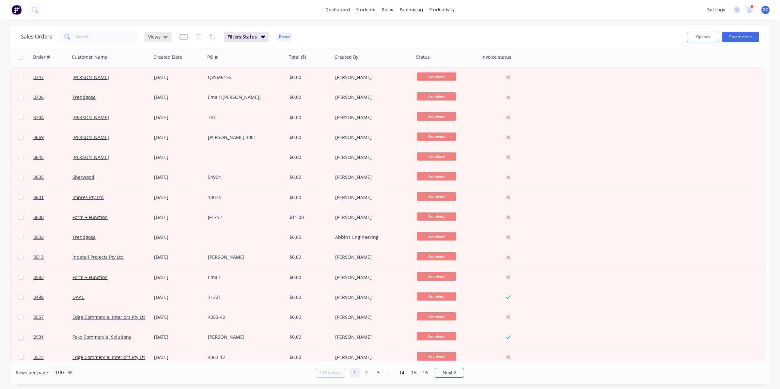
click at [155, 36] on span "Views" at bounding box center [154, 36] width 12 height 7
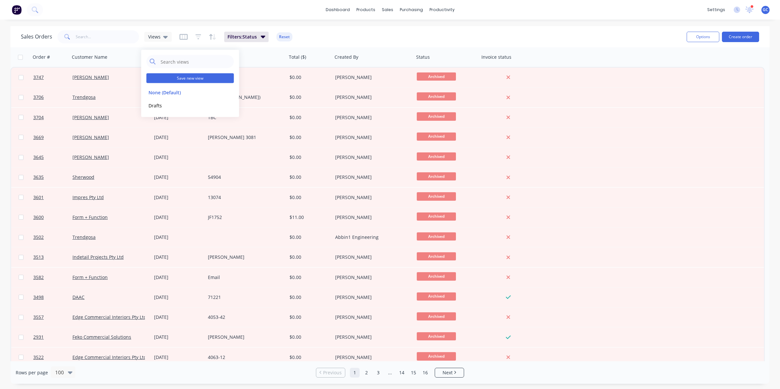
click at [188, 80] on button "Save new view" at bounding box center [191, 78] width 88 height 10
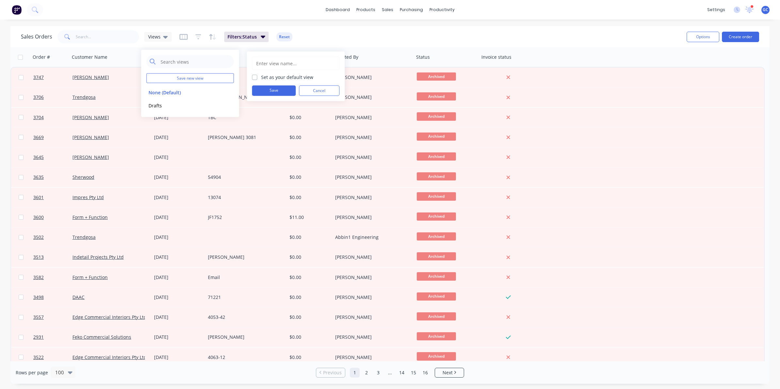
click at [280, 61] on input "text" at bounding box center [296, 63] width 80 height 12
type input "Archive"
click at [268, 93] on button "Save" at bounding box center [274, 91] width 44 height 10
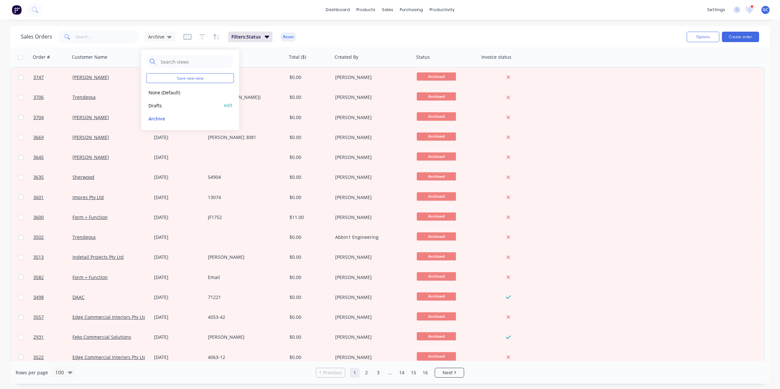
click at [164, 104] on button "Drafts" at bounding box center [184, 106] width 74 height 8
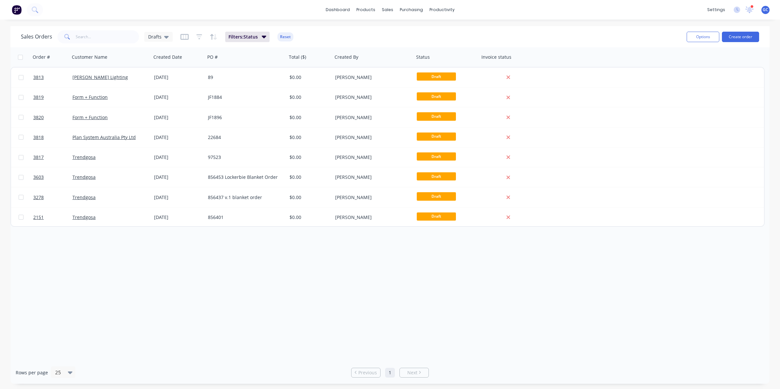
click at [336, 345] on div "Order # Customer Name Created Date PO # Total ($) Created By Status Invoice sta…" at bounding box center [390, 204] width 760 height 314
click at [164, 36] on icon at bounding box center [166, 37] width 5 height 3
click at [164, 118] on button "Archive" at bounding box center [184, 119] width 74 height 8
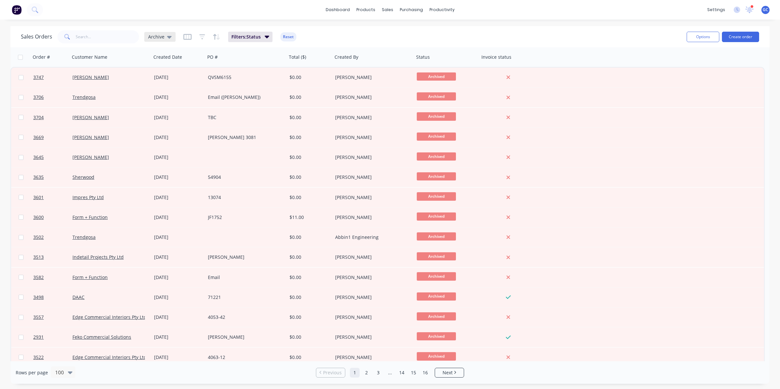
click at [168, 40] on icon at bounding box center [169, 36] width 5 height 7
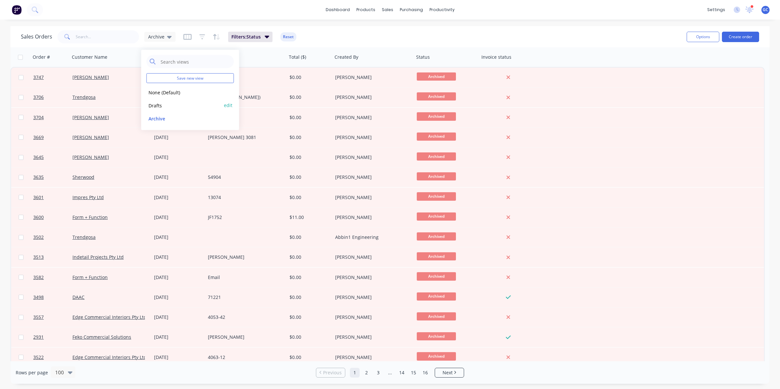
click at [160, 103] on button "Drafts" at bounding box center [184, 106] width 74 height 8
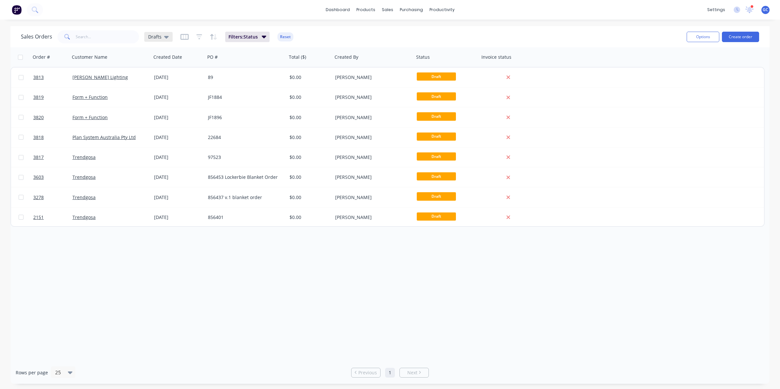
click at [162, 40] on div "Drafts" at bounding box center [158, 37] width 28 height 10
click at [175, 93] on button "None (Default)" at bounding box center [184, 92] width 74 height 8
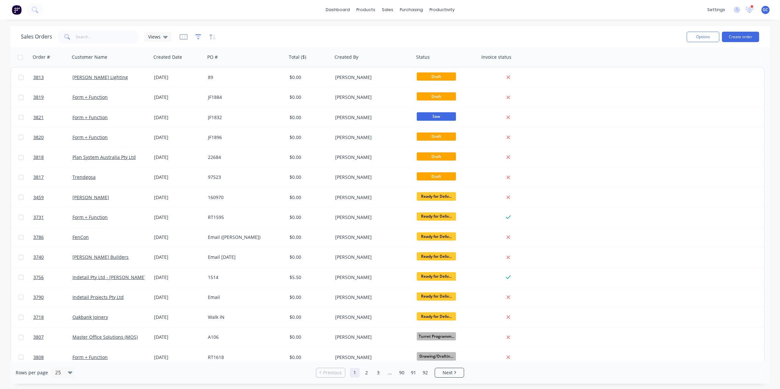
click at [196, 35] on icon "button" at bounding box center [199, 37] width 6 height 7
click at [211, 69] on button "add" at bounding box center [209, 67] width 16 height 5
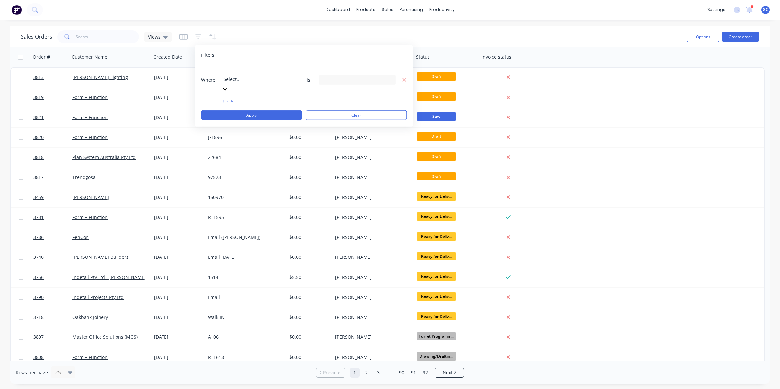
click at [227, 88] on icon at bounding box center [225, 89] width 4 height 2
click at [307, 43] on div "Sales Orders Views" at bounding box center [351, 37] width 661 height 16
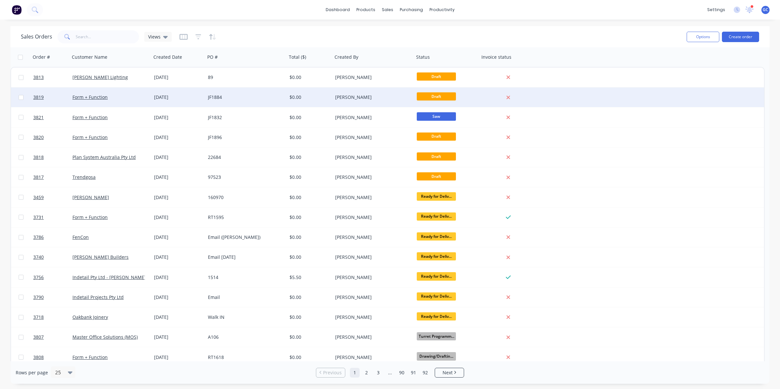
click at [19, 95] on input "checkbox" at bounding box center [21, 97] width 5 height 5
checkbox input "true"
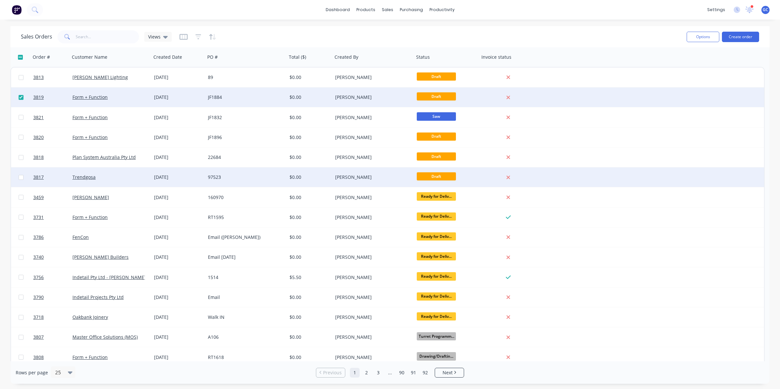
click at [22, 175] on input "checkbox" at bounding box center [21, 177] width 5 height 5
checkbox input "true"
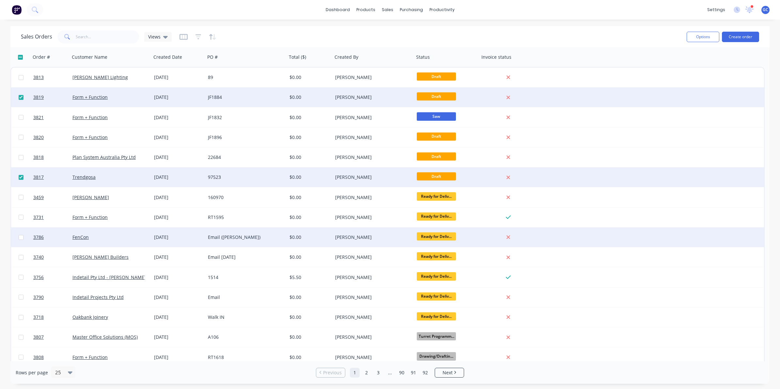
click at [20, 238] on input "checkbox" at bounding box center [21, 237] width 5 height 5
checkbox input "true"
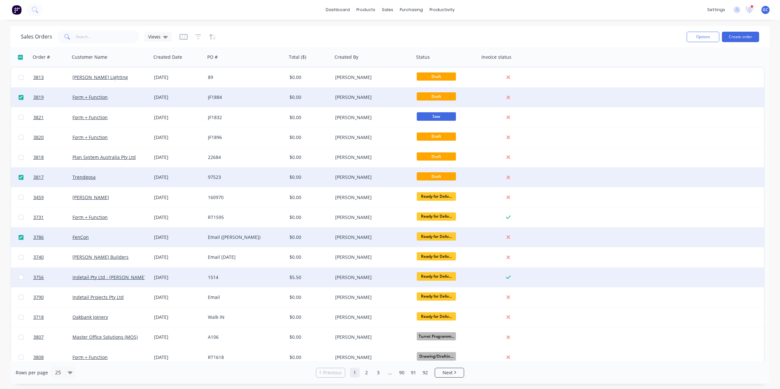
click at [21, 280] on div at bounding box center [21, 278] width 20 height 20
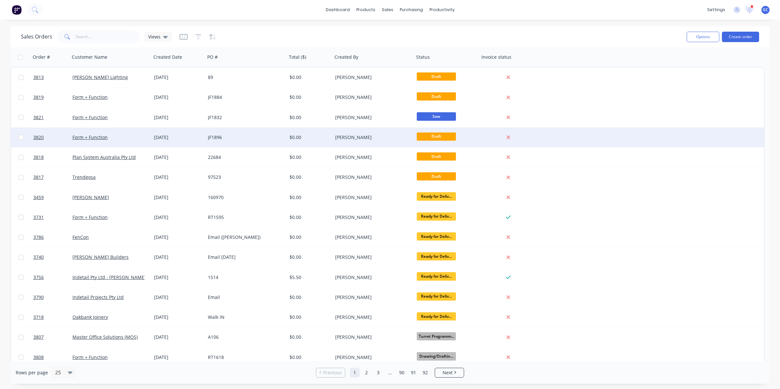
drag, startPoint x: 20, startPoint y: 157, endPoint x: 19, endPoint y: 142, distance: 15.1
click at [20, 157] on input "checkbox" at bounding box center [21, 157] width 5 height 5
checkbox input "true"
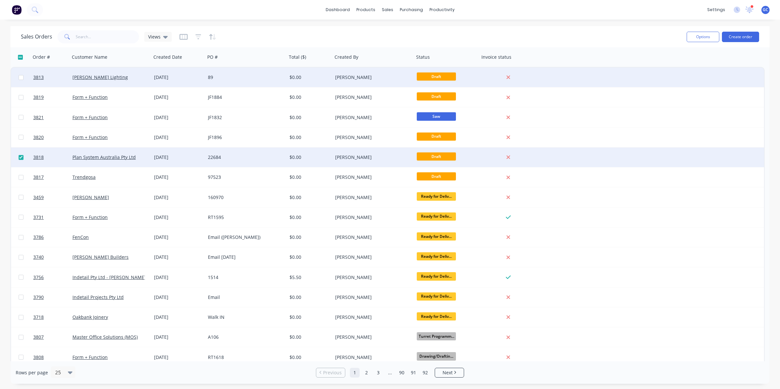
click at [21, 77] on input "checkbox" at bounding box center [21, 77] width 5 height 5
checkbox input "true"
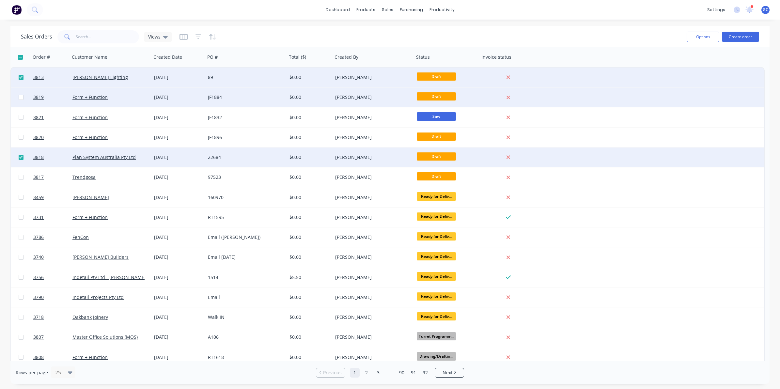
click at [20, 98] on input "checkbox" at bounding box center [21, 97] width 5 height 5
checkbox input "true"
click at [699, 35] on button "Options" at bounding box center [703, 37] width 33 height 10
click at [670, 56] on div "Change Status" at bounding box center [684, 53] width 60 height 9
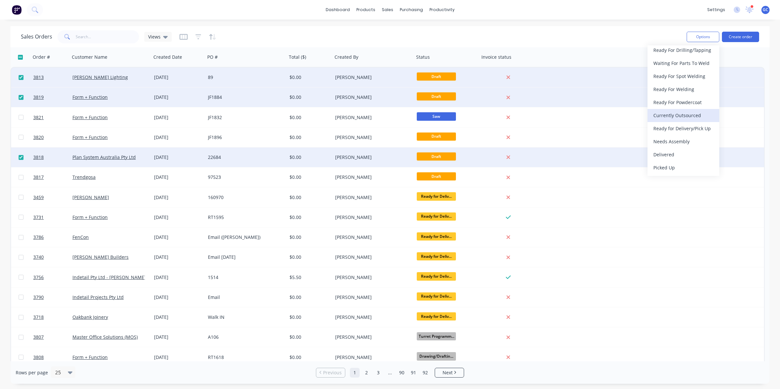
scroll to position [189, 0]
click at [628, 13] on div "dashboard products sales purchasing productivity dashboard products Product Cat…" at bounding box center [390, 10] width 780 height 20
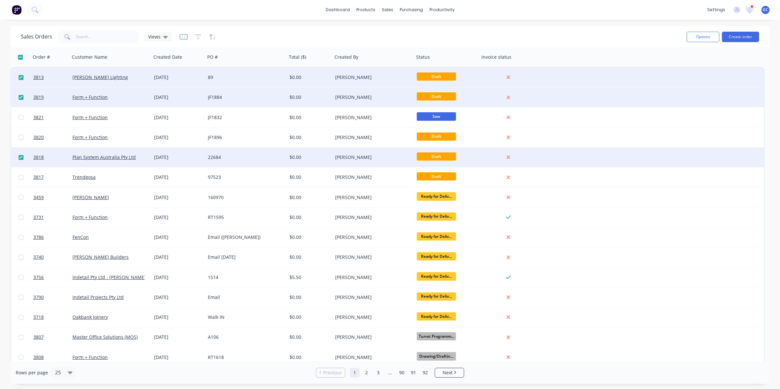
click at [18, 55] on input "checkbox" at bounding box center [20, 57] width 5 height 5
checkbox input "true"
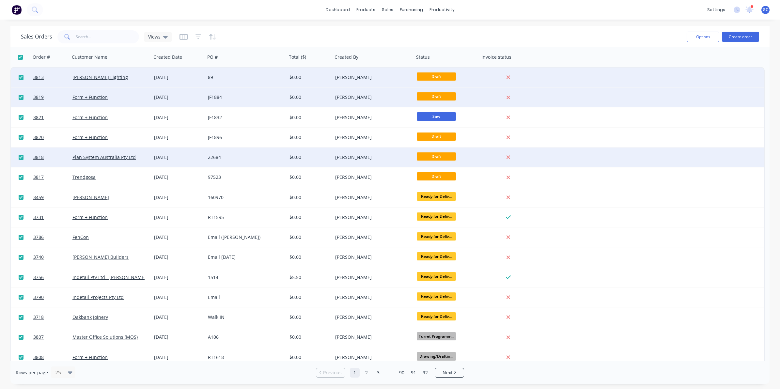
checkbox input "true"
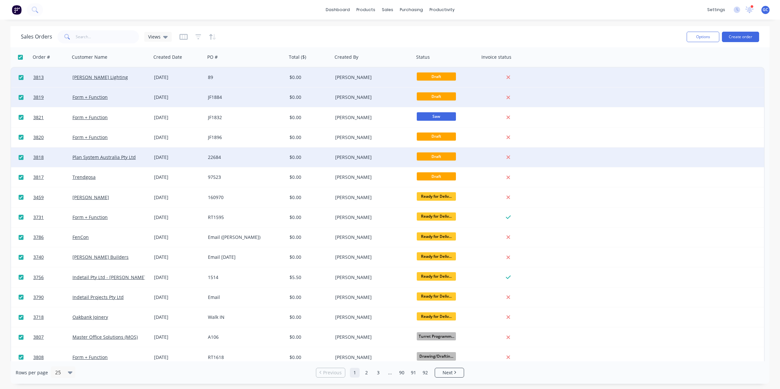
checkbox input "true"
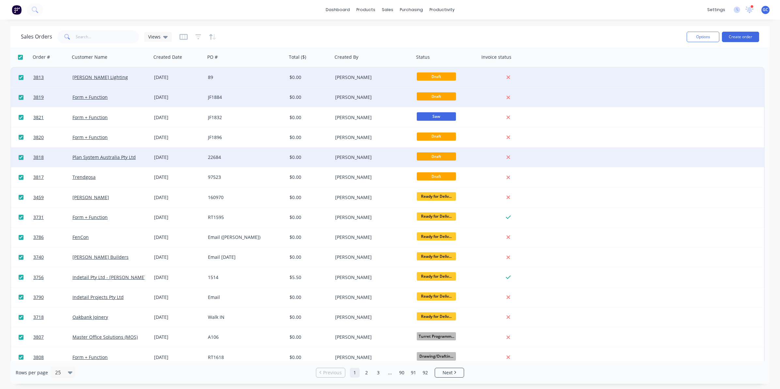
checkbox input "true"
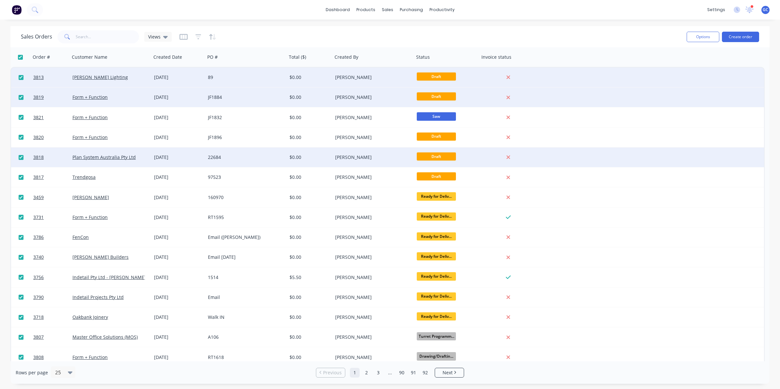
checkbox input "true"
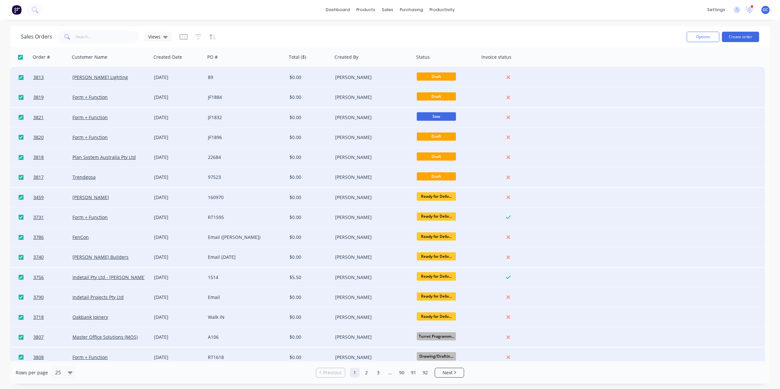
click at [21, 58] on input "checkbox" at bounding box center [20, 57] width 5 height 5
checkbox input "false"
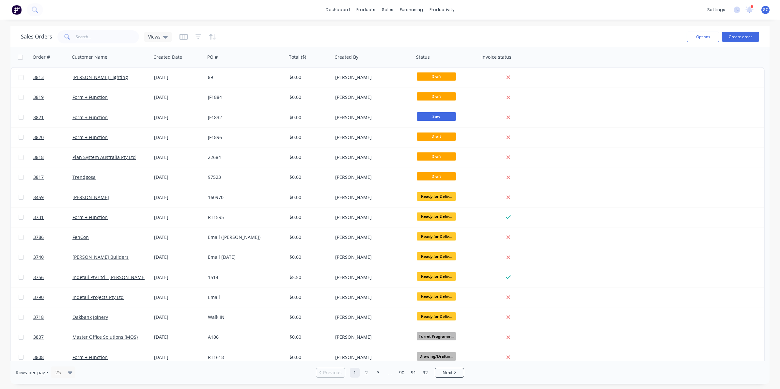
checkbox input "false"
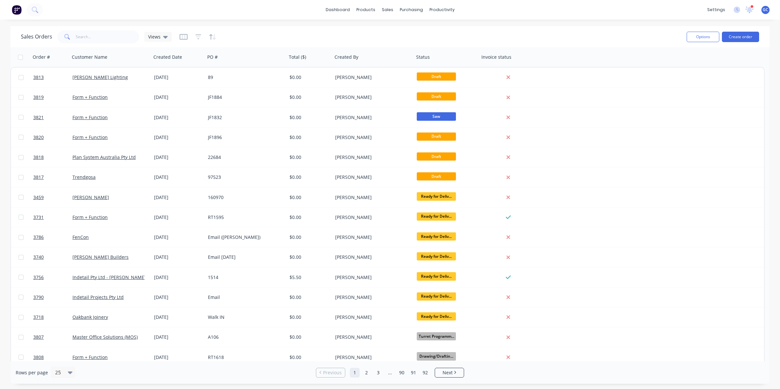
checkbox input "false"
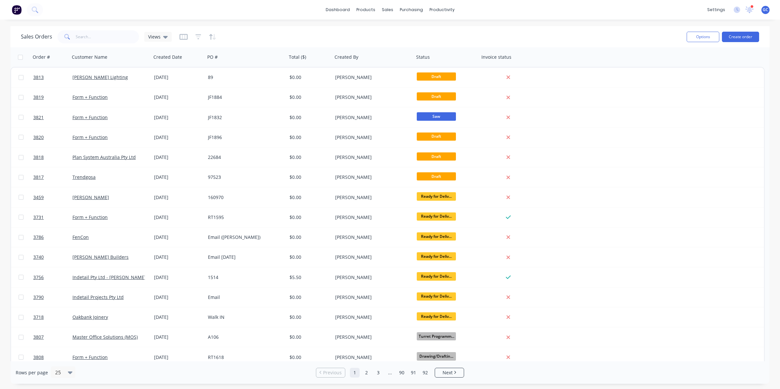
checkbox input "false"
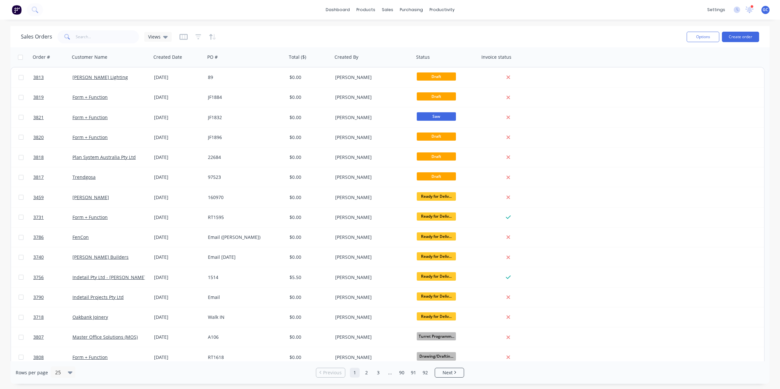
checkbox input "false"
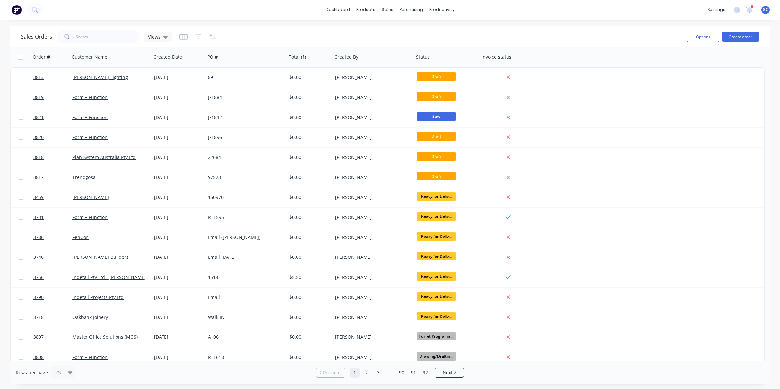
checkbox input "false"
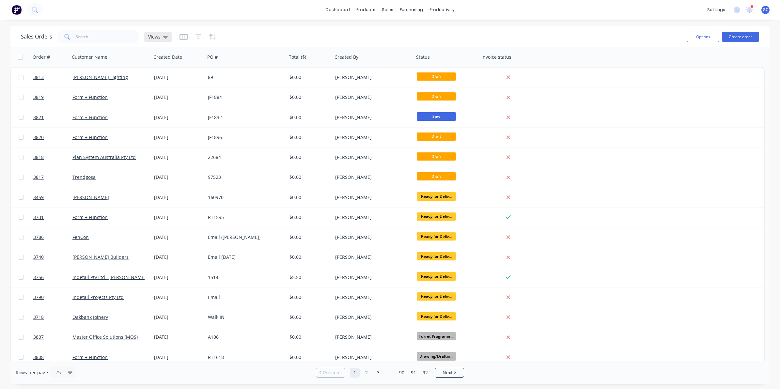
click at [164, 37] on icon at bounding box center [165, 37] width 5 height 3
click at [200, 21] on div "dashboard products sales purchasing productivity dashboard products Product Cat…" at bounding box center [390, 194] width 780 height 389
click at [237, 34] on div "Sales Orders Views" at bounding box center [351, 37] width 661 height 16
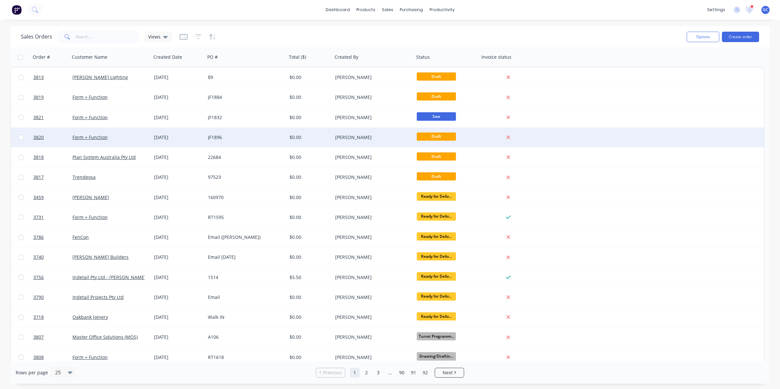
click at [243, 138] on div "JF1896" at bounding box center [244, 137] width 72 height 7
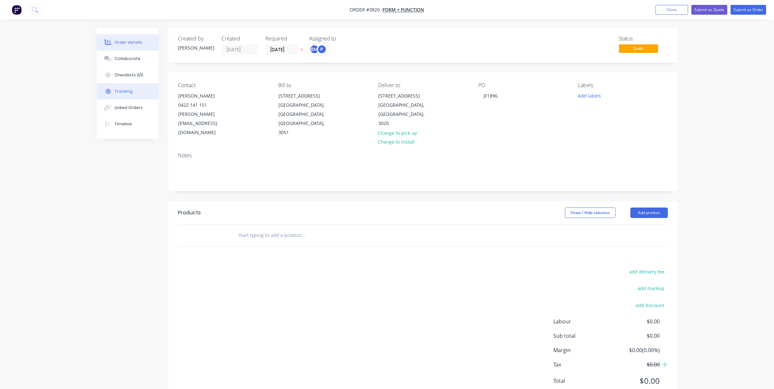
click at [133, 89] on button "Tracking" at bounding box center [128, 91] width 62 height 16
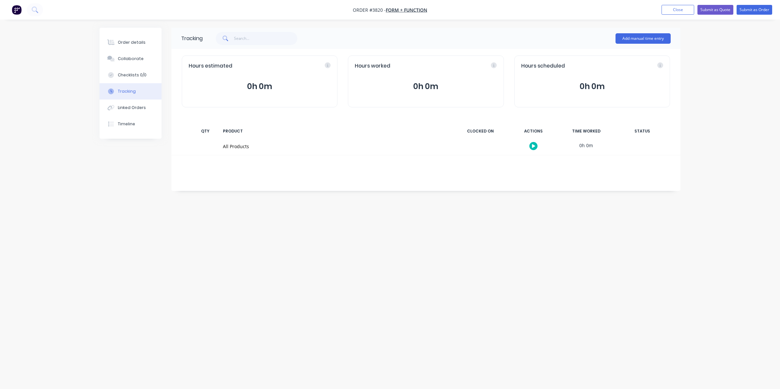
click at [254, 149] on div "All Products" at bounding box center [335, 146] width 225 height 7
click at [371, 126] on div "PRODUCT" at bounding box center [335, 131] width 233 height 14
click at [328, 65] on div "Hours estimated" at bounding box center [260, 66] width 142 height 8
click at [281, 65] on icon at bounding box center [282, 65] width 6 height 6
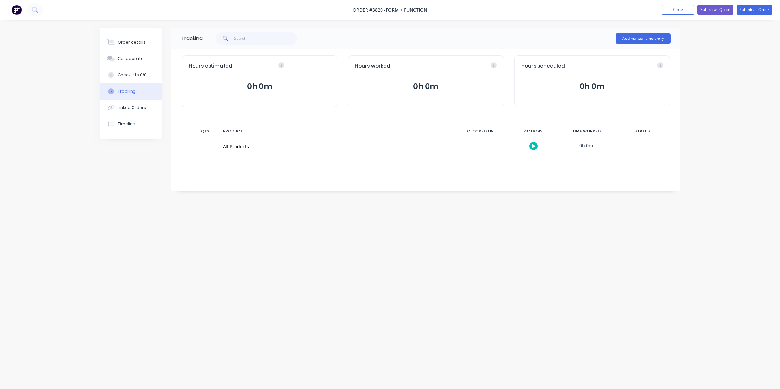
click at [281, 65] on icon at bounding box center [282, 65] width 6 height 6
click at [281, 70] on div "Hours estimated 0h 0m" at bounding box center [260, 82] width 156 height 52
click at [293, 102] on div "Hours estimated 0h 0m" at bounding box center [260, 82] width 156 height 52
click at [288, 83] on button "0h 0m" at bounding box center [260, 86] width 142 height 12
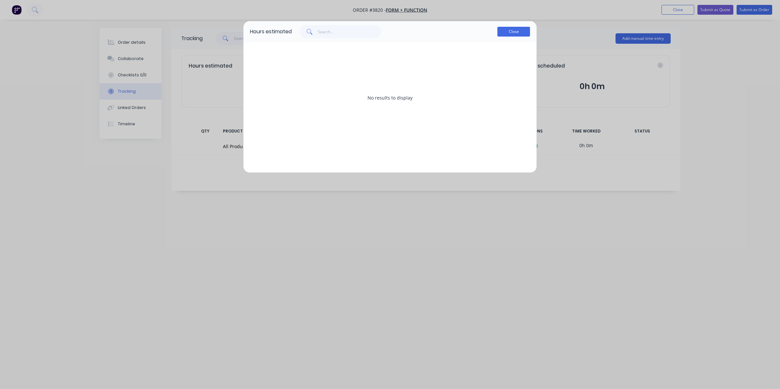
click at [515, 33] on button "Close" at bounding box center [514, 32] width 33 height 10
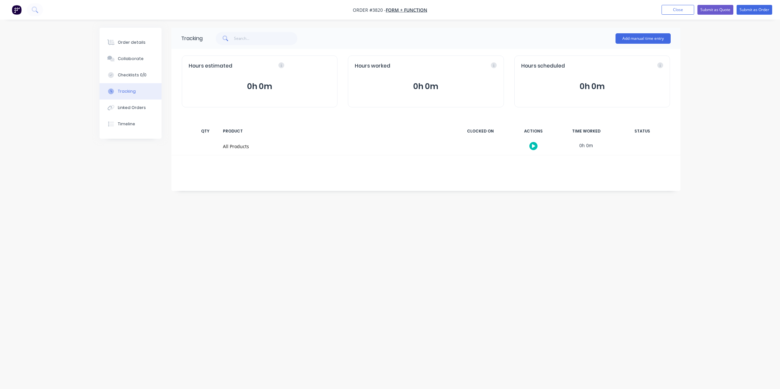
click at [212, 22] on div "Order details Collaborate Checklists 0/0 Tracking Linked Orders Timeline Order …" at bounding box center [390, 194] width 780 height 389
drag, startPoint x: 205, startPoint y: 38, endPoint x: 174, endPoint y: 37, distance: 30.7
click at [174, 37] on div "Tracking Add manual time entry" at bounding box center [425, 38] width 509 height 21
click at [195, 18] on nav "Order #3820 - Form + Function Add product Close Submit as Quote Submit as Order" at bounding box center [390, 10] width 780 height 20
click at [680, 10] on button "Close" at bounding box center [678, 10] width 33 height 10
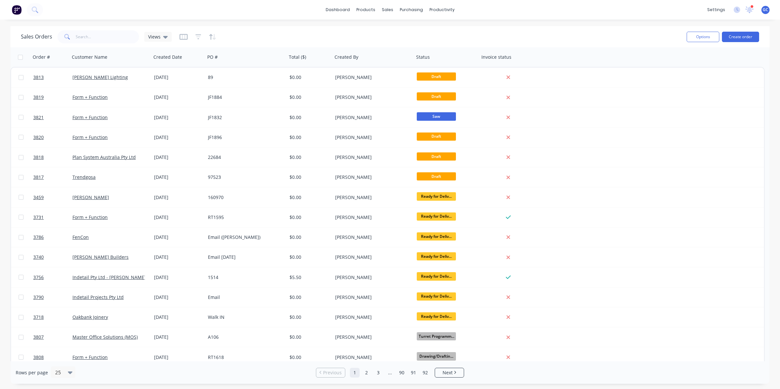
click at [232, 31] on div "Sales Orders Views" at bounding box center [351, 37] width 661 height 16
click at [310, 11] on div "dashboard products sales purchasing productivity dashboard products Product Cat…" at bounding box center [390, 10] width 780 height 20
click at [717, 6] on div "settings" at bounding box center [716, 10] width 24 height 10
click at [678, 42] on link "Team" at bounding box center [685, 44] width 87 height 13
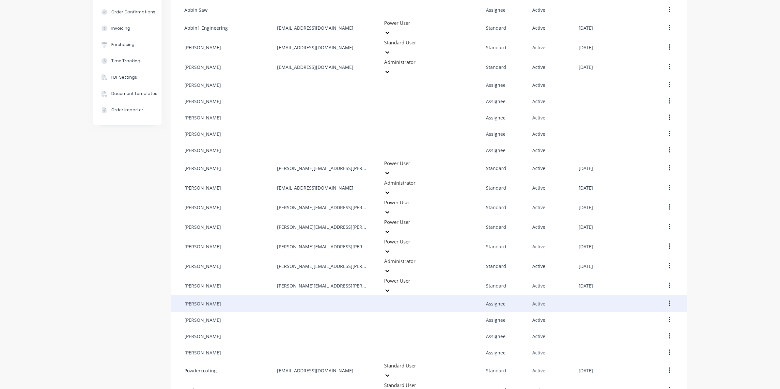
scroll to position [167, 0]
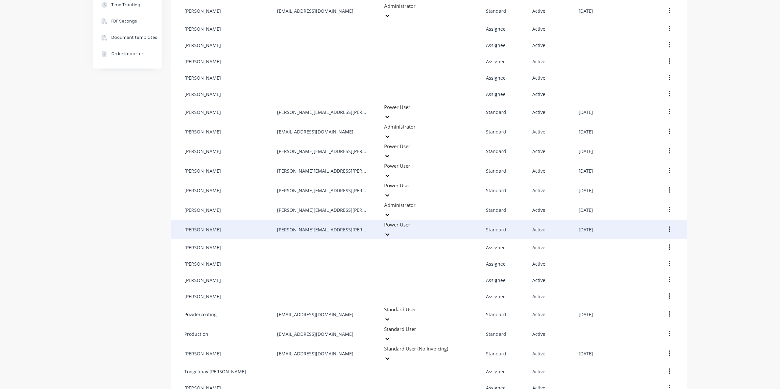
click at [391, 231] on icon at bounding box center [387, 234] width 7 height 7
click at [388, 232] on icon at bounding box center [385, 235] width 7 height 7
click at [388, 231] on div at bounding box center [385, 234] width 7 height 7
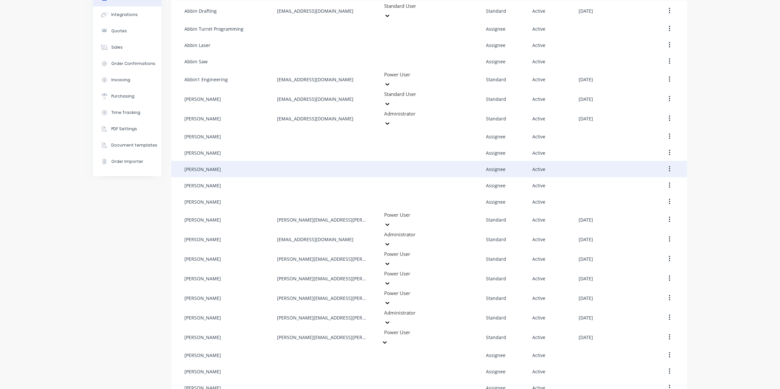
scroll to position [0, 0]
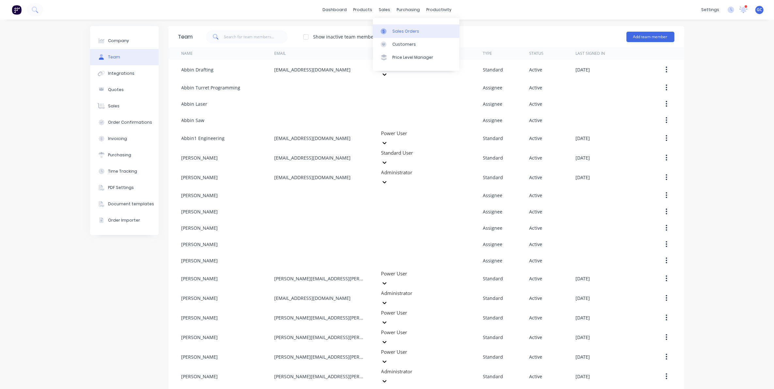
click at [388, 30] on div at bounding box center [386, 31] width 10 height 6
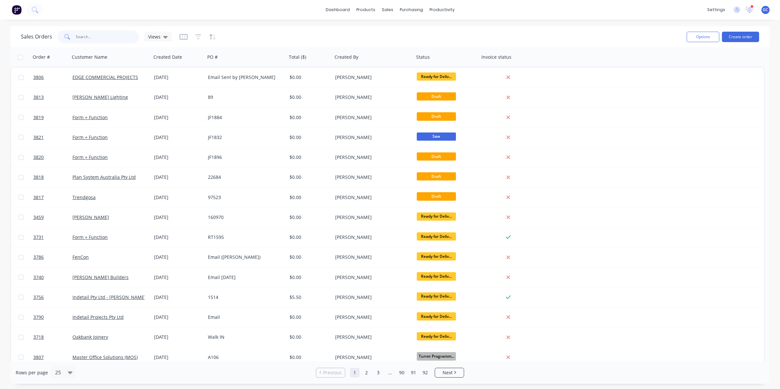
click at [110, 42] on input "text" at bounding box center [108, 36] width 64 height 13
click at [95, 33] on input "text" at bounding box center [108, 36] width 64 height 13
click at [395, 10] on div "sales" at bounding box center [388, 10] width 18 height 10
click at [381, 30] on div "Product Catalogue" at bounding box center [395, 31] width 40 height 6
